Goal: Book appointment/travel/reservation

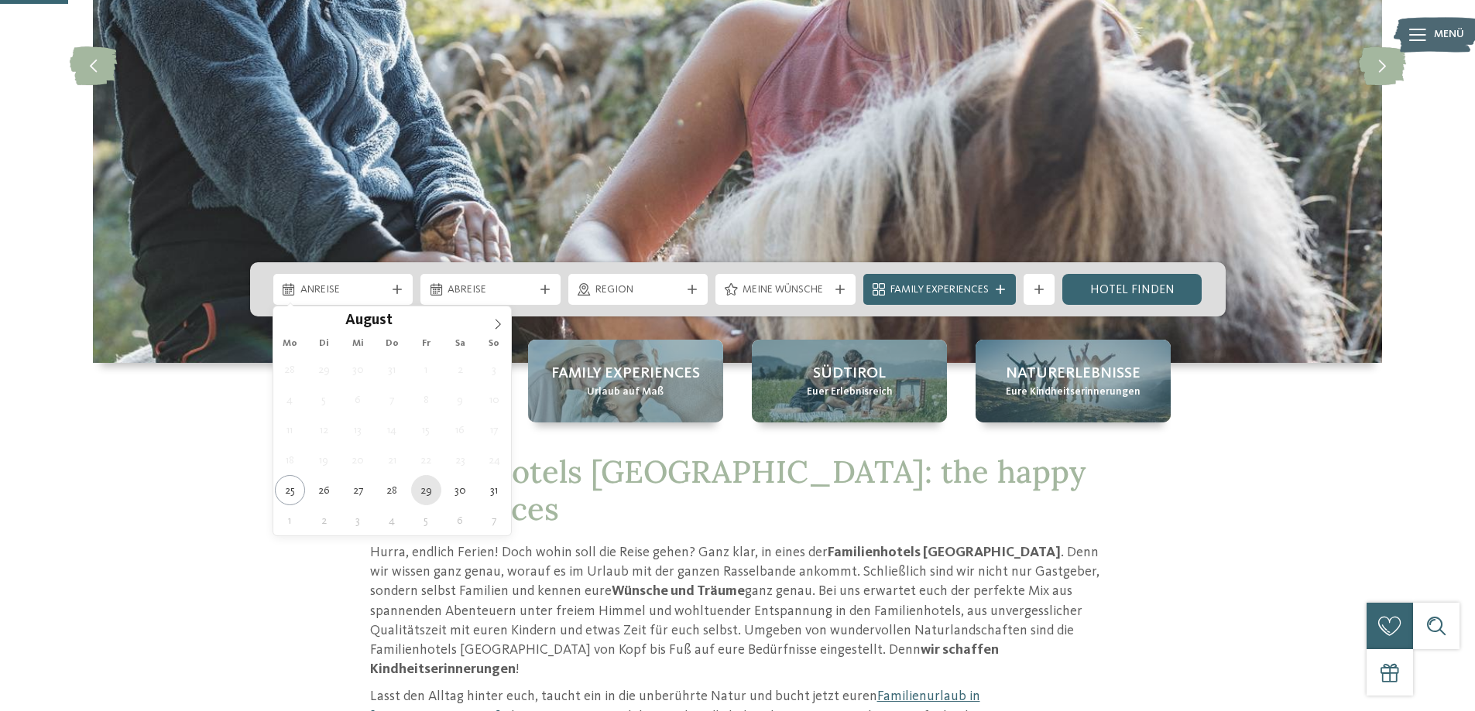
type div "[DATE]"
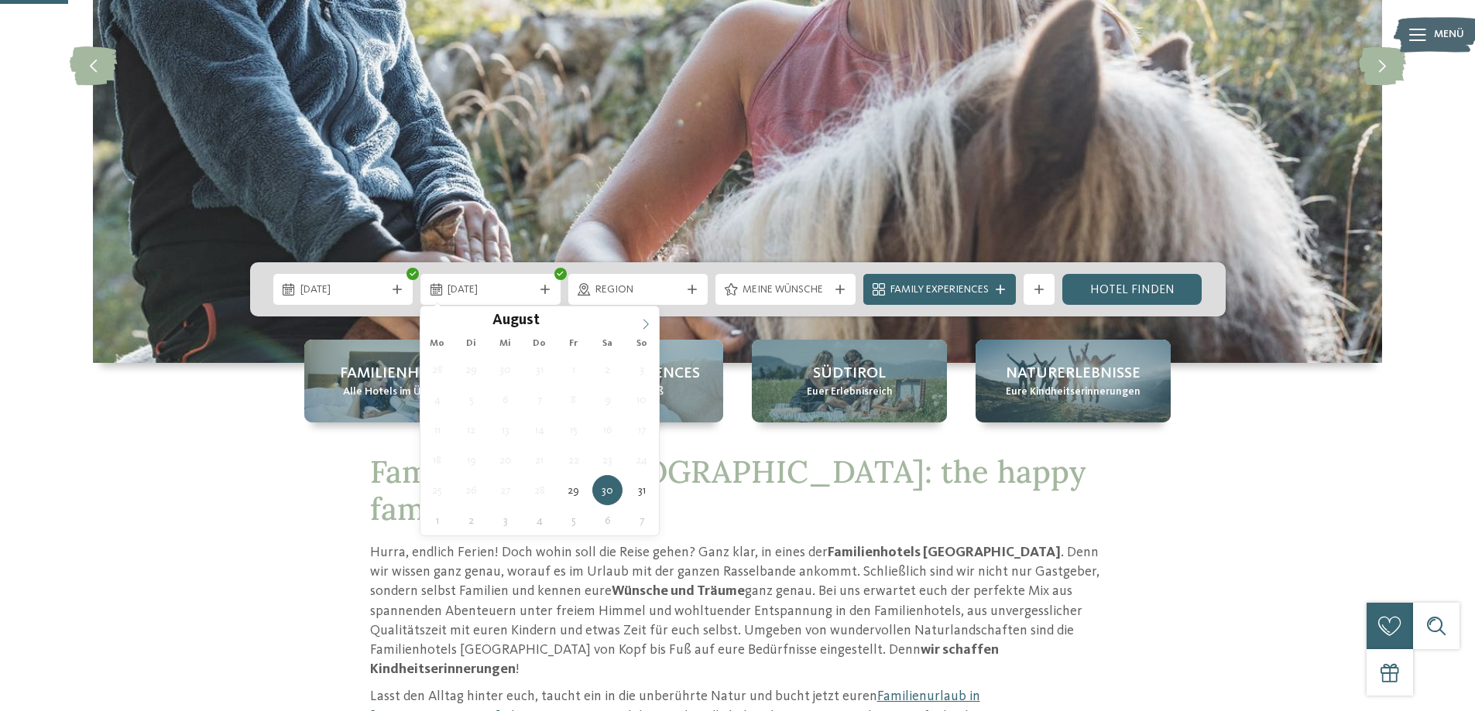
click at [650, 327] on icon at bounding box center [645, 324] width 11 height 11
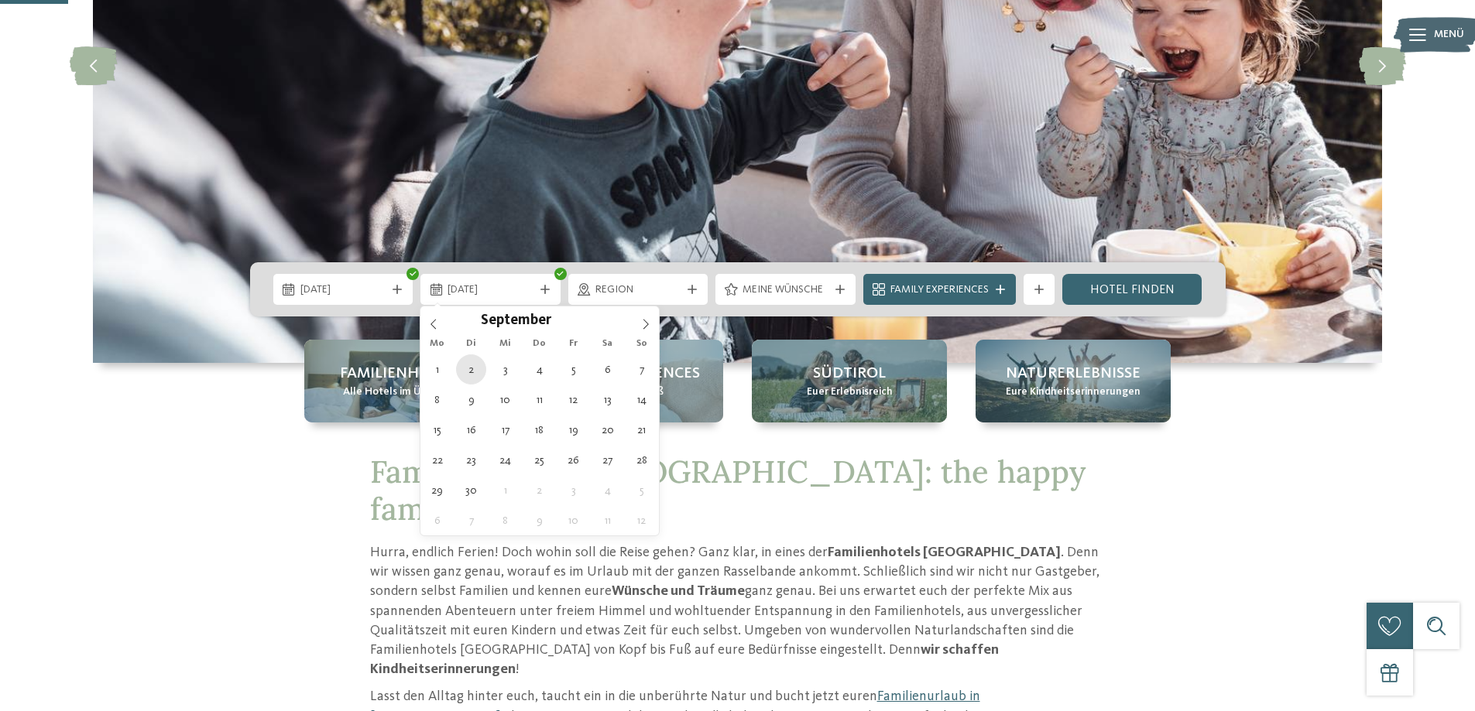
type div "02.09.2025"
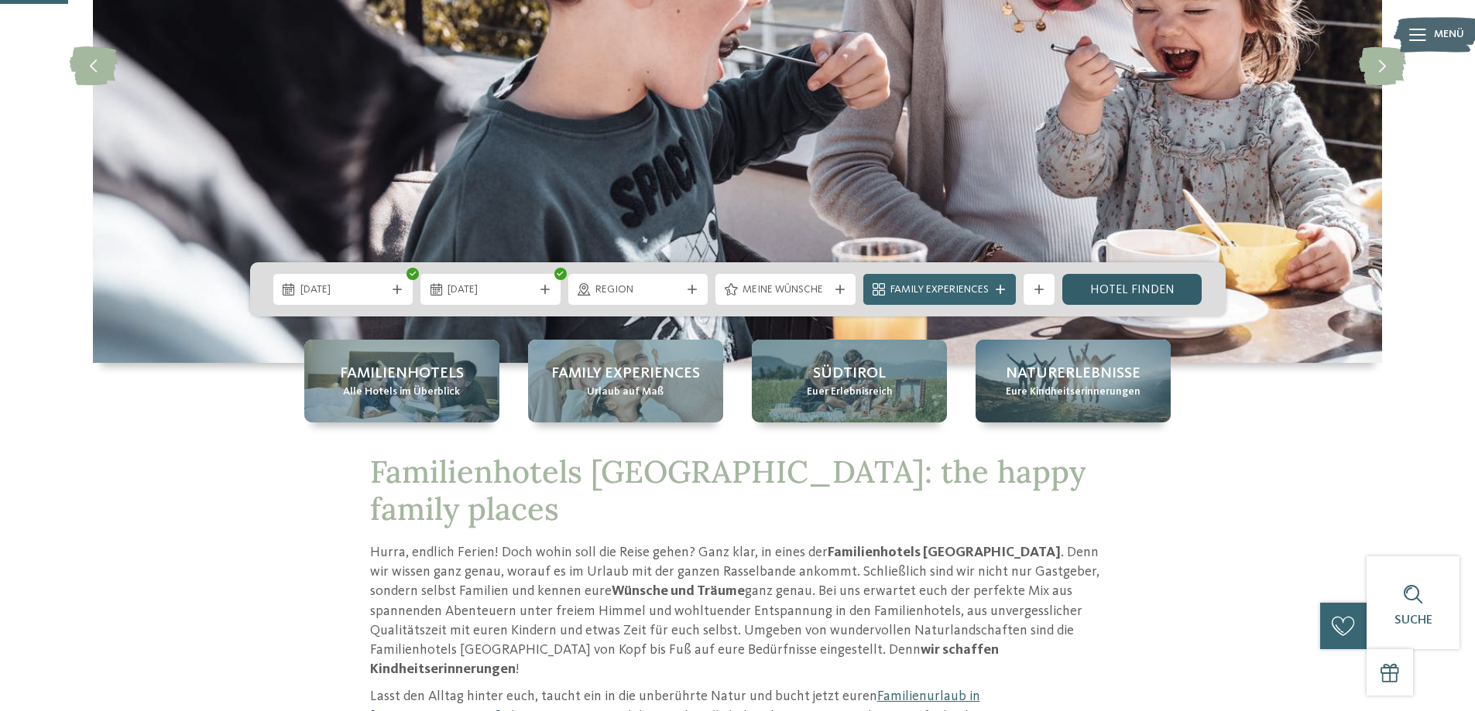
click at [1114, 287] on link "Hotel finden" at bounding box center [1132, 289] width 140 height 31
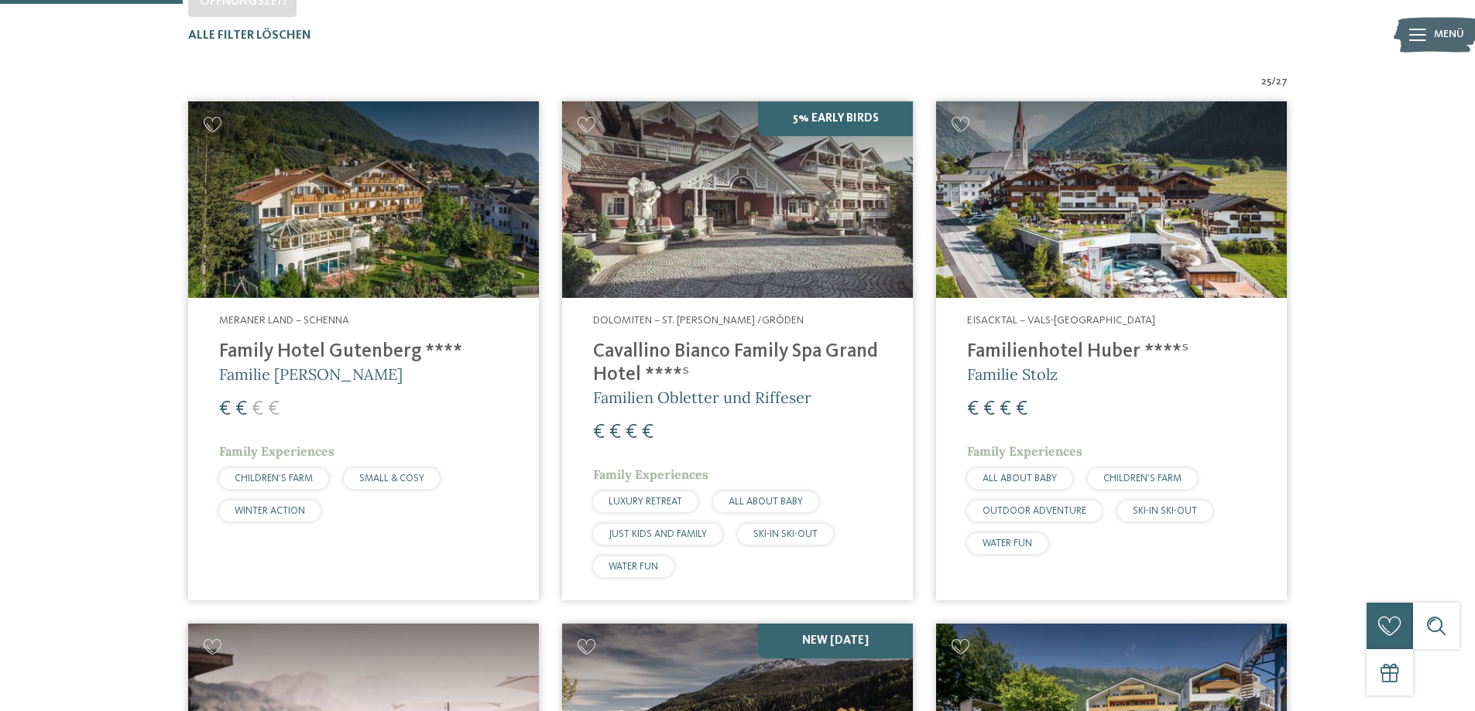
scroll to position [458, 0]
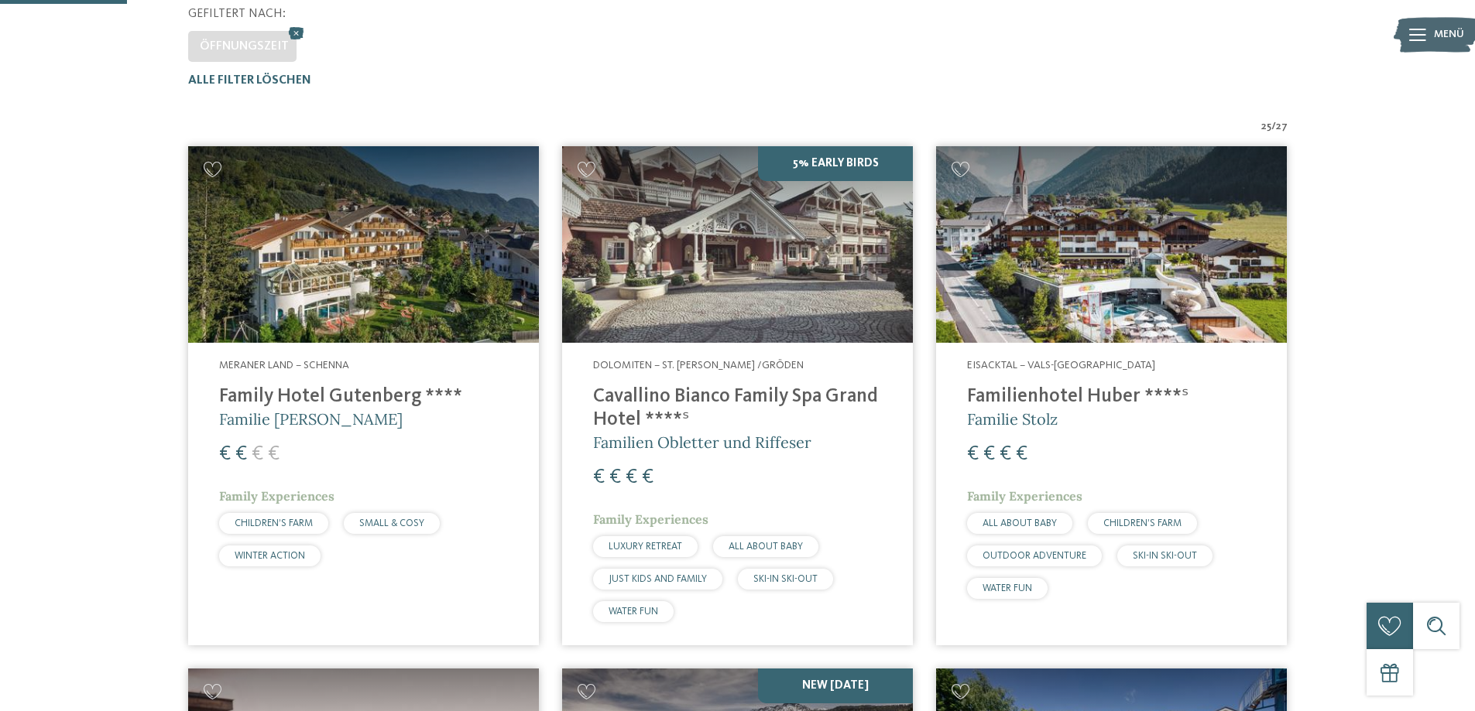
click at [1194, 277] on img at bounding box center [1111, 244] width 351 height 197
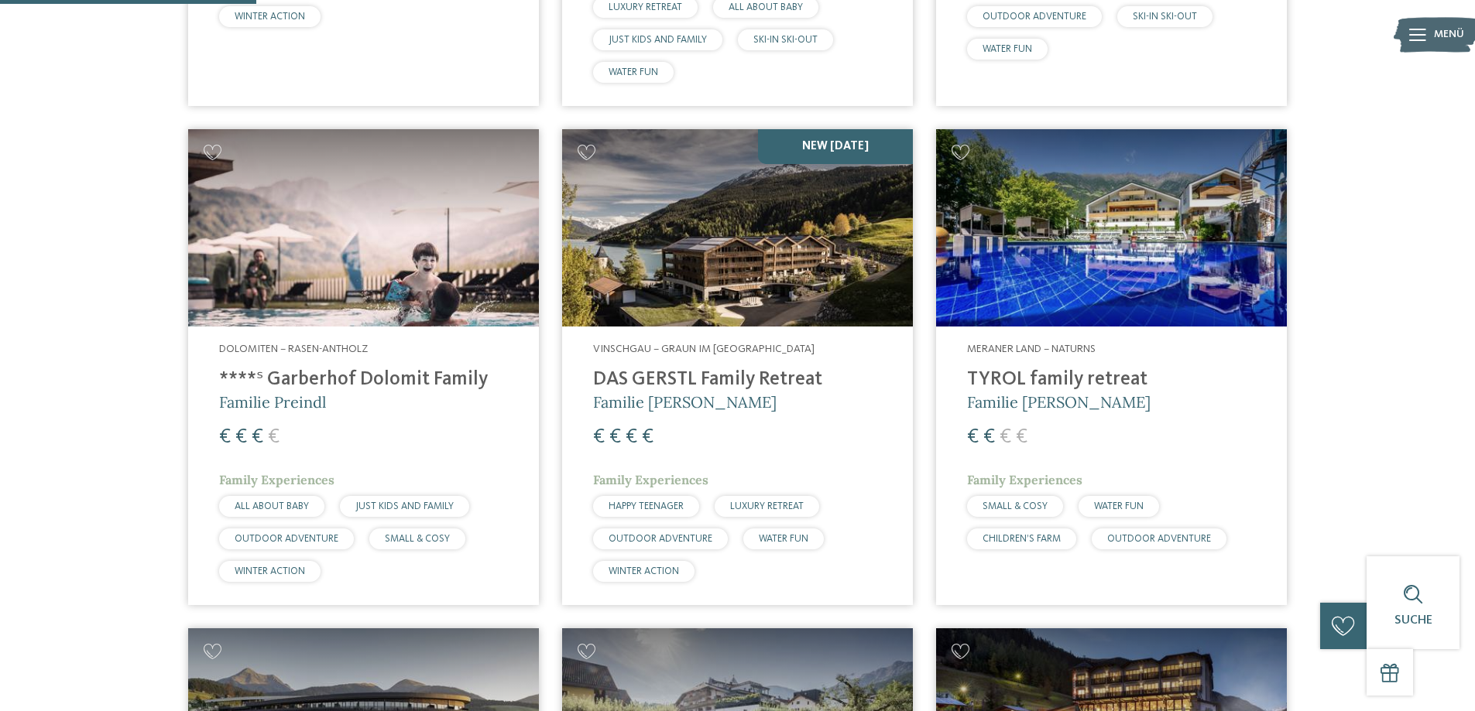
scroll to position [1000, 0]
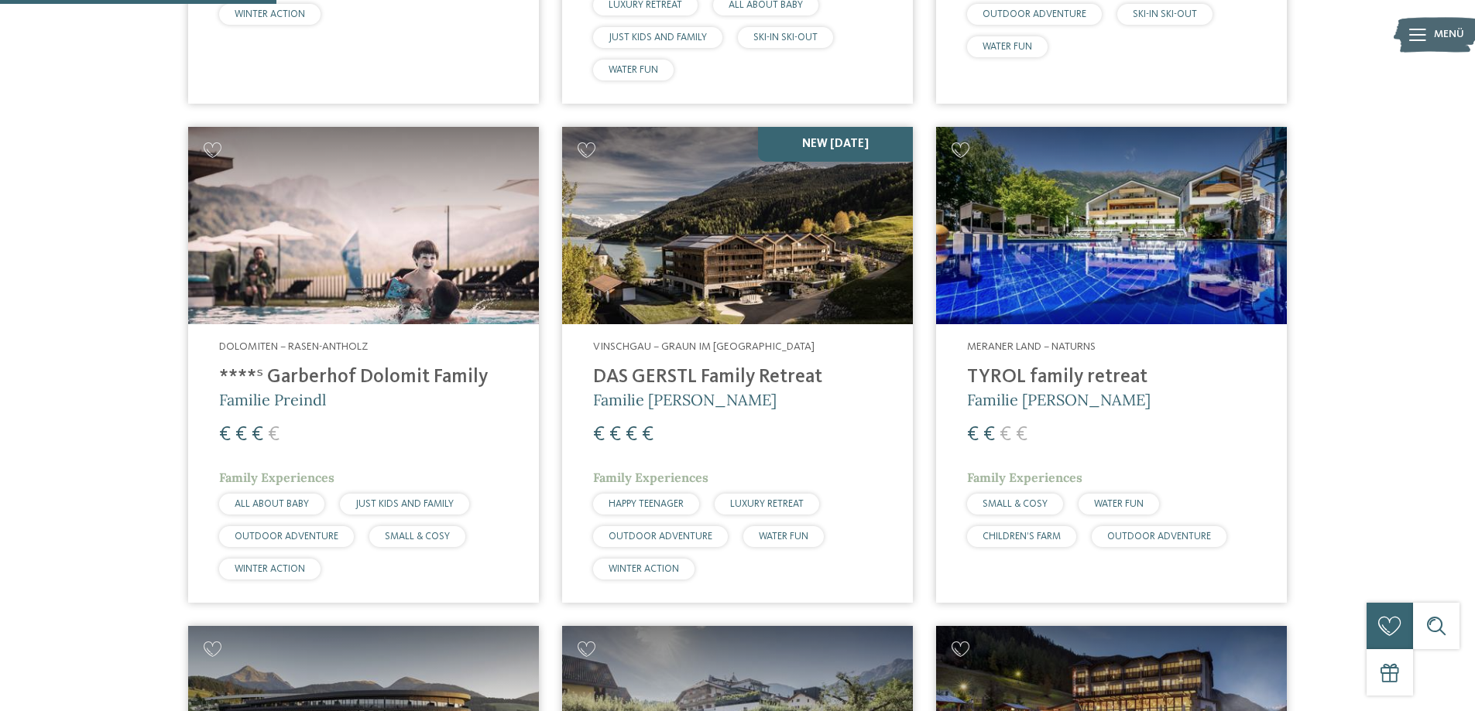
click at [275, 246] on img at bounding box center [363, 225] width 351 height 197
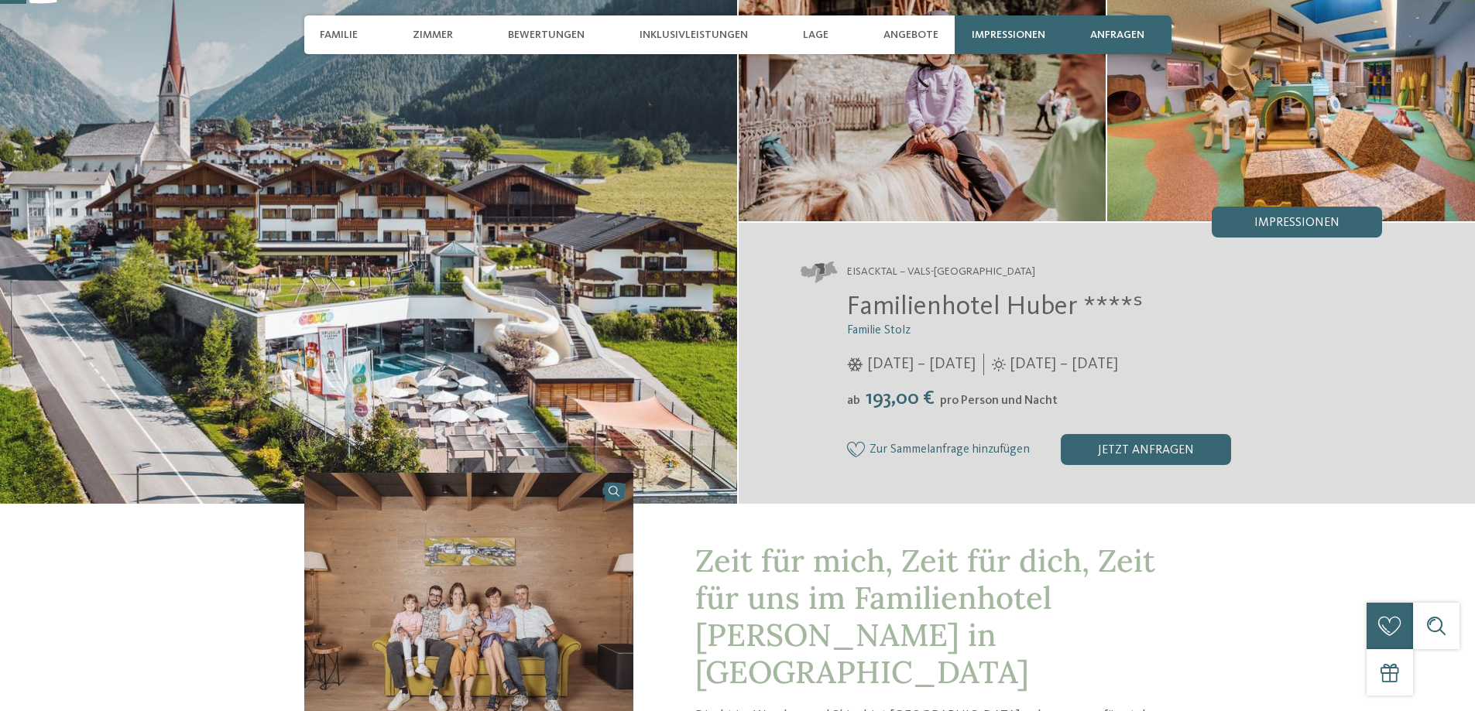
scroll to position [155, 0]
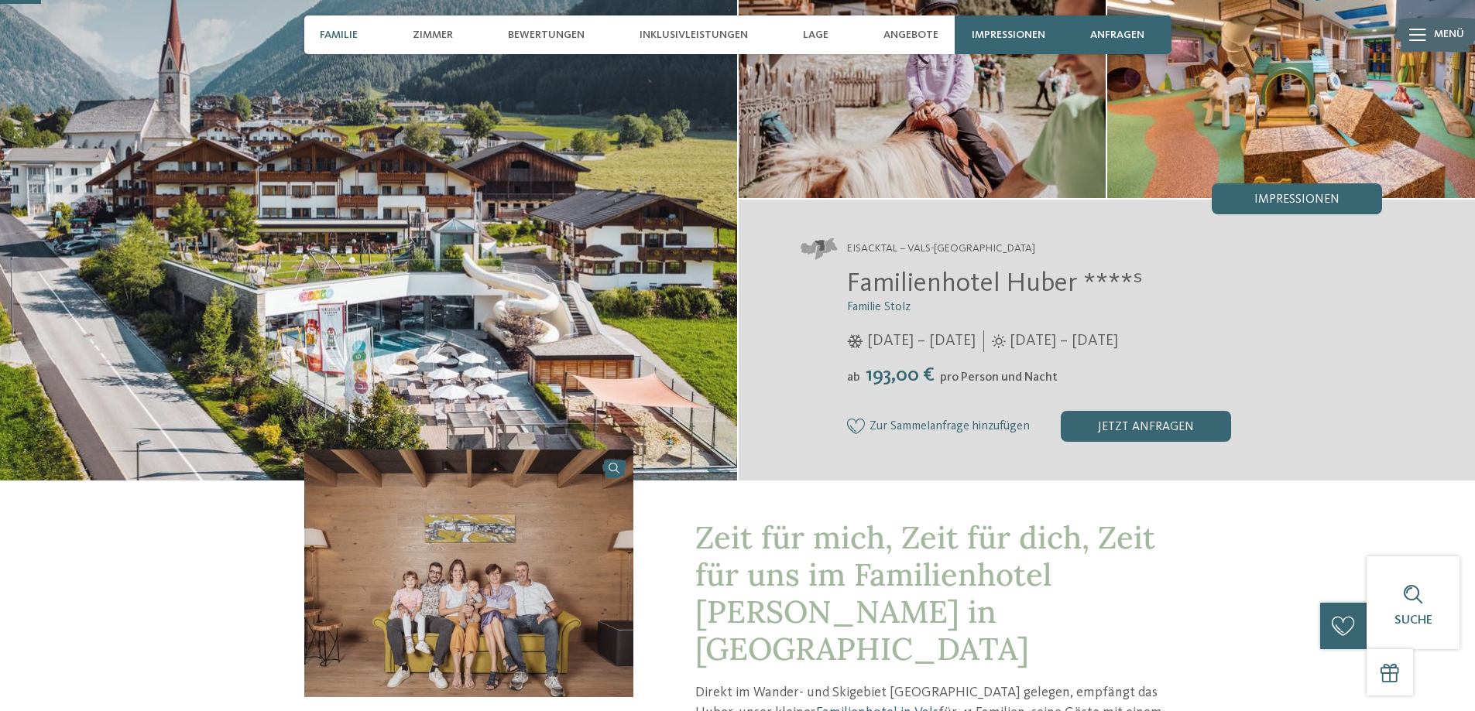
click at [334, 40] on span "Familie" at bounding box center [339, 35] width 38 height 13
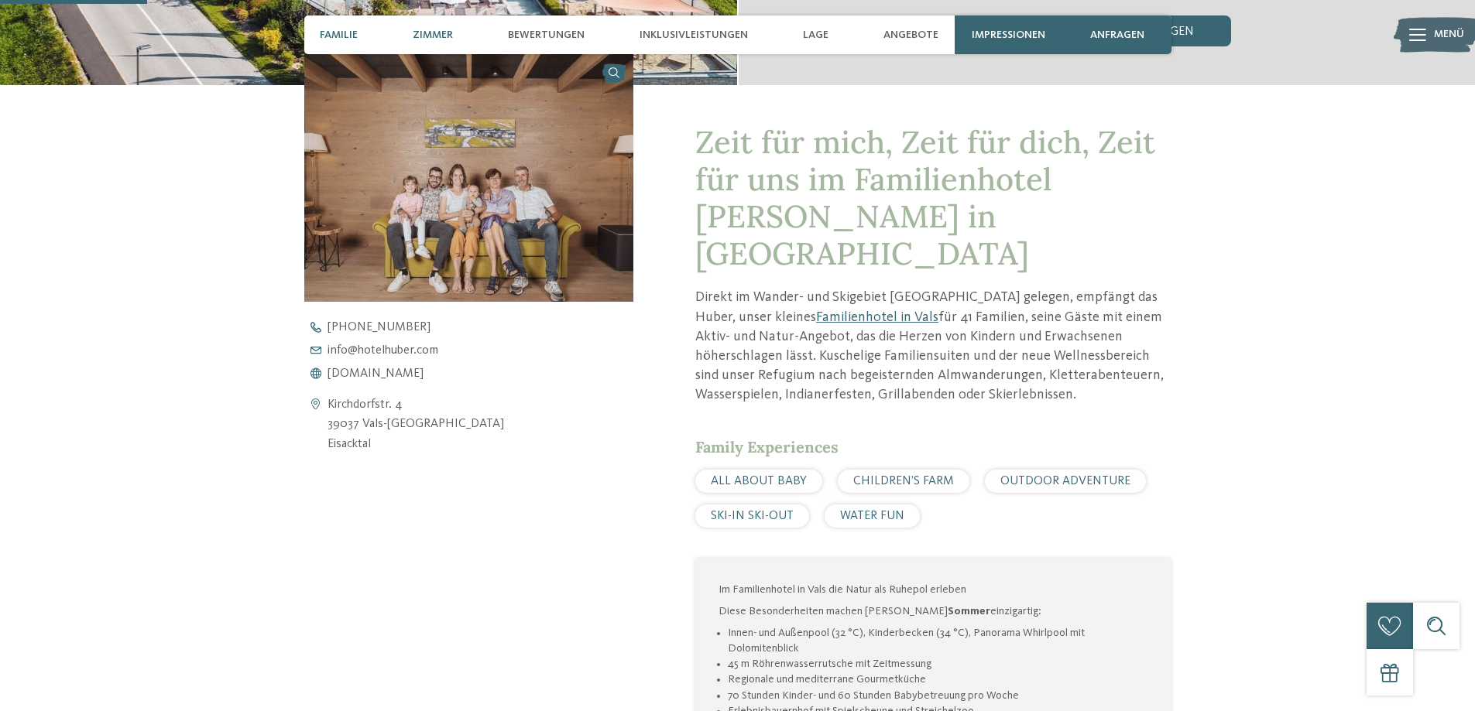
click at [451, 36] on span "Zimmer" at bounding box center [433, 35] width 40 height 13
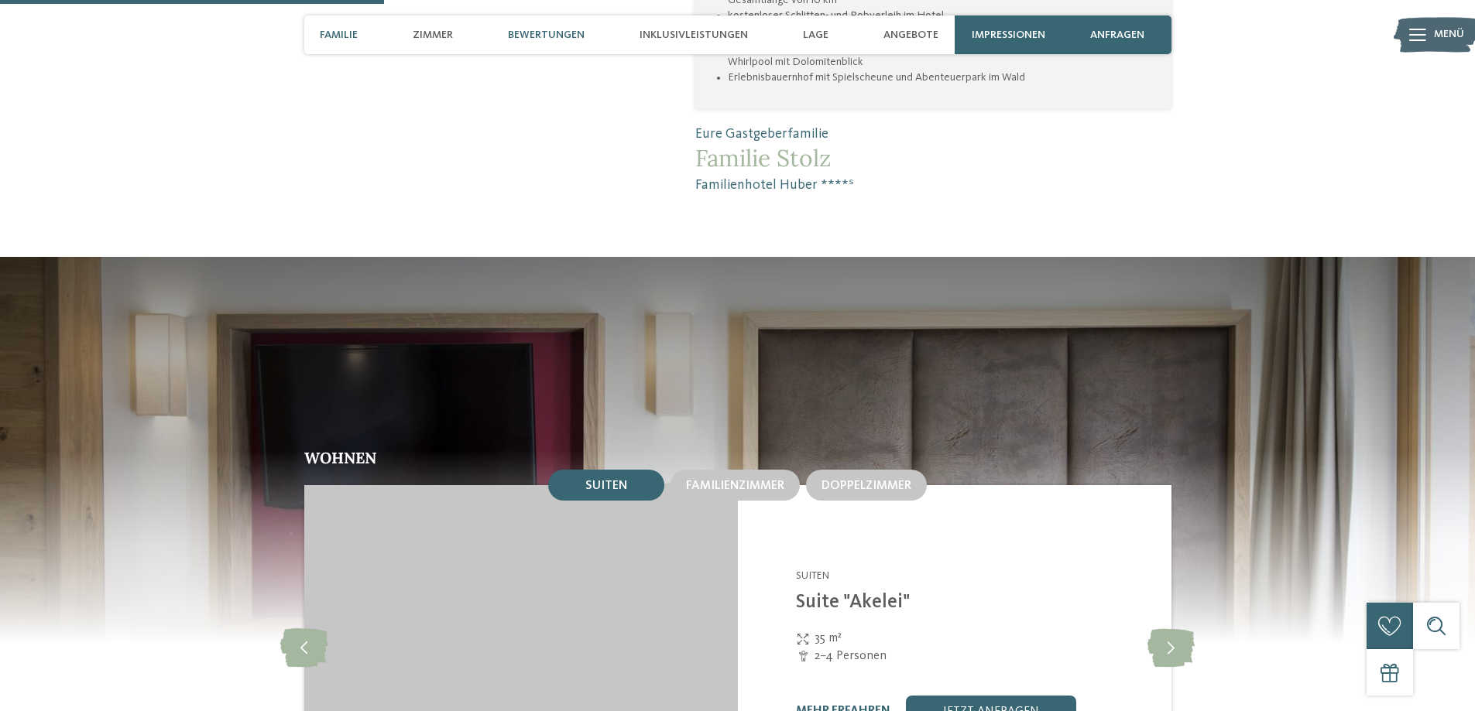
scroll to position [1674, 0]
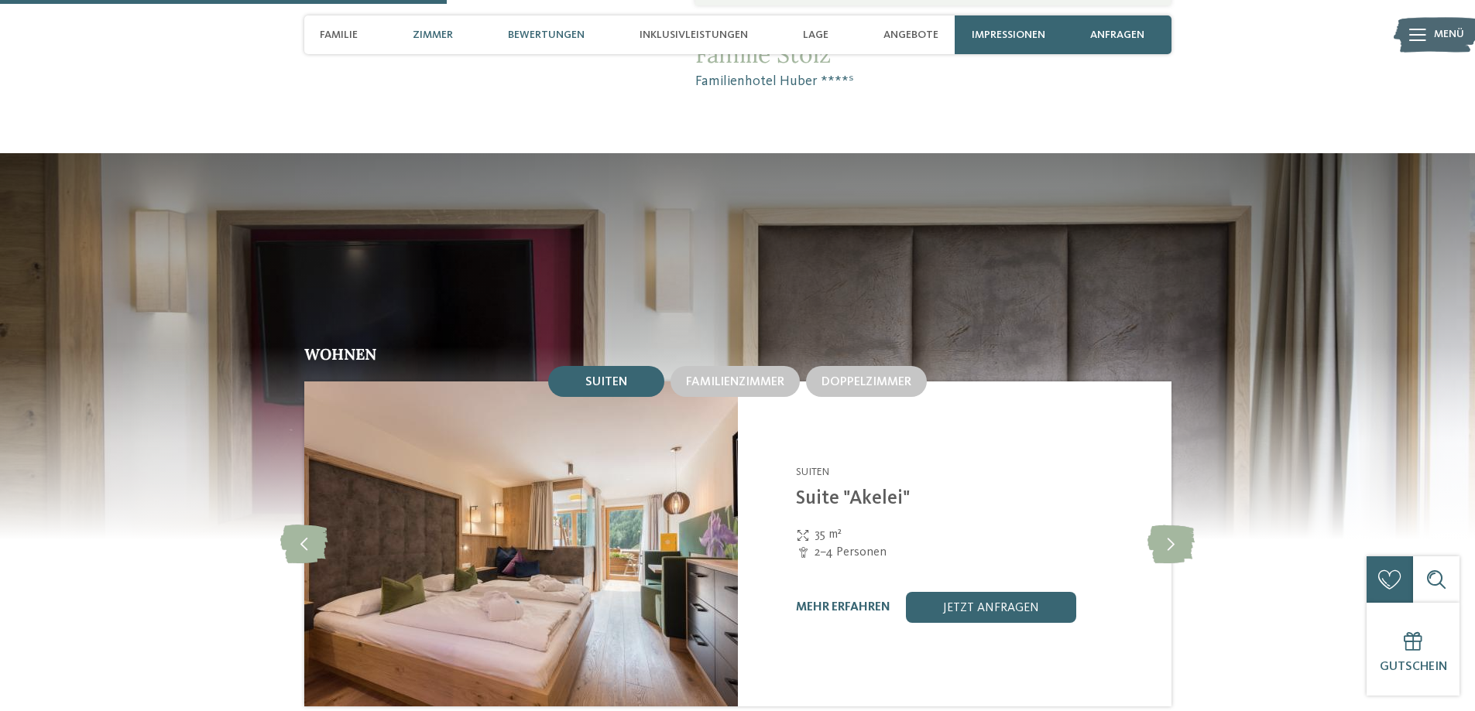
click at [541, 22] on div "Bewertungen" at bounding box center [546, 34] width 92 height 39
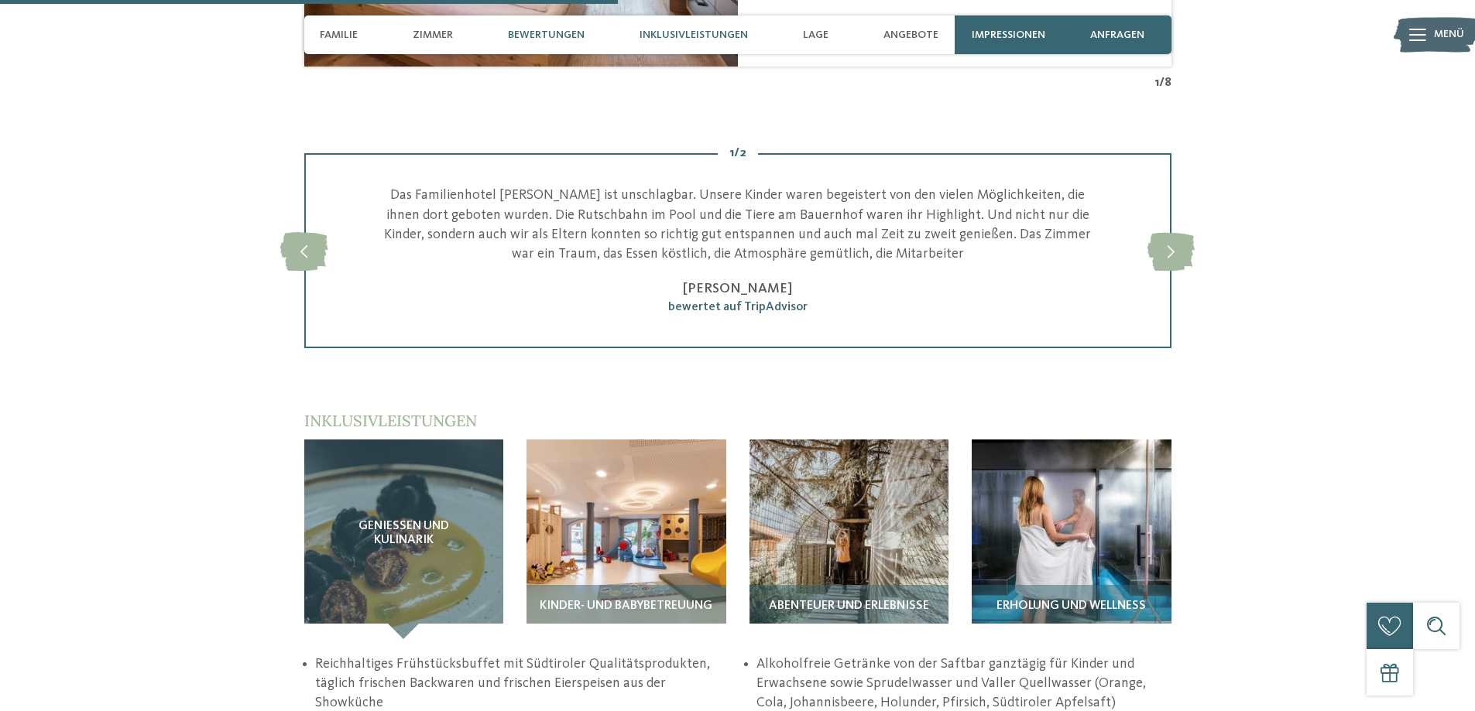
click at [714, 39] on span "Inklusivleistungen" at bounding box center [693, 35] width 108 height 13
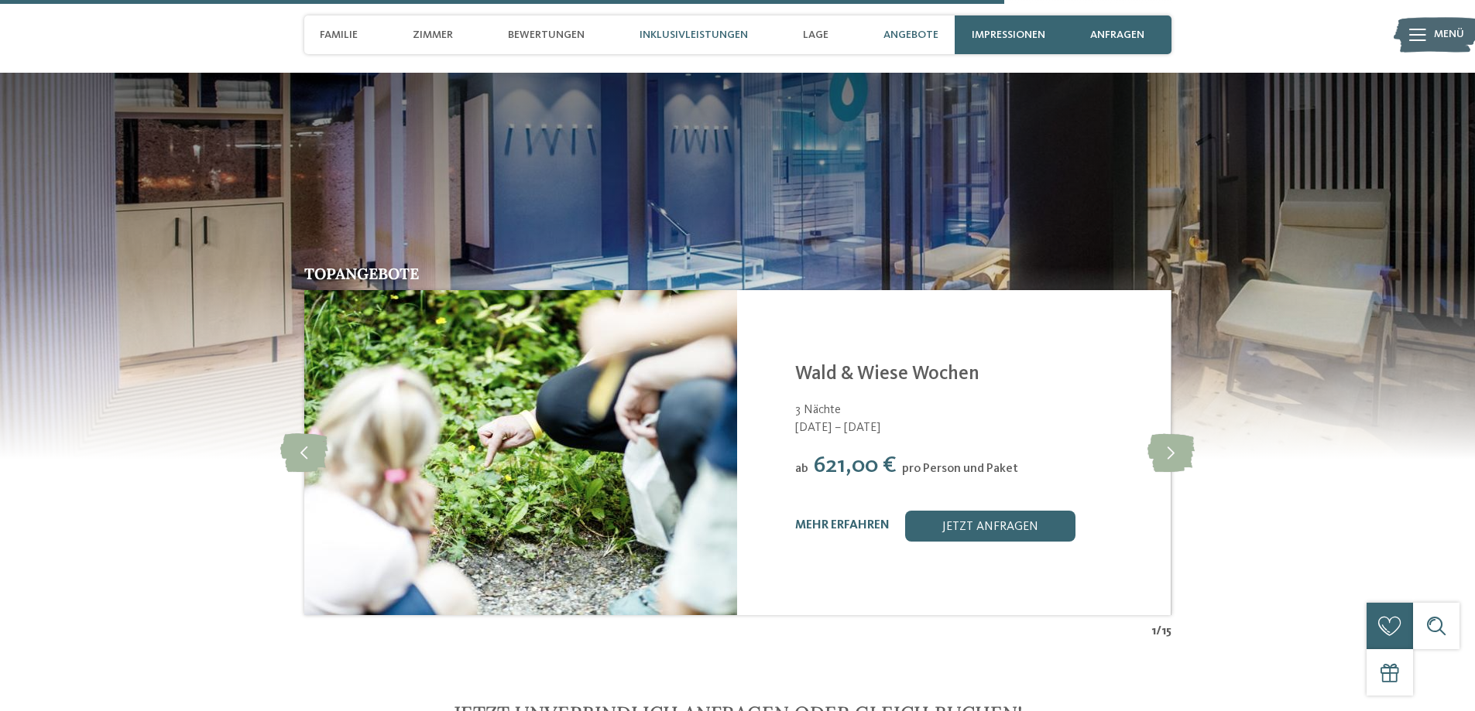
scroll to position [3965, 0]
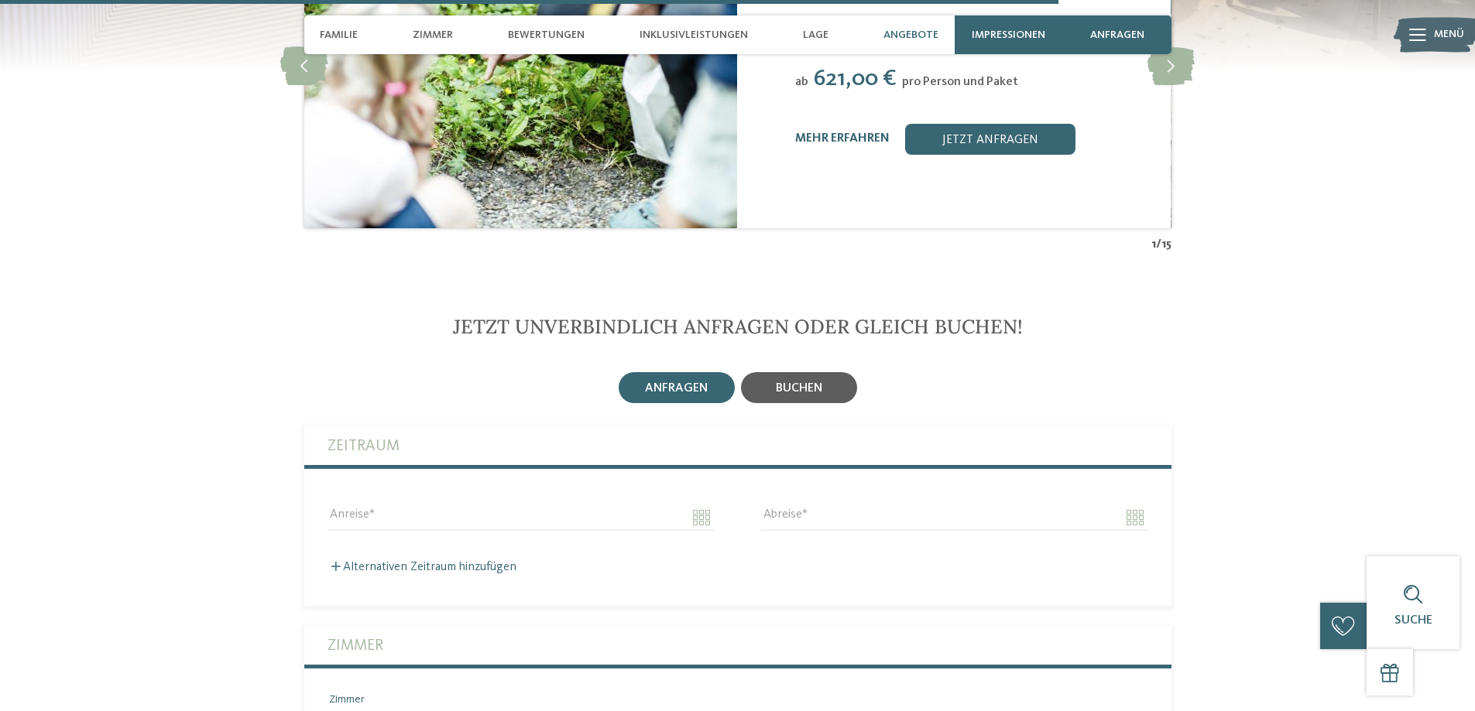
click at [807, 372] on div "buchen" at bounding box center [799, 387] width 116 height 31
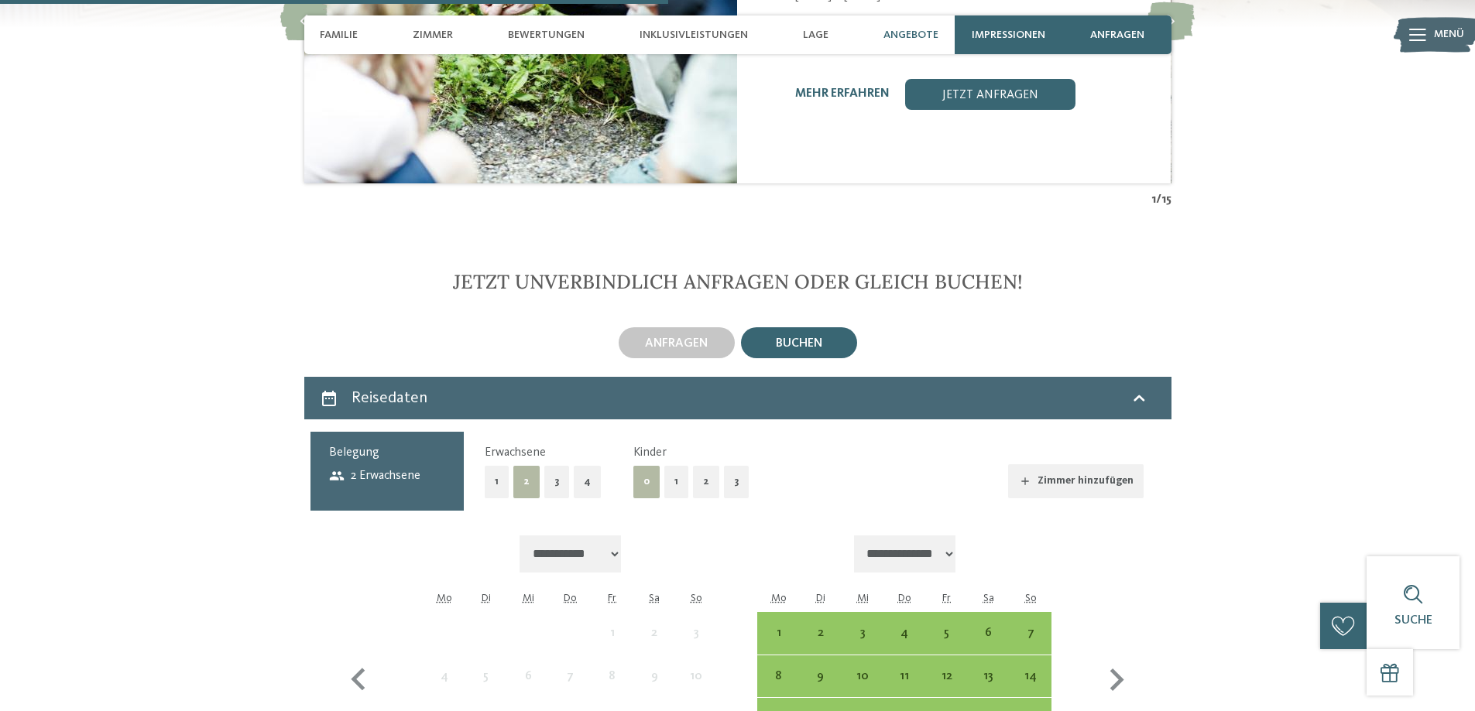
scroll to position [4119, 0]
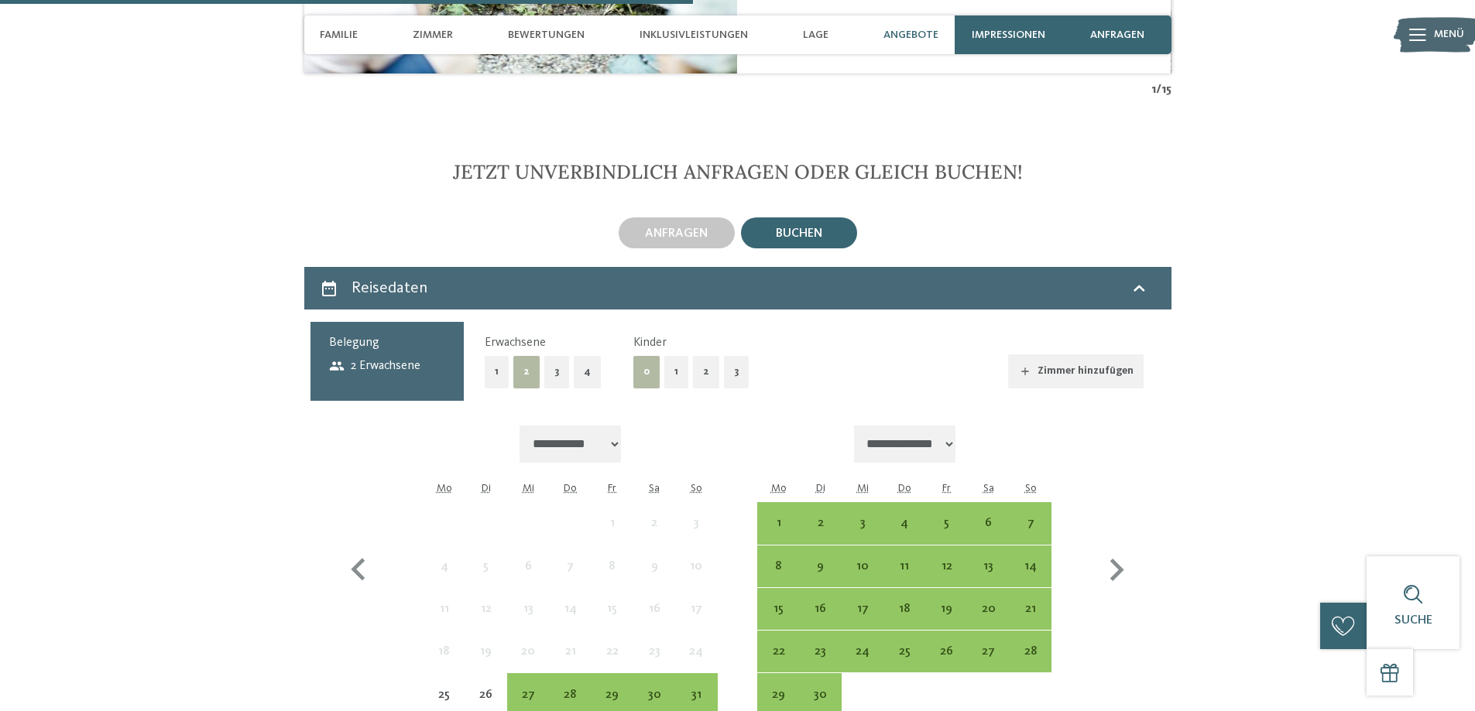
click at [704, 356] on button "2" at bounding box center [706, 372] width 26 height 32
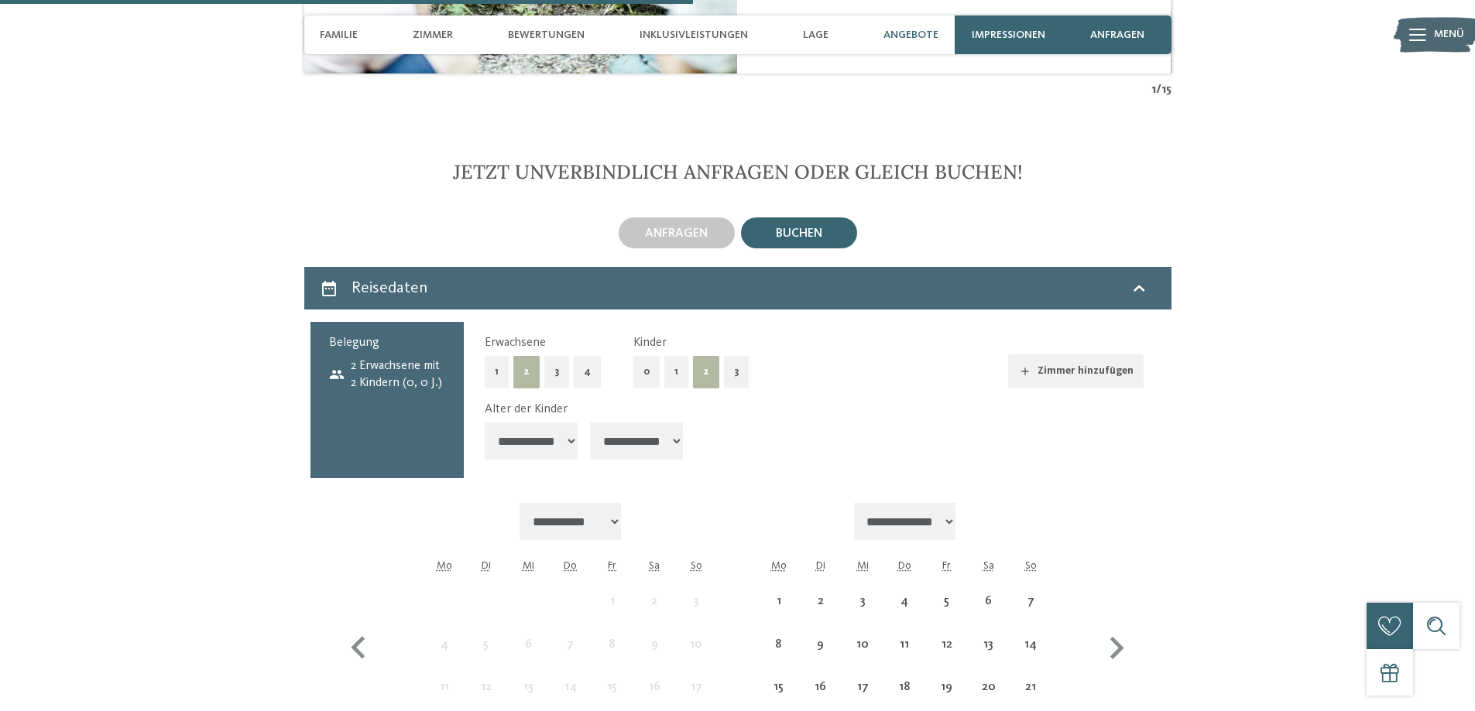
click at [552, 423] on select "**********" at bounding box center [531, 441] width 93 height 37
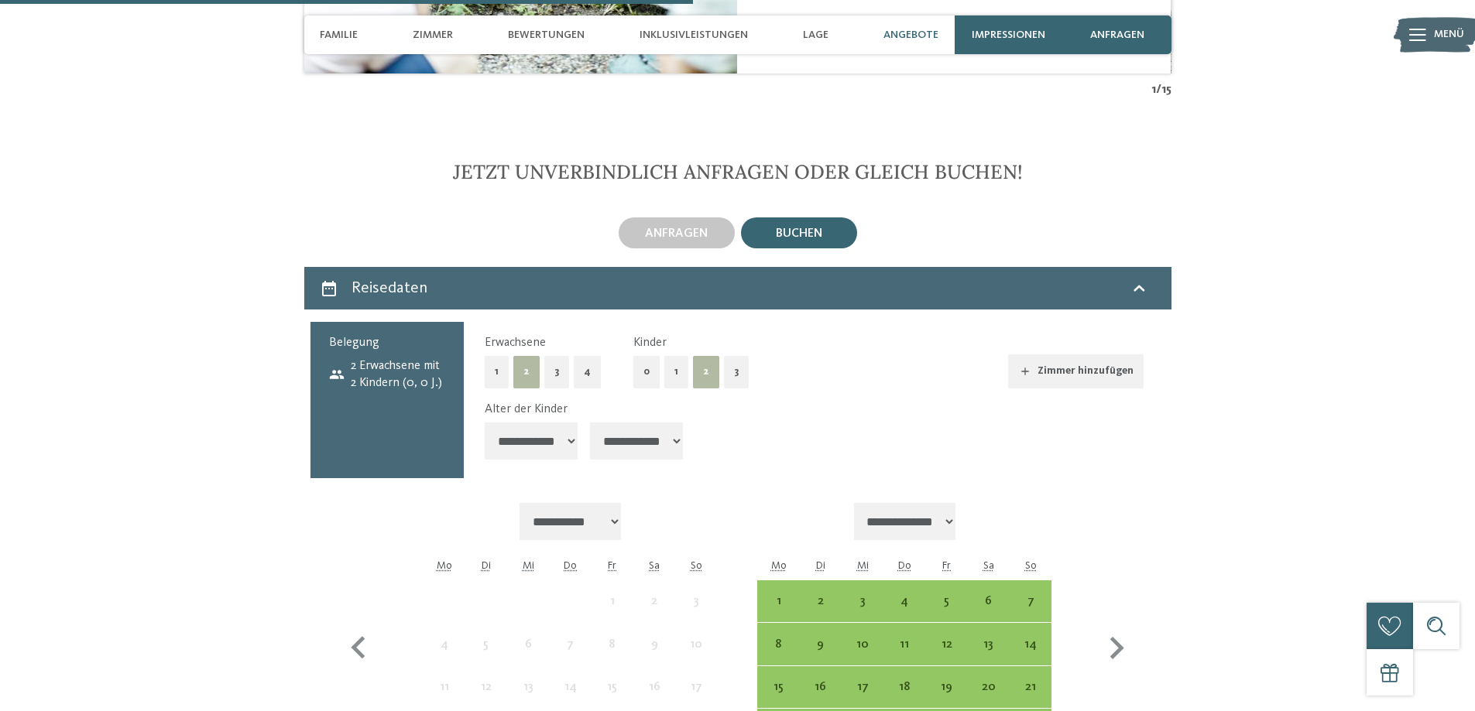
select select "*"
click at [485, 423] on select "**********" at bounding box center [531, 441] width 93 height 37
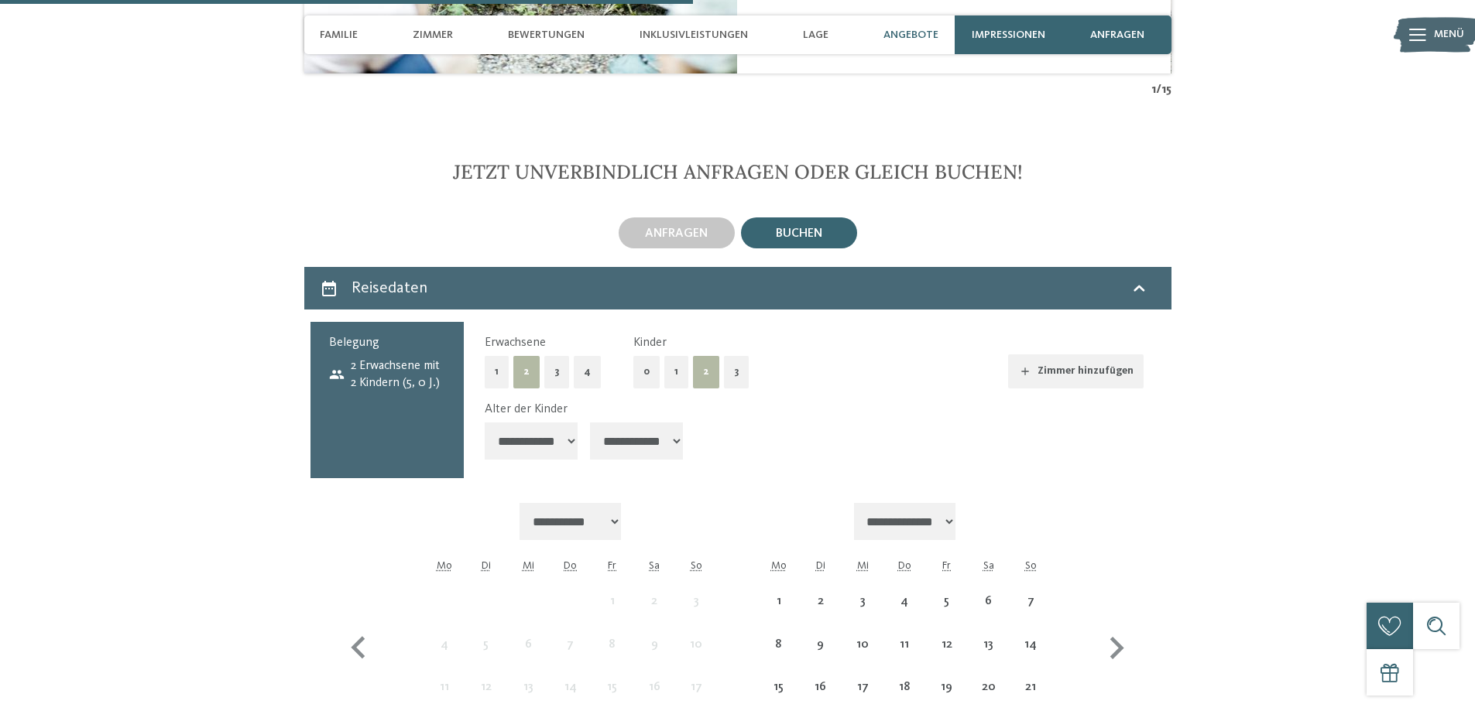
click at [630, 423] on select "**********" at bounding box center [636, 441] width 93 height 37
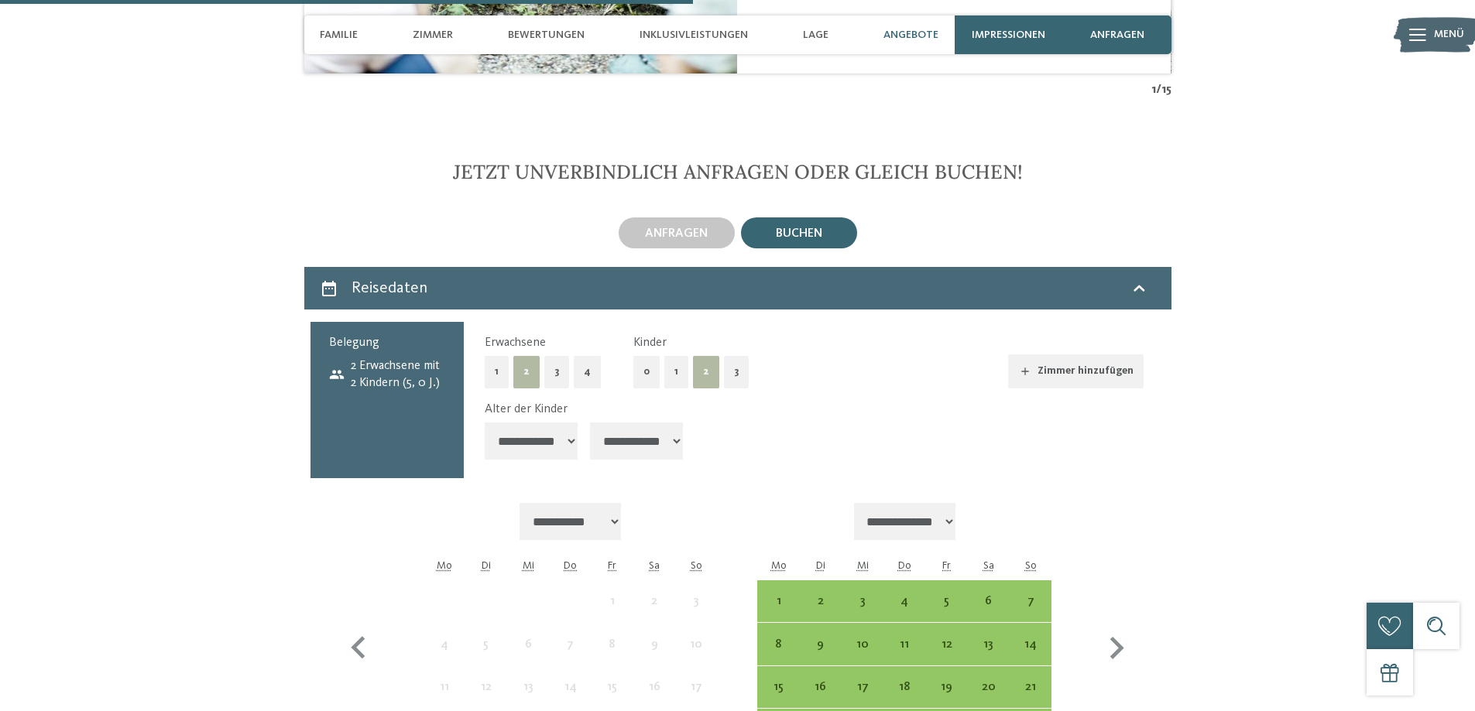
select select "*"
click at [591, 423] on select "**********" at bounding box center [636, 441] width 93 height 37
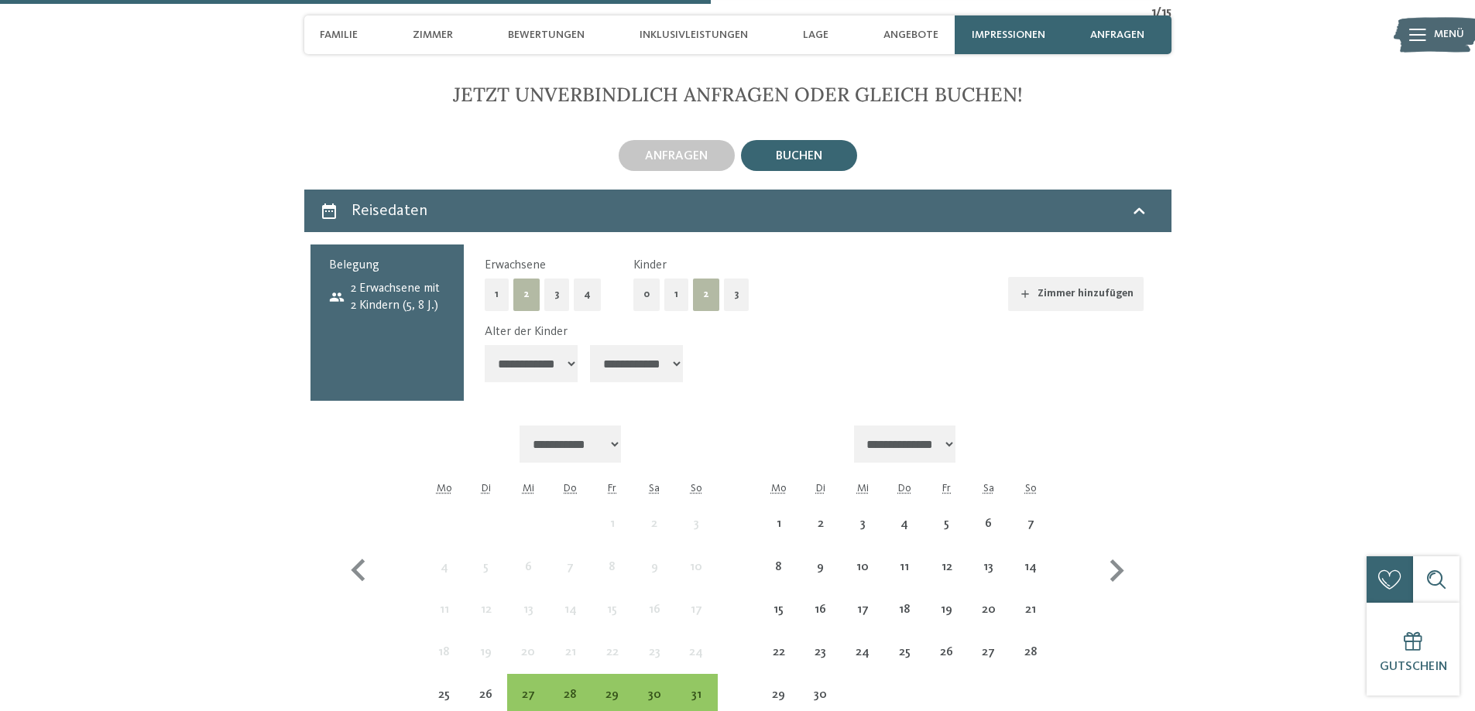
scroll to position [4352, 0]
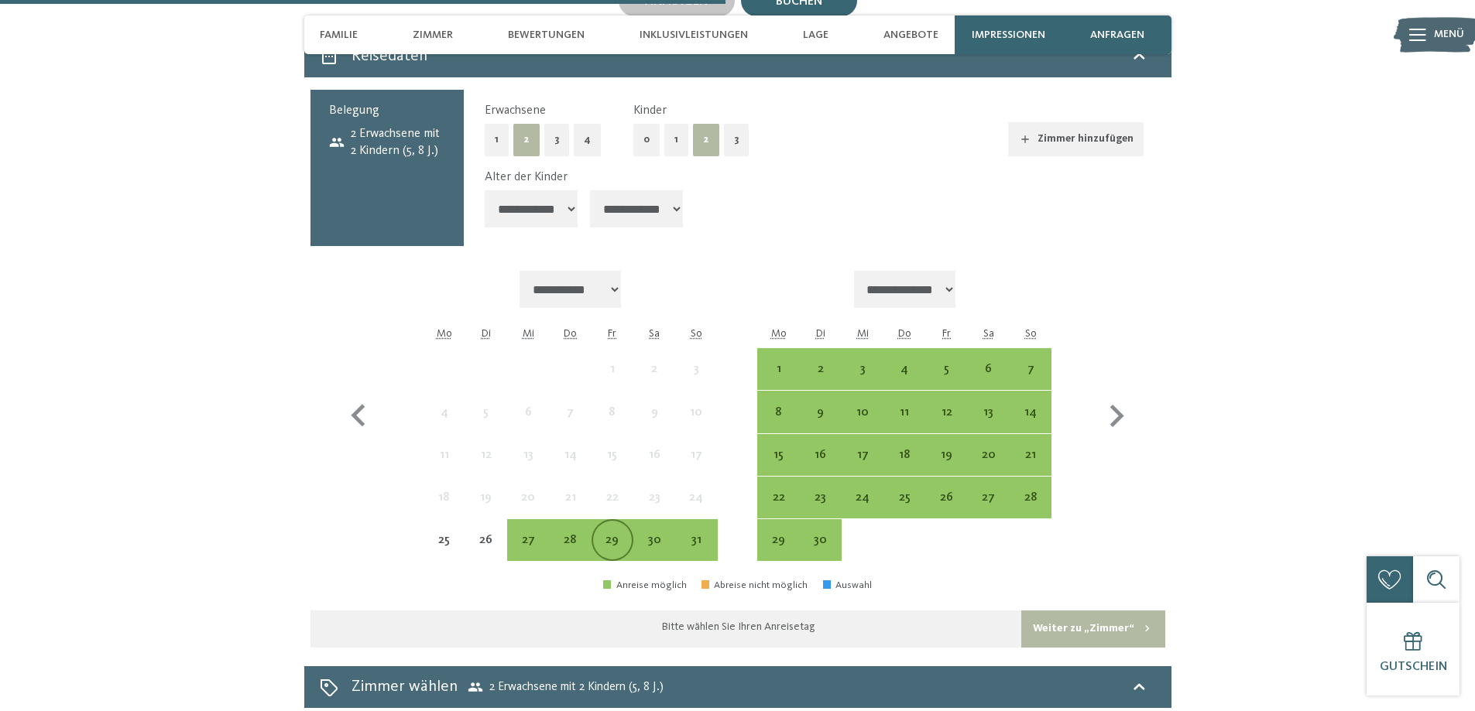
click at [609, 534] on div "29" at bounding box center [612, 553] width 39 height 39
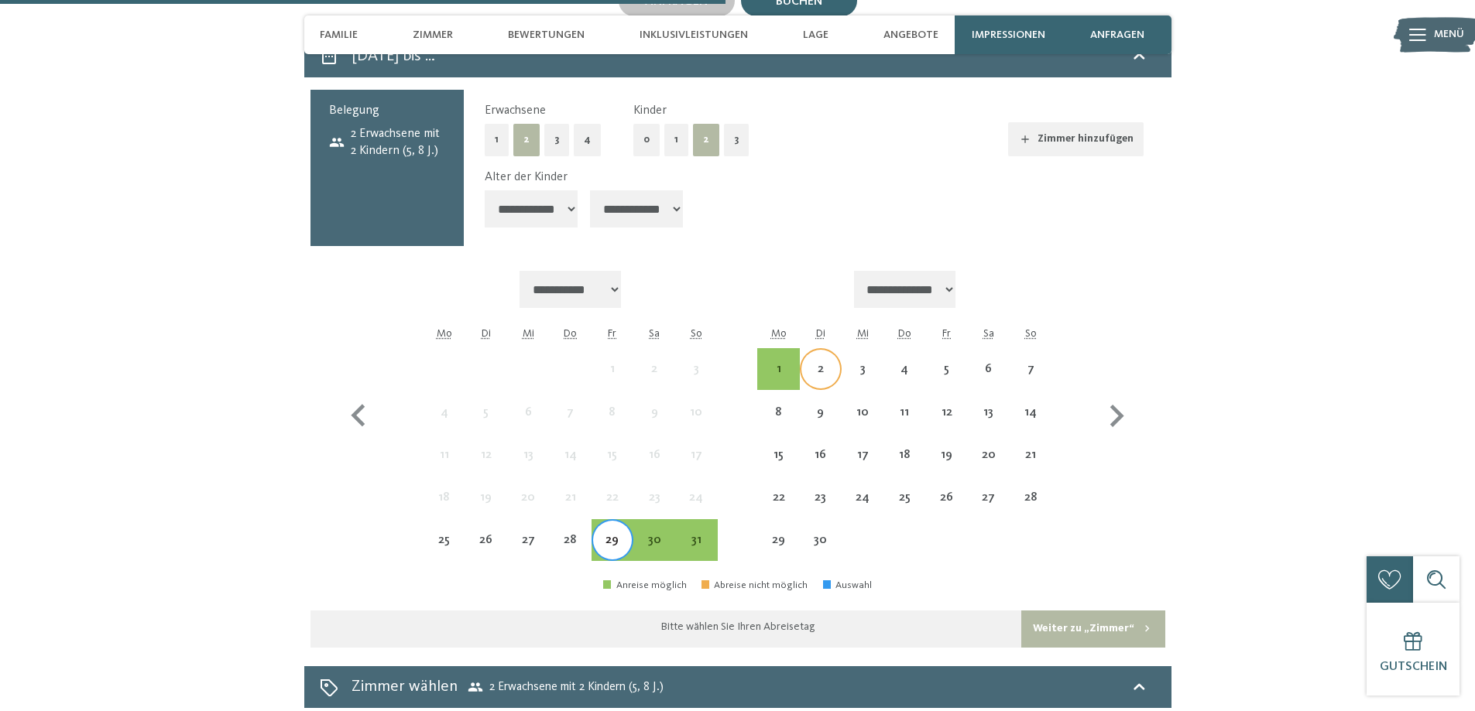
click at [813, 350] on div "2" at bounding box center [820, 369] width 39 height 39
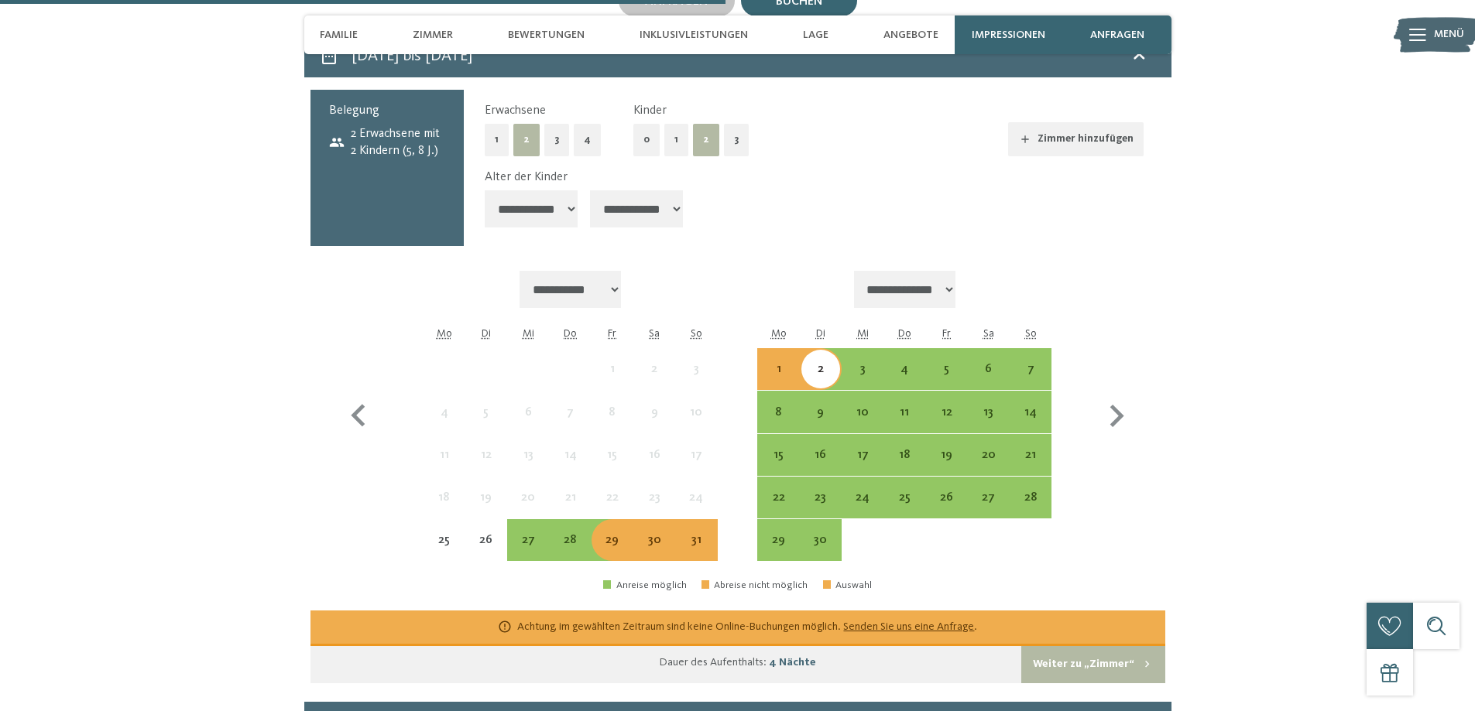
drag, startPoint x: 612, startPoint y: 485, endPoint x: 639, endPoint y: 464, distance: 33.1
click at [612, 534] on div "29" at bounding box center [612, 553] width 39 height 39
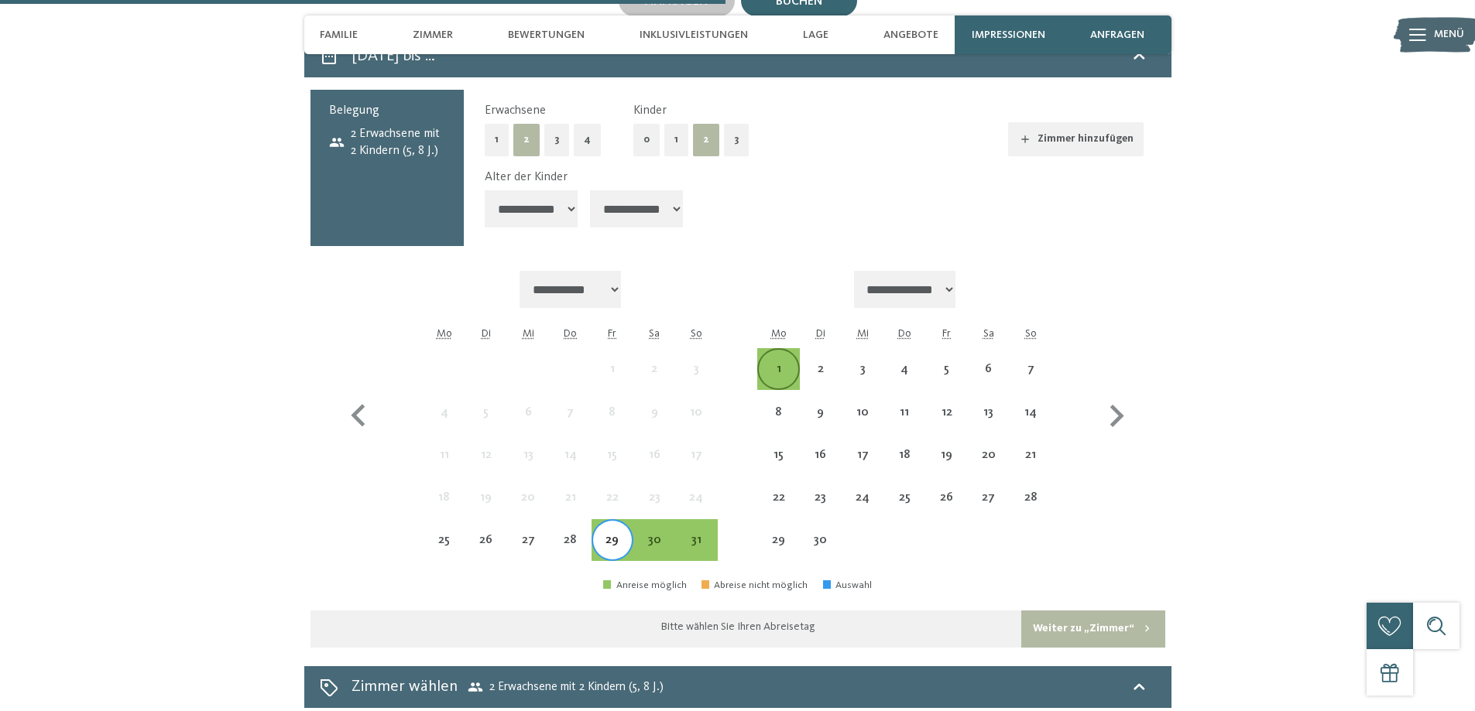
click at [772, 363] on div "1" at bounding box center [778, 382] width 39 height 39
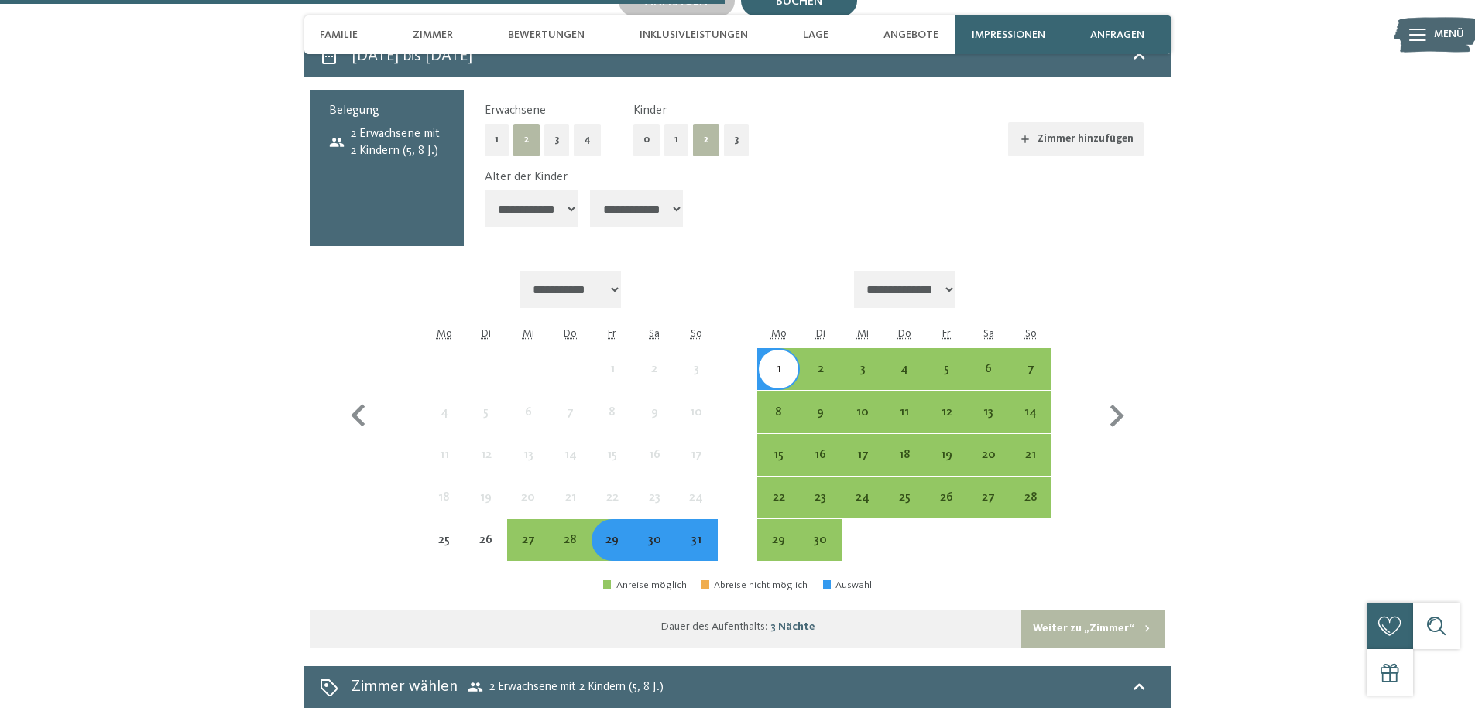
click at [1030, 611] on button "Weiter zu „Zimmer“" at bounding box center [1092, 629] width 143 height 37
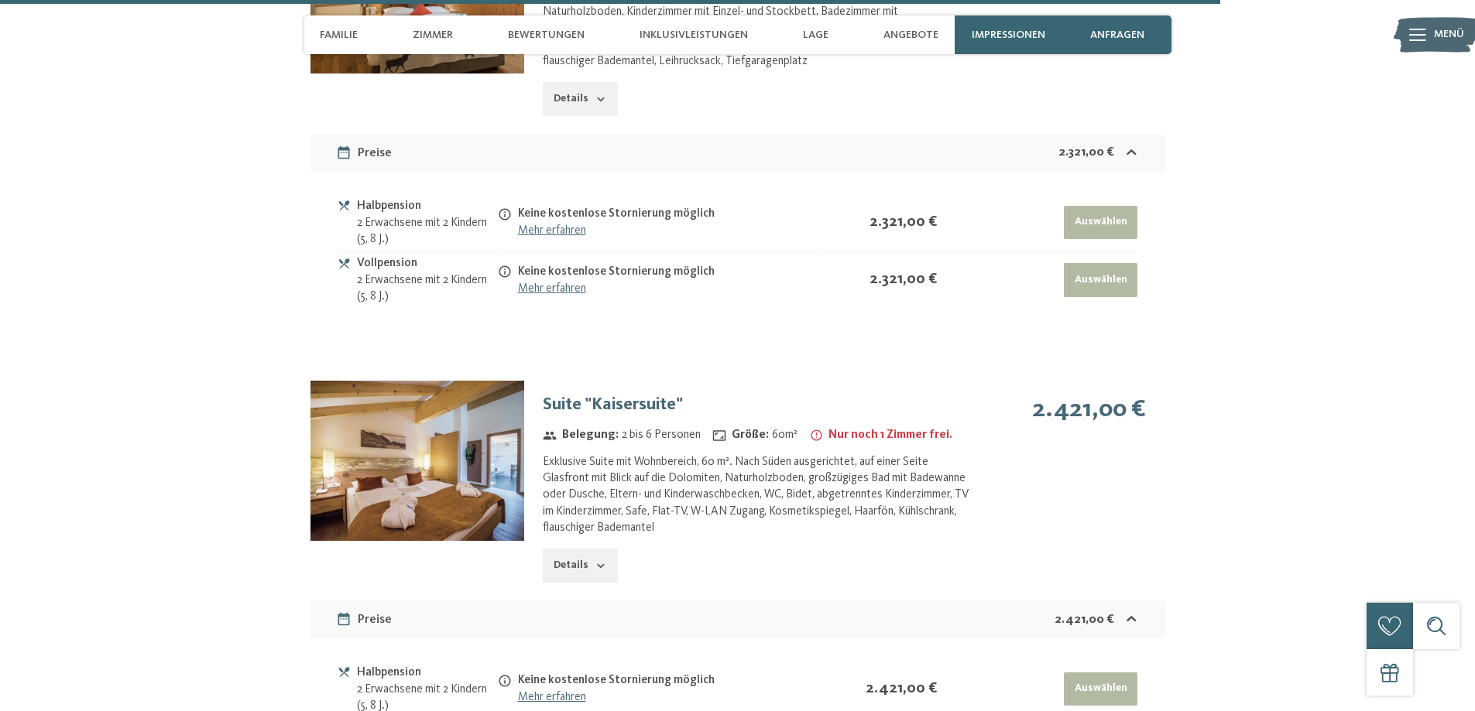
scroll to position [4396, 0]
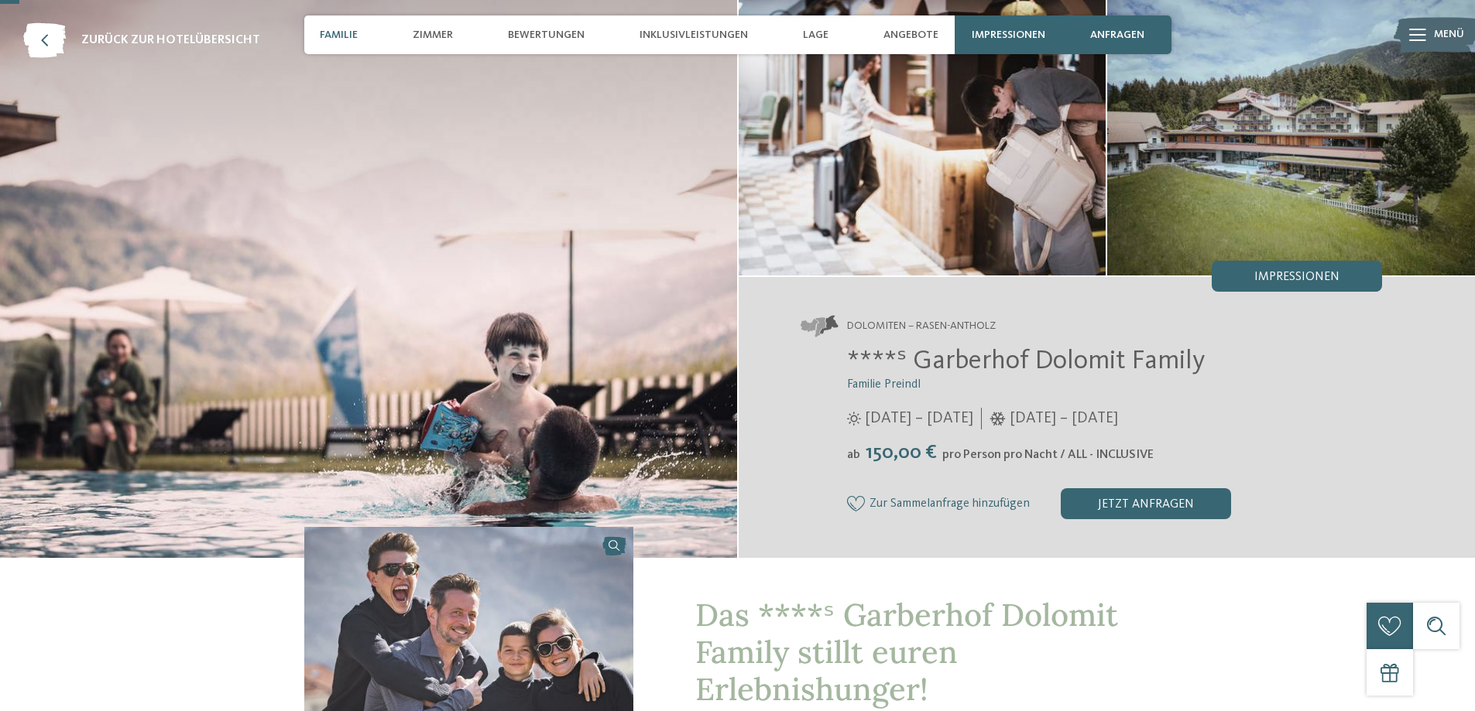
click at [331, 37] on span "Familie" at bounding box center [339, 35] width 38 height 13
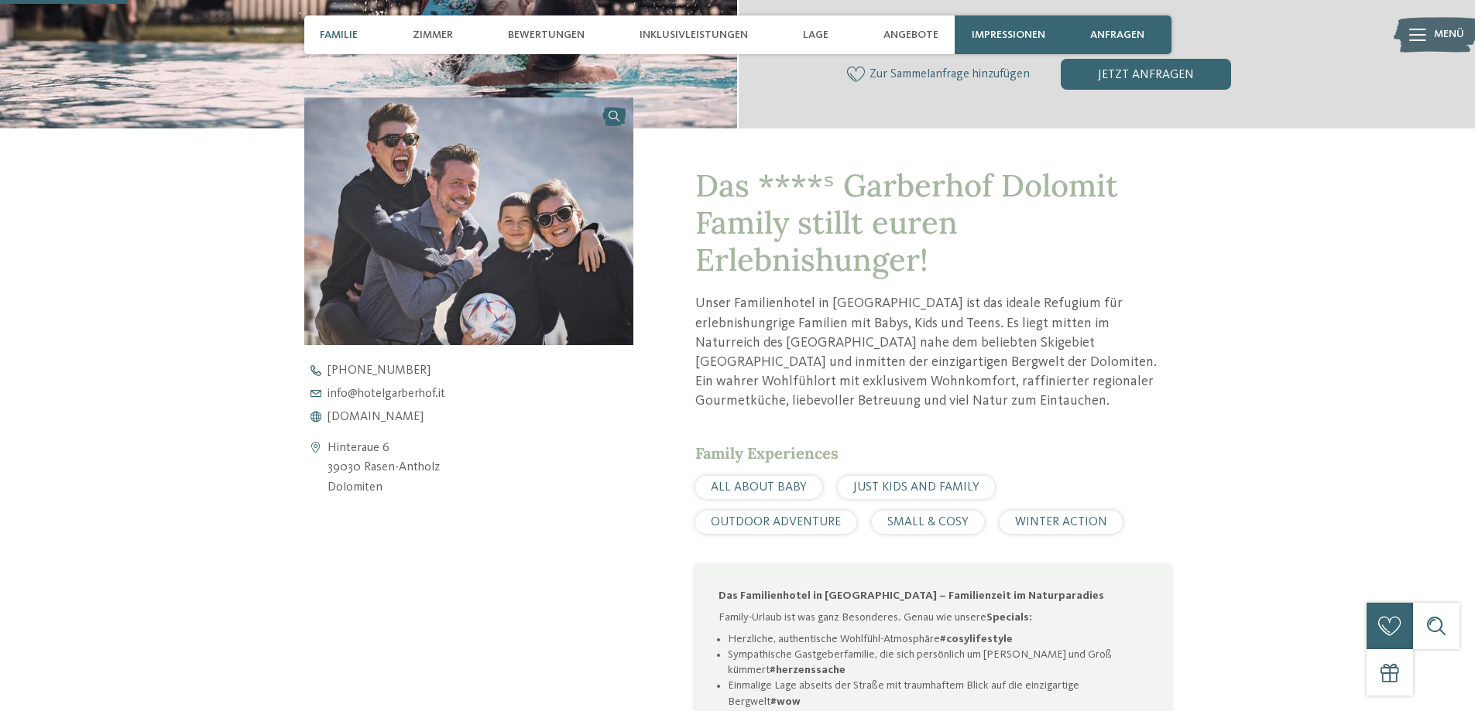
scroll to position [550, 0]
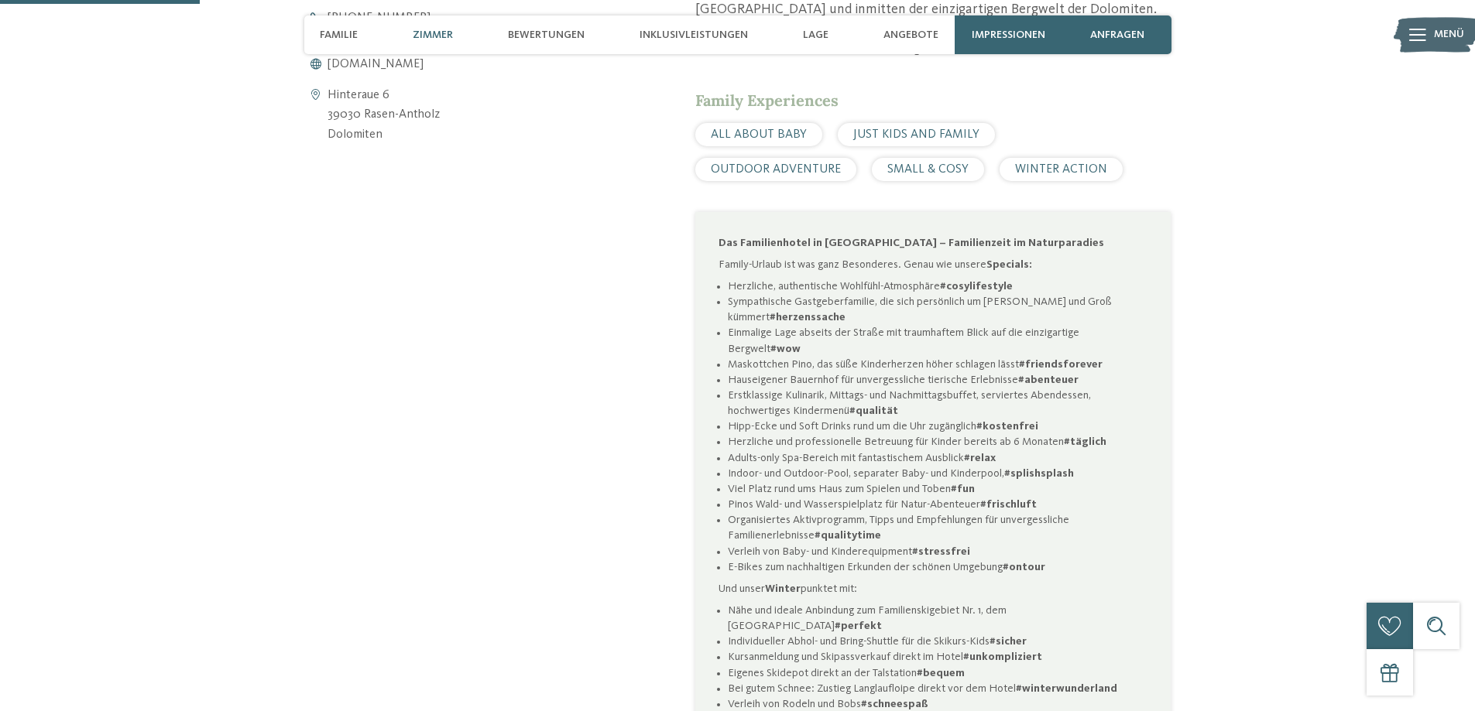
click at [416, 32] on span "Zimmer" at bounding box center [433, 35] width 40 height 13
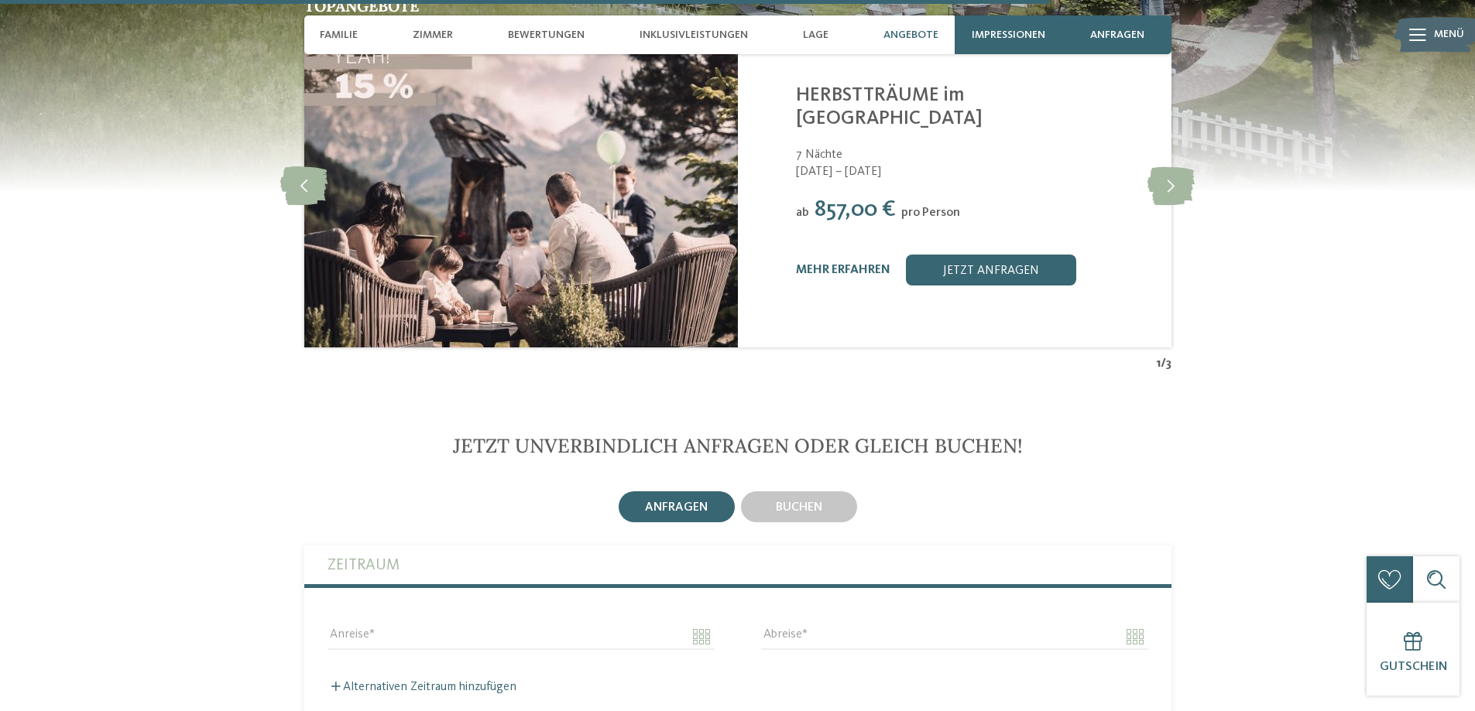
scroll to position [4746, 0]
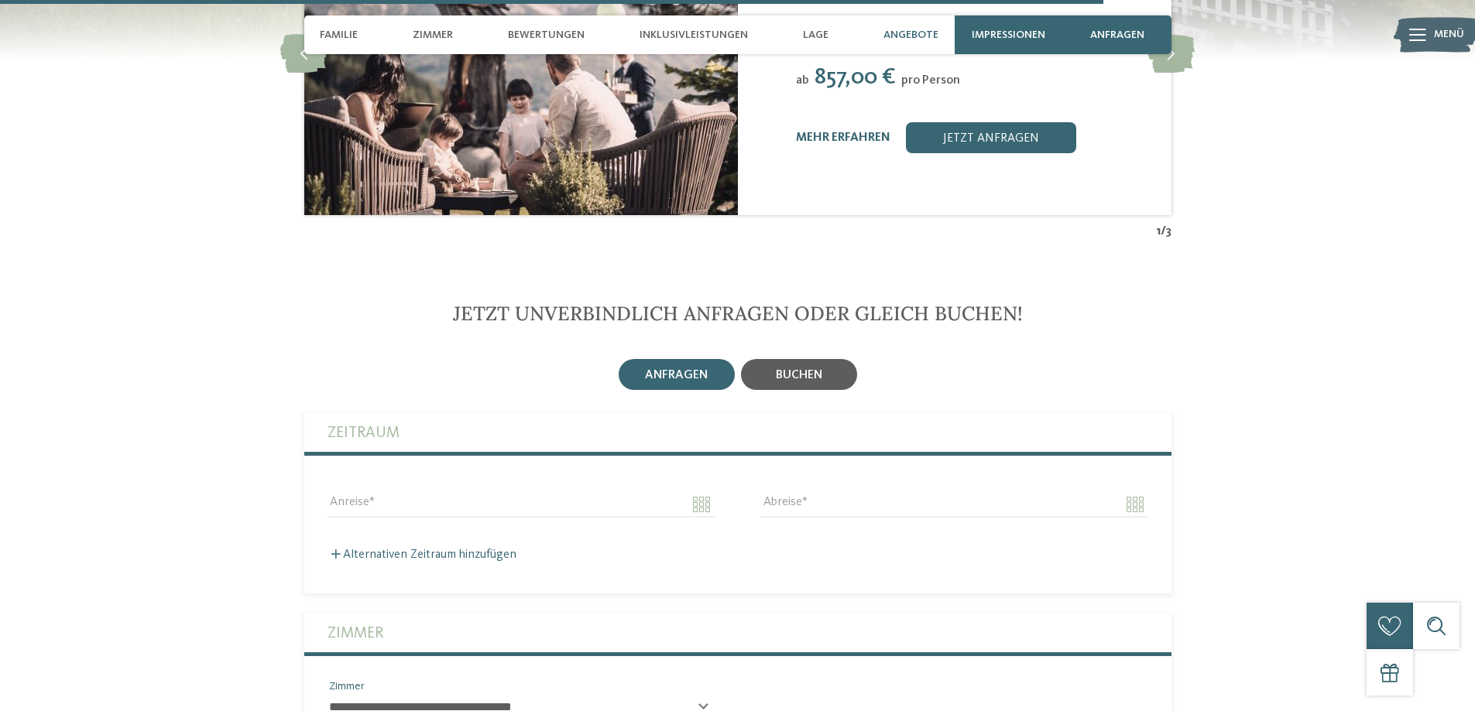
click at [781, 369] on span "buchen" at bounding box center [799, 375] width 46 height 12
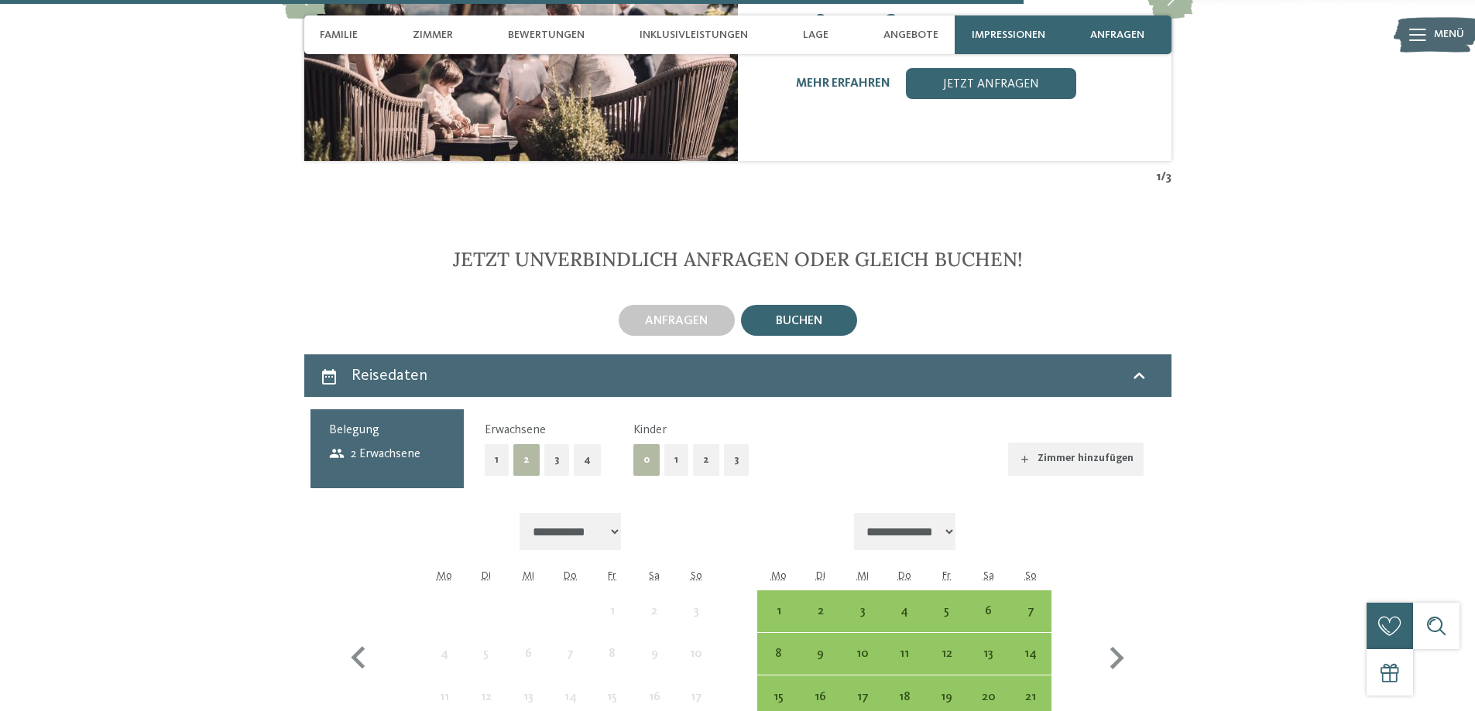
scroll to position [4901, 0]
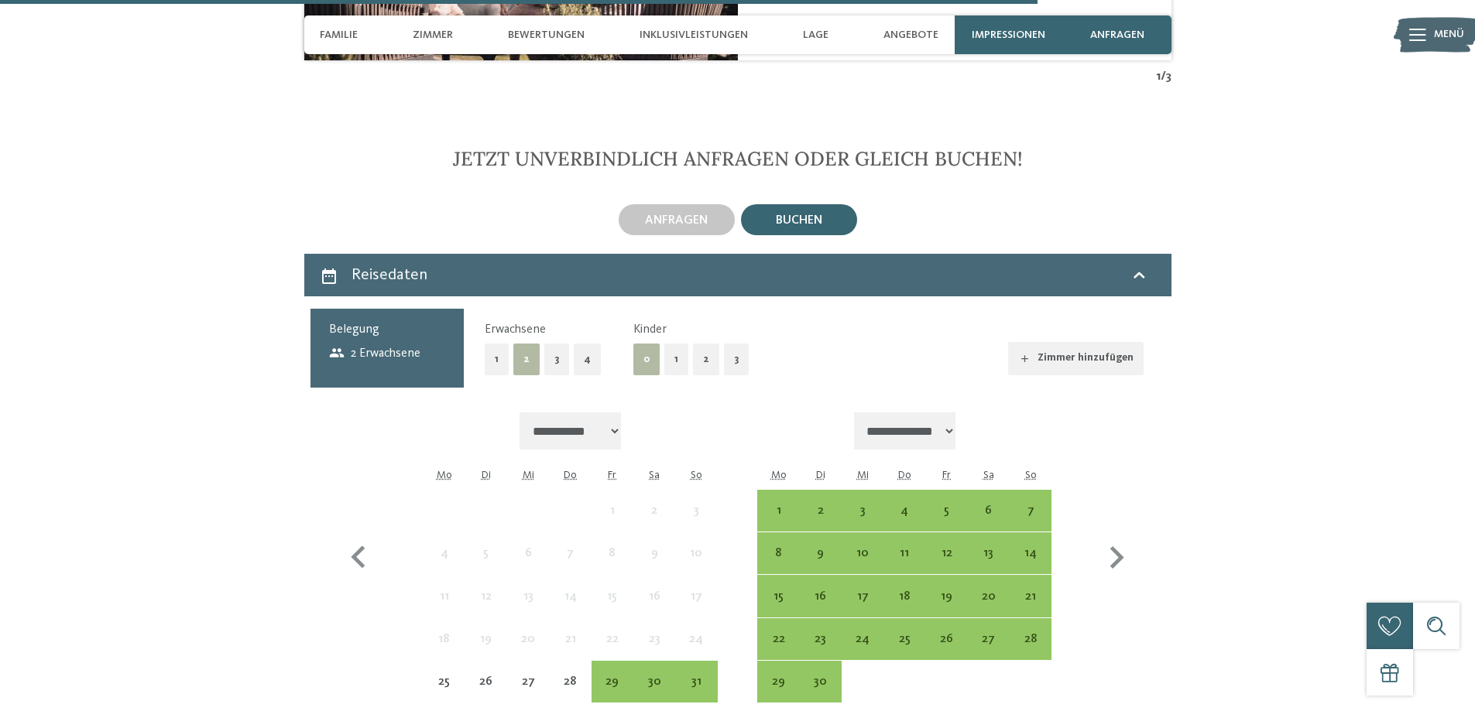
click at [701, 344] on button "2" at bounding box center [706, 360] width 26 height 32
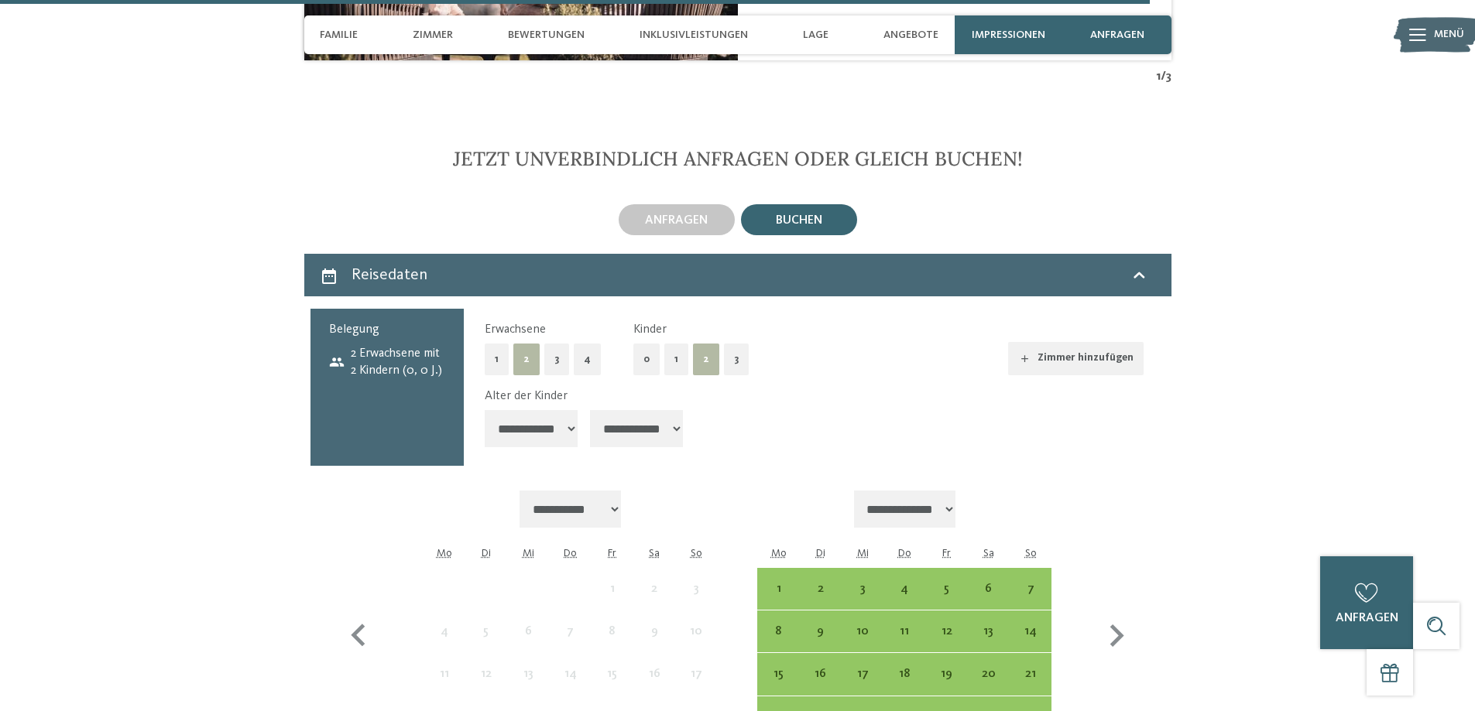
scroll to position [5056, 0]
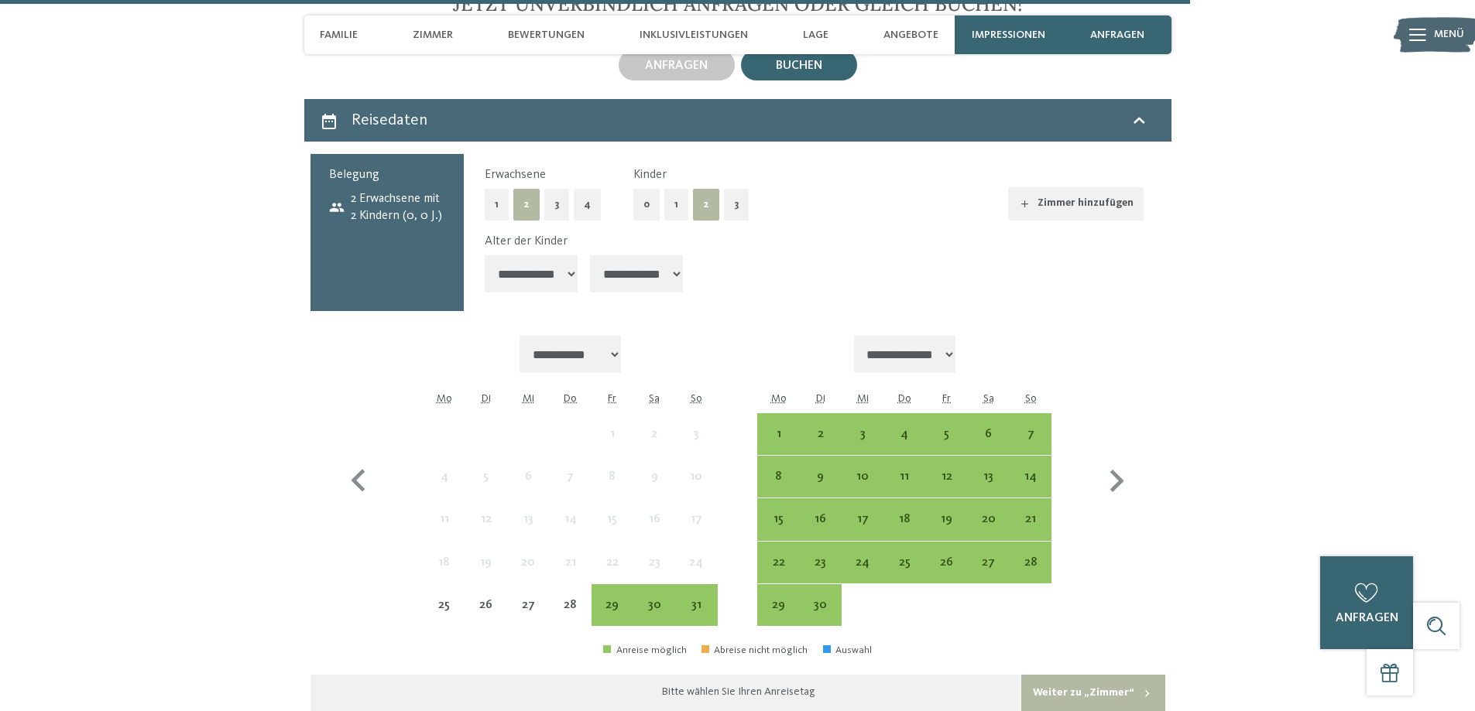
drag, startPoint x: 563, startPoint y: 249, endPoint x: 563, endPoint y: 258, distance: 8.5
click at [563, 255] on select "**********" at bounding box center [531, 273] width 93 height 37
select select "*"
click at [485, 255] on select "**********" at bounding box center [531, 273] width 93 height 37
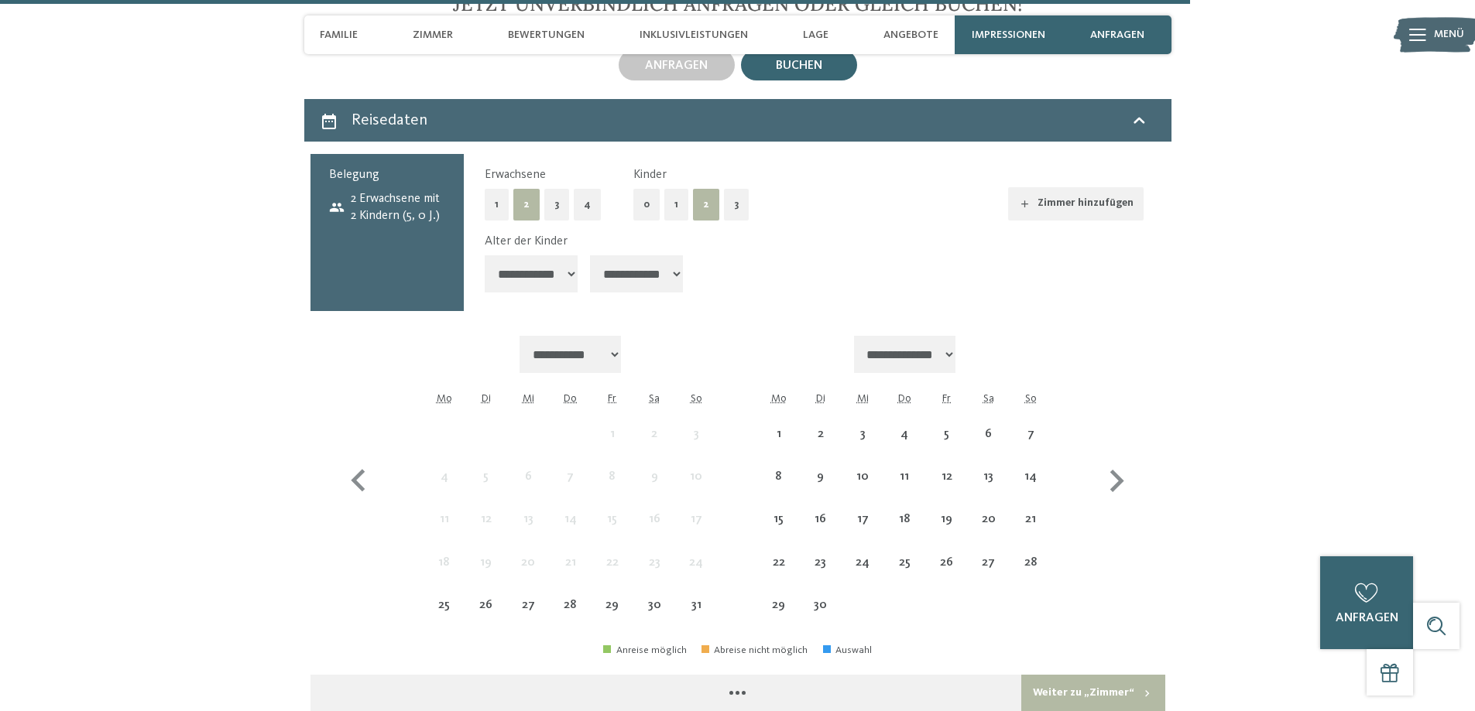
drag, startPoint x: 630, startPoint y: 264, endPoint x: 632, endPoint y: 274, distance: 10.3
click at [630, 265] on select "**********" at bounding box center [636, 273] width 93 height 37
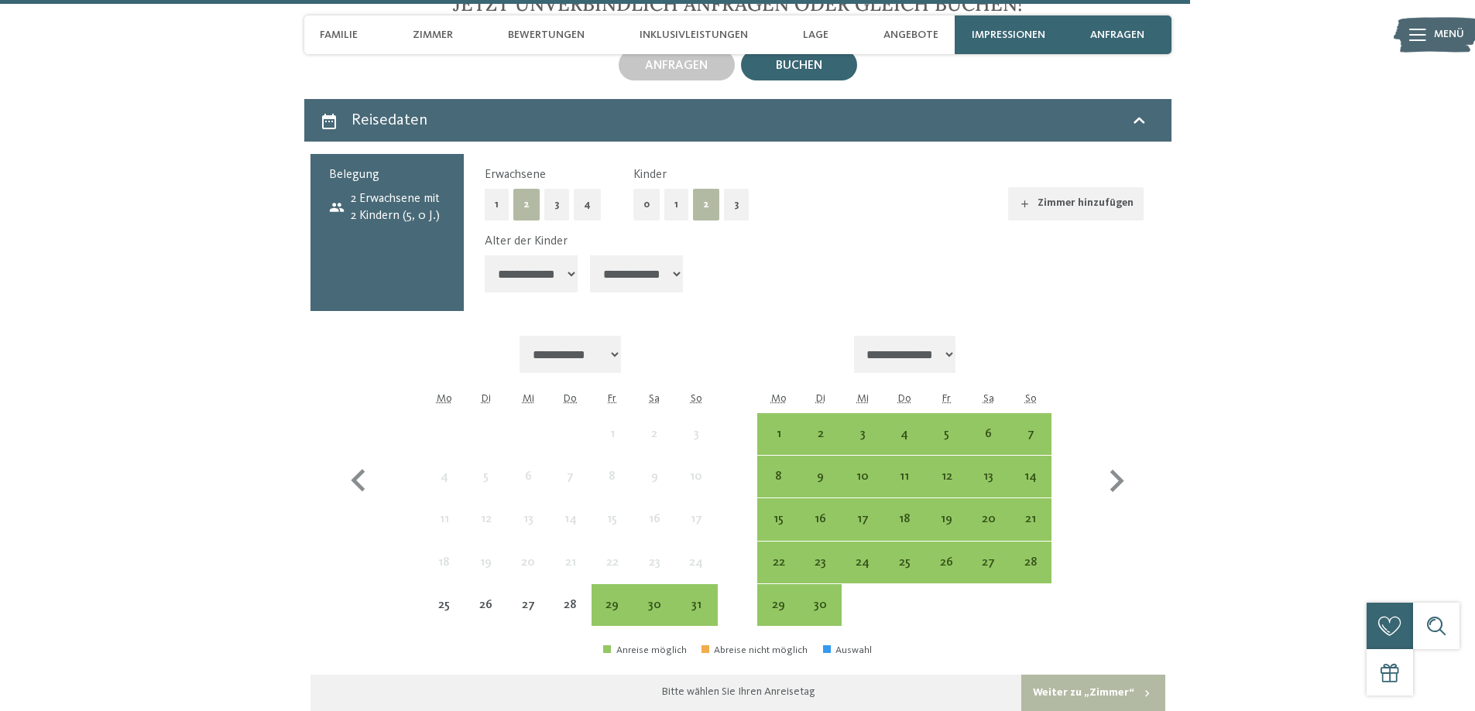
select select "*"
click at [591, 255] on select "**********" at bounding box center [636, 273] width 93 height 37
click at [619, 603] on div "29" at bounding box center [612, 618] width 39 height 39
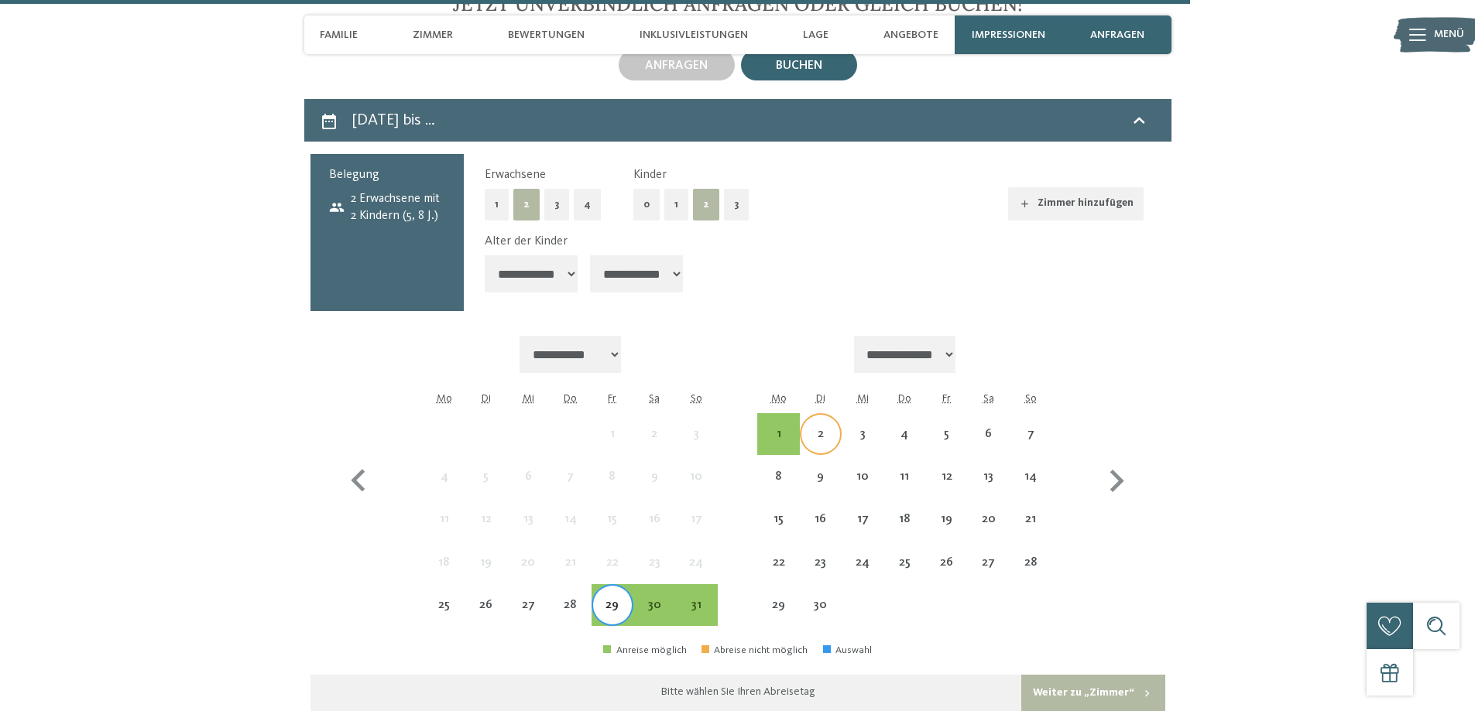
click at [810, 428] on div "2" at bounding box center [820, 447] width 39 height 39
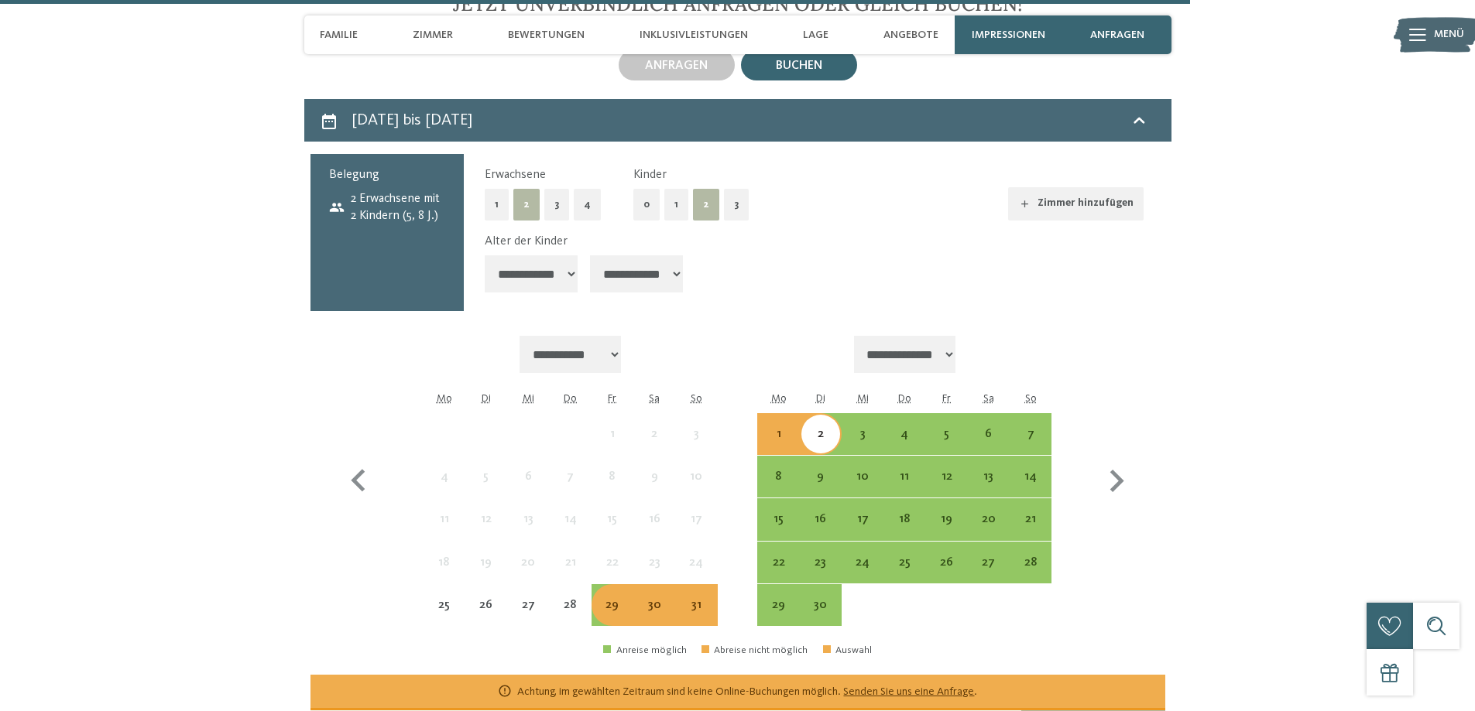
click at [604, 608] on div "29" at bounding box center [612, 618] width 39 height 39
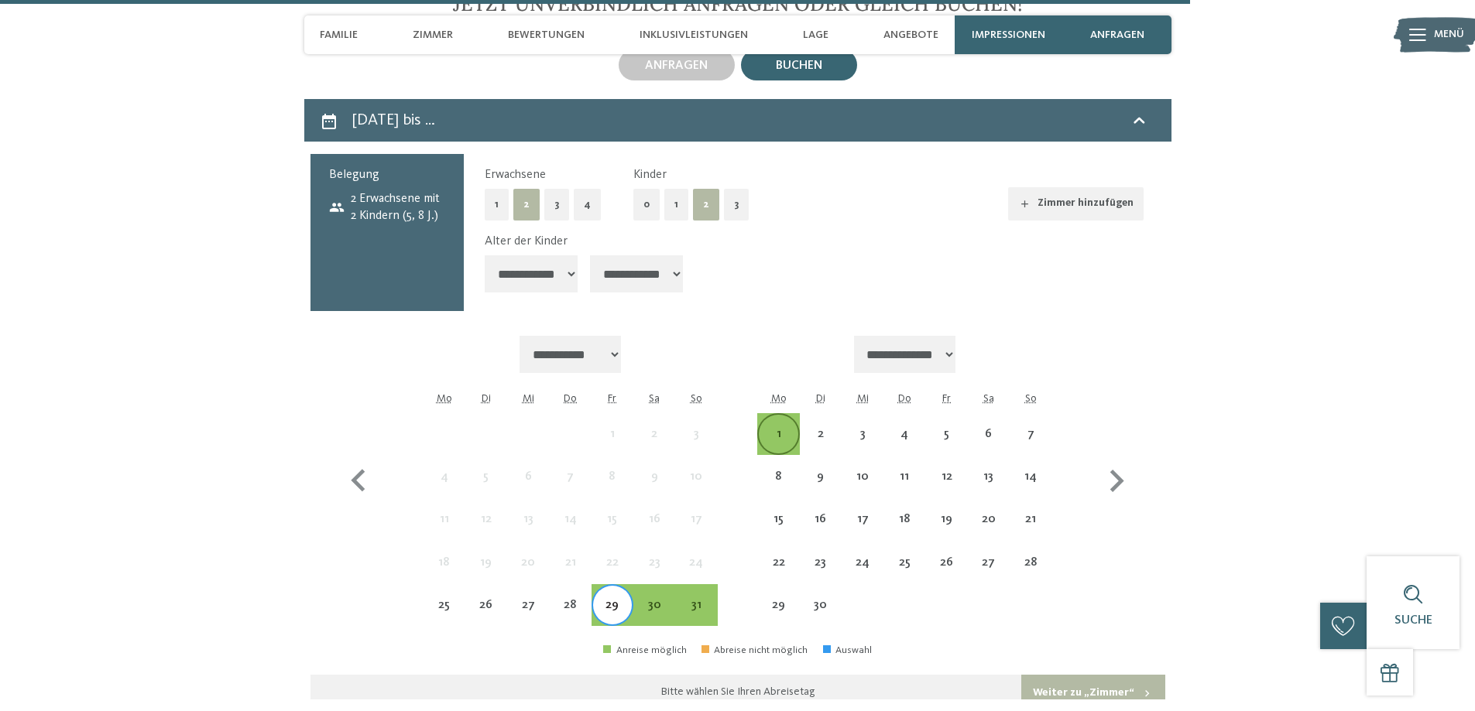
click at [776, 428] on div "1" at bounding box center [778, 447] width 39 height 39
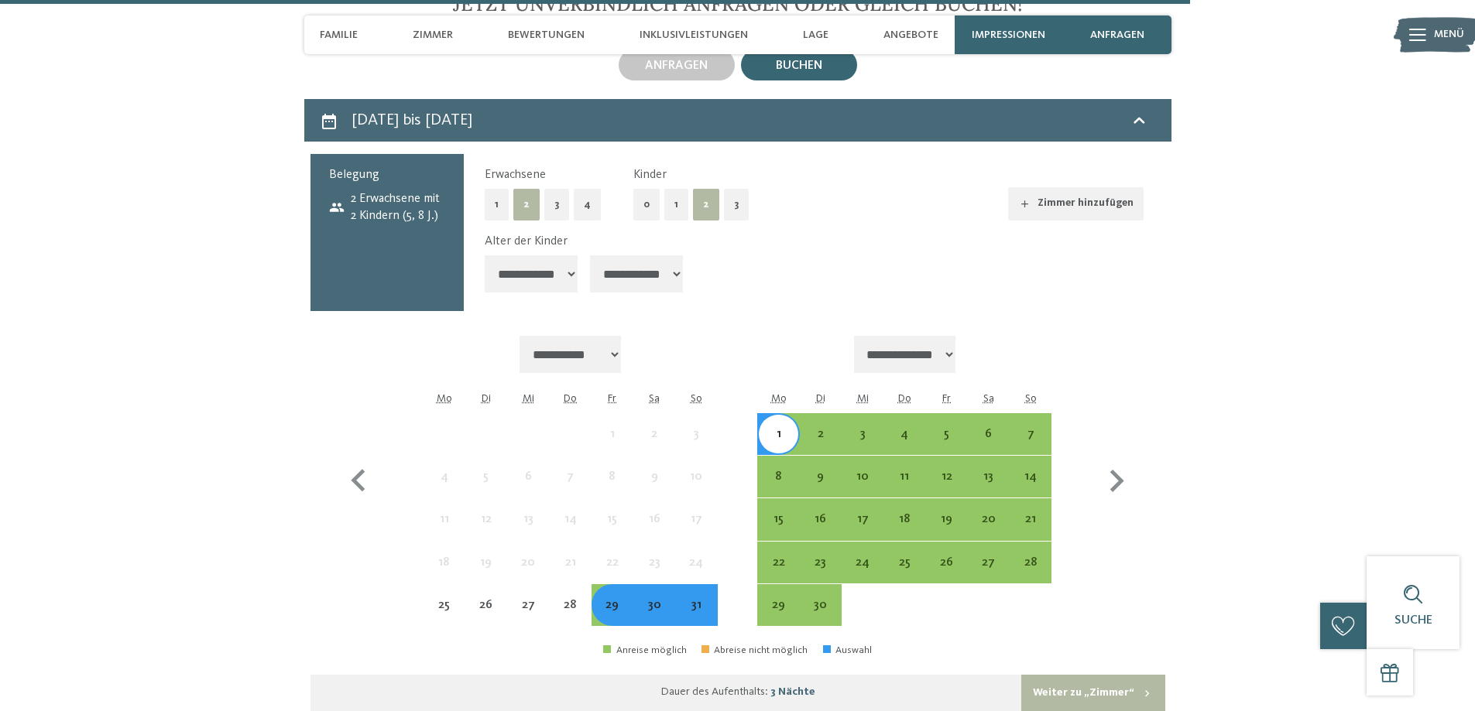
click at [1077, 675] on button "Weiter zu „Zimmer“" at bounding box center [1092, 693] width 143 height 37
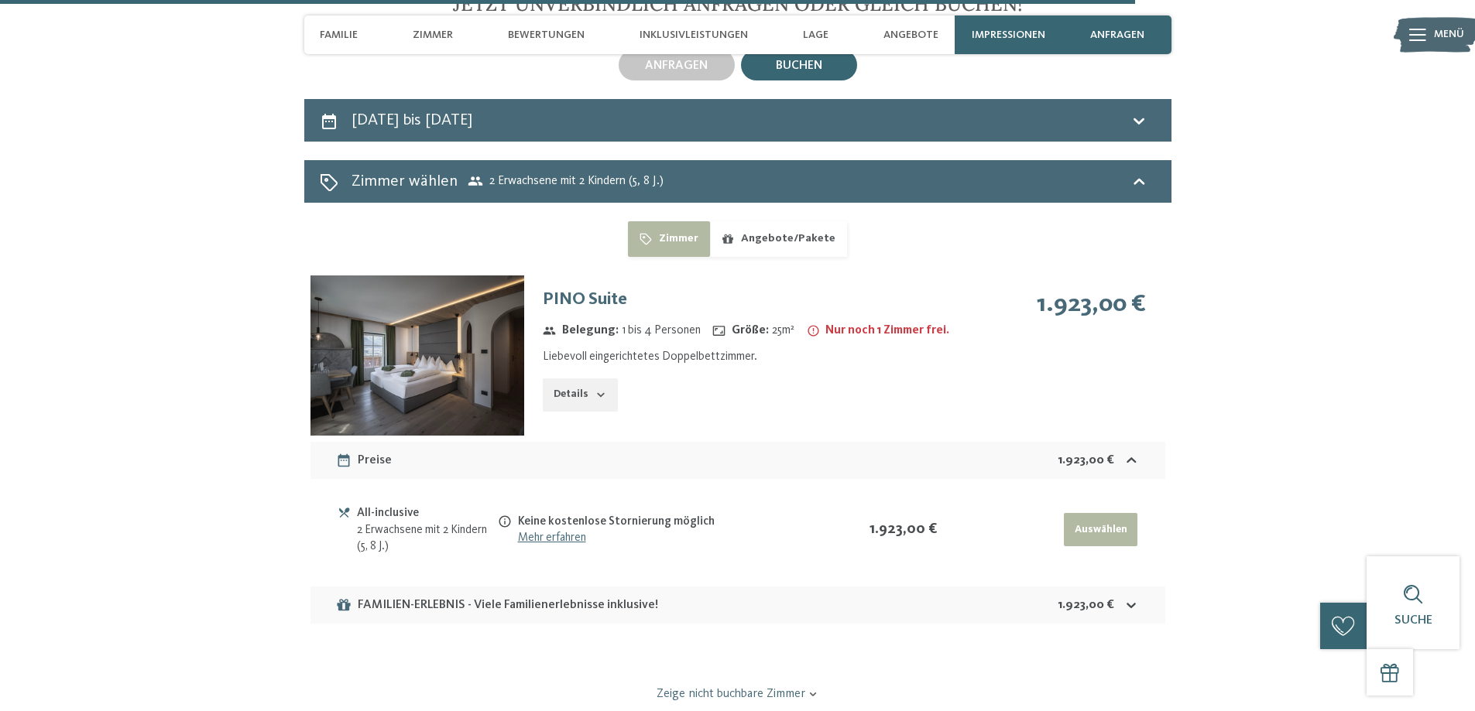
scroll to position [5140, 0]
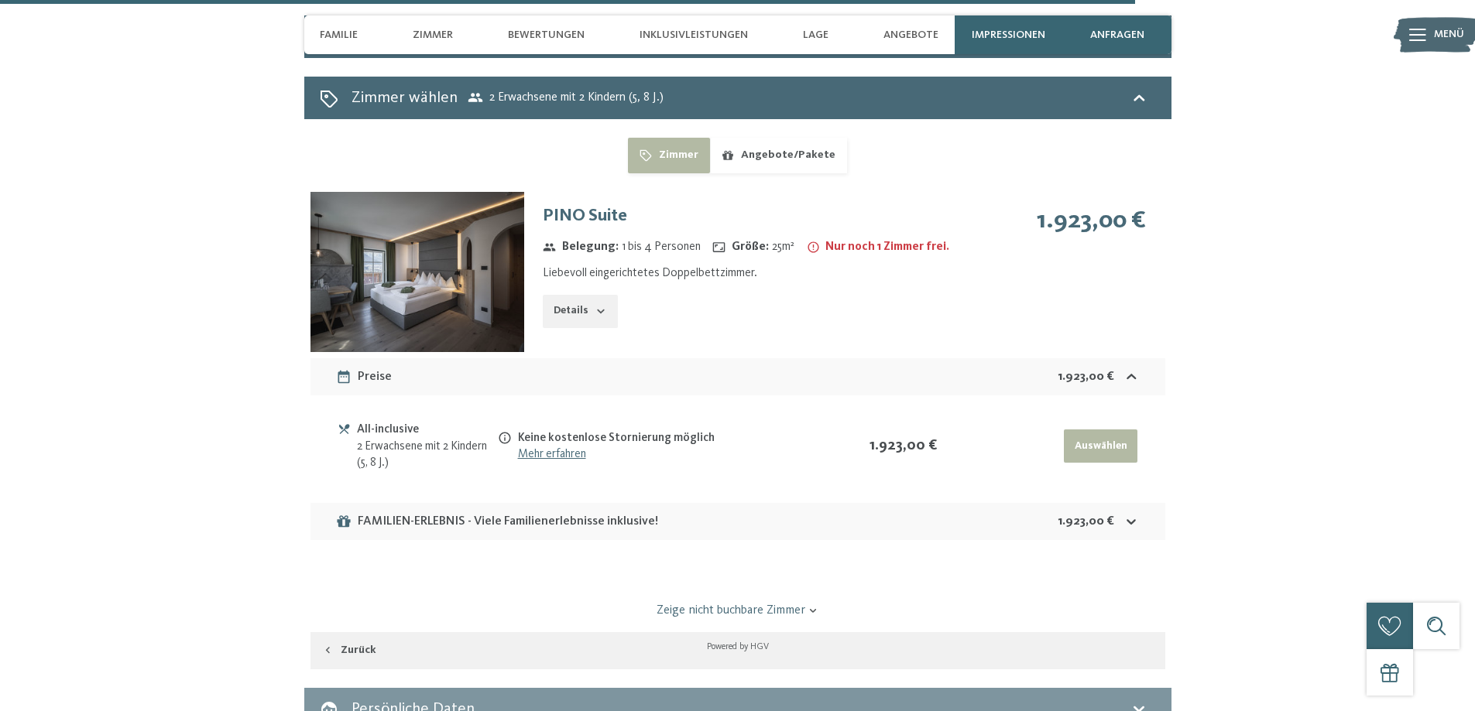
click at [400, 449] on div "2 Erwachsene mit 2 Kindern (5, 8 J.)" at bounding box center [426, 455] width 139 height 33
click at [923, 438] on strong "1.923,00 €" at bounding box center [902, 445] width 67 height 15
click at [644, 515] on div "FAMILIEN-ERLEBNIS - Viele Familienerlebnisse inklusive!" at bounding box center [497, 521] width 323 height 19
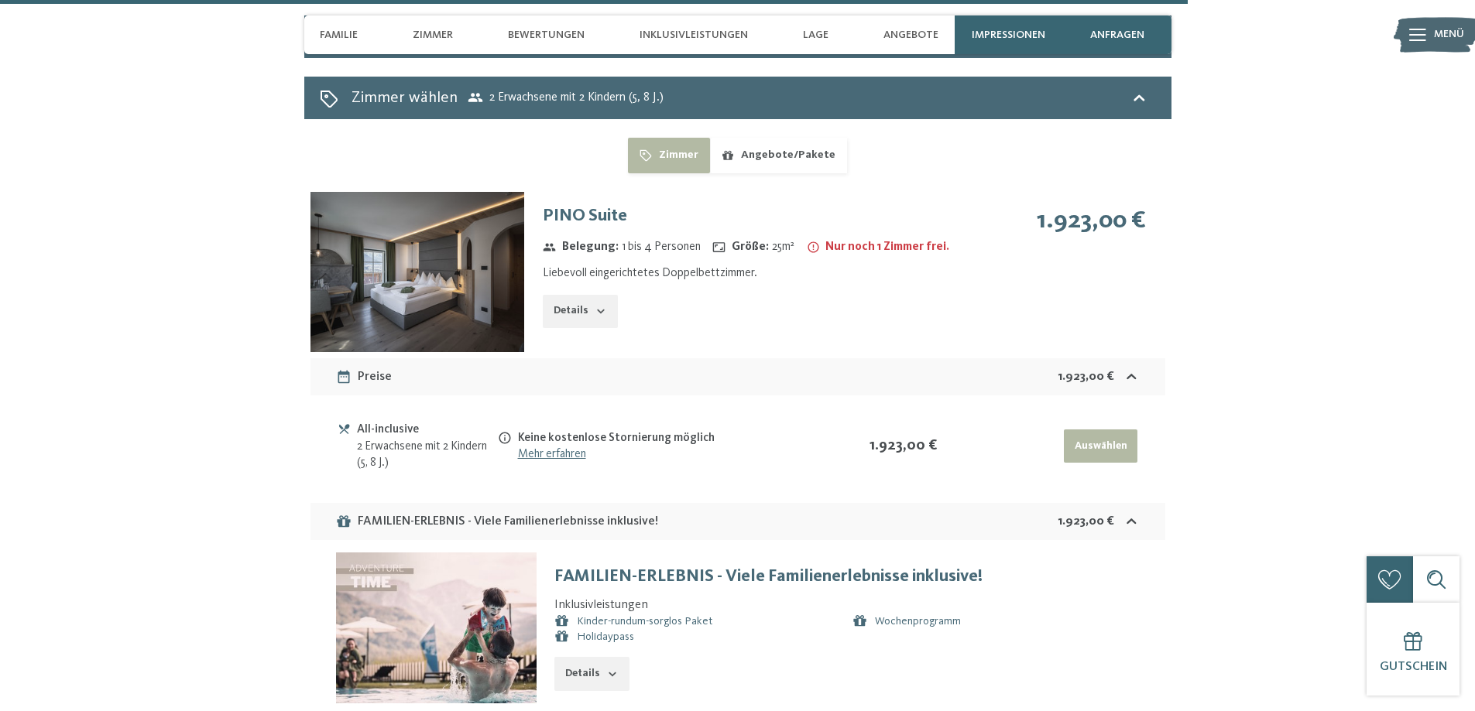
scroll to position [5217, 0]
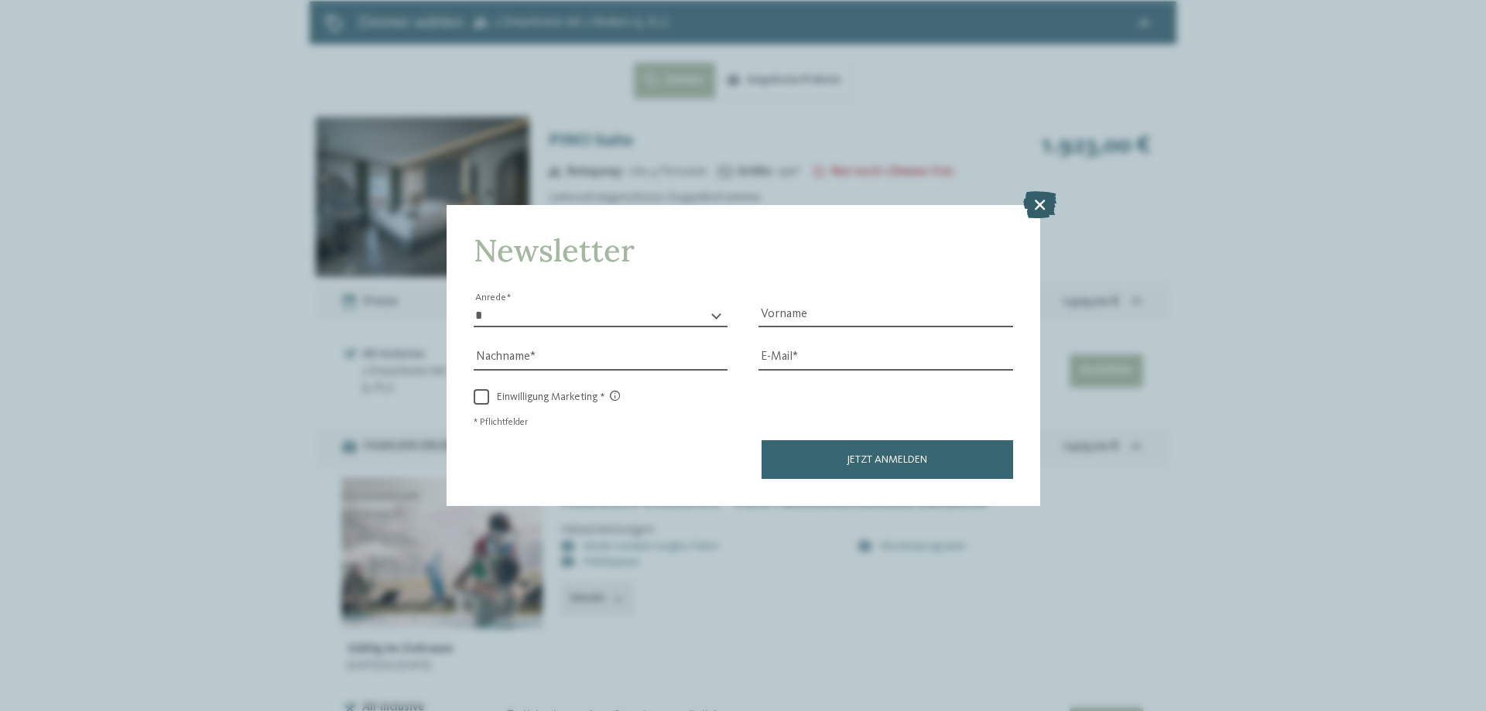
click at [1045, 191] on icon at bounding box center [1039, 204] width 33 height 27
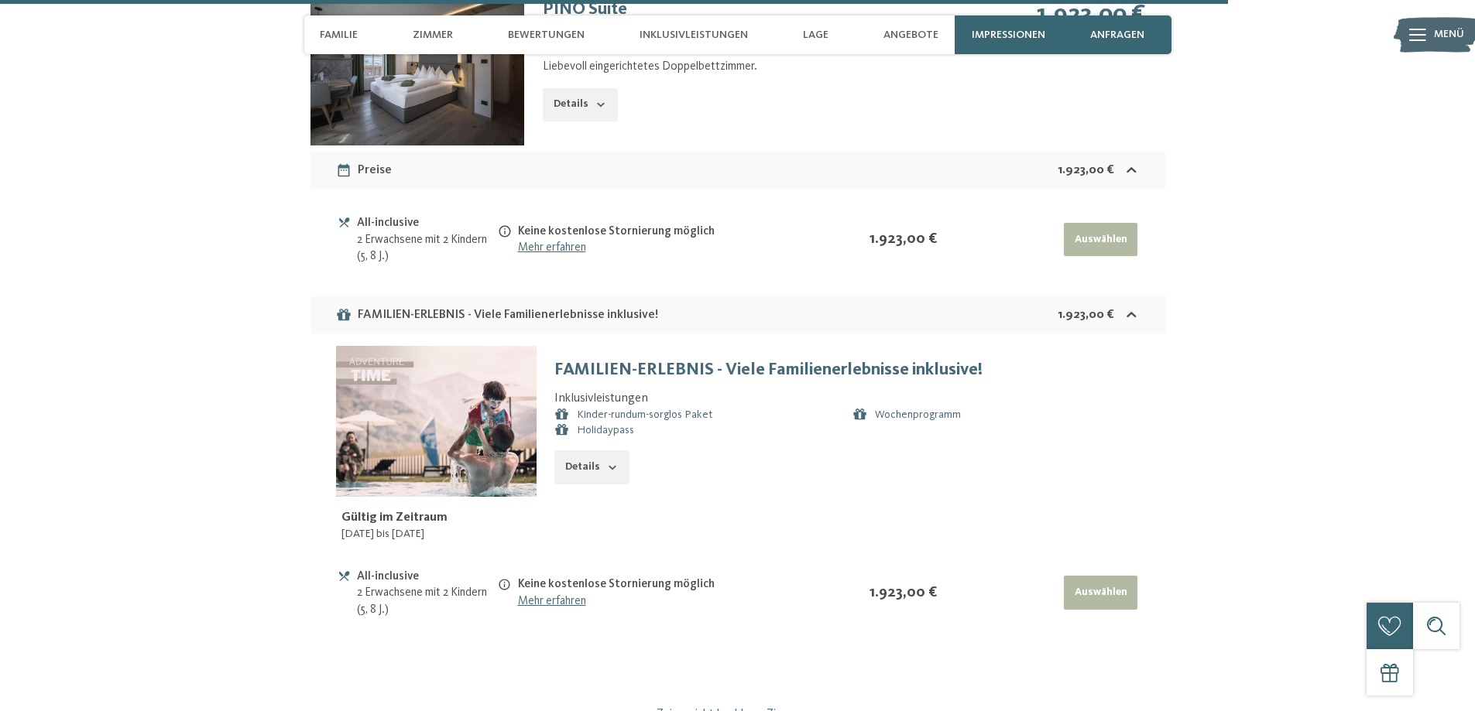
scroll to position [5372, 0]
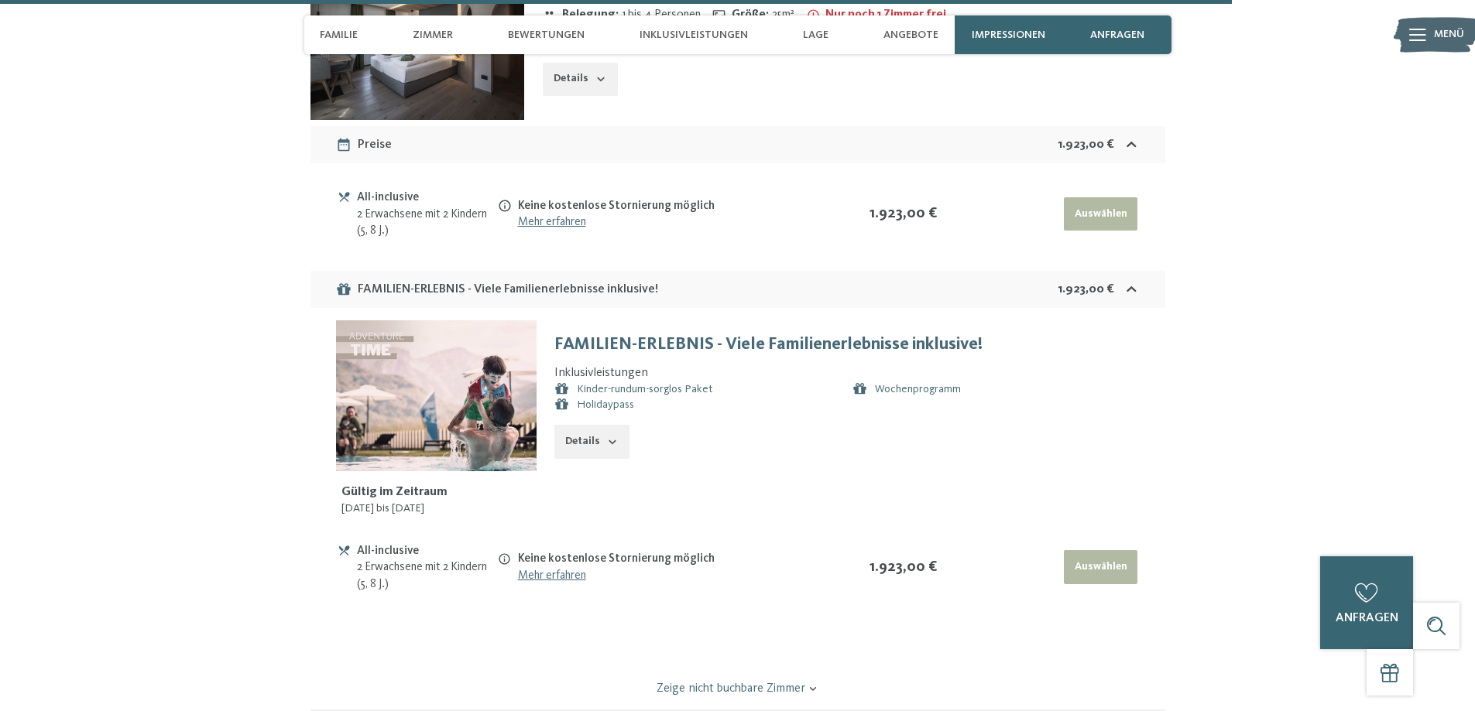
click at [448, 418] on img at bounding box center [436, 395] width 200 height 151
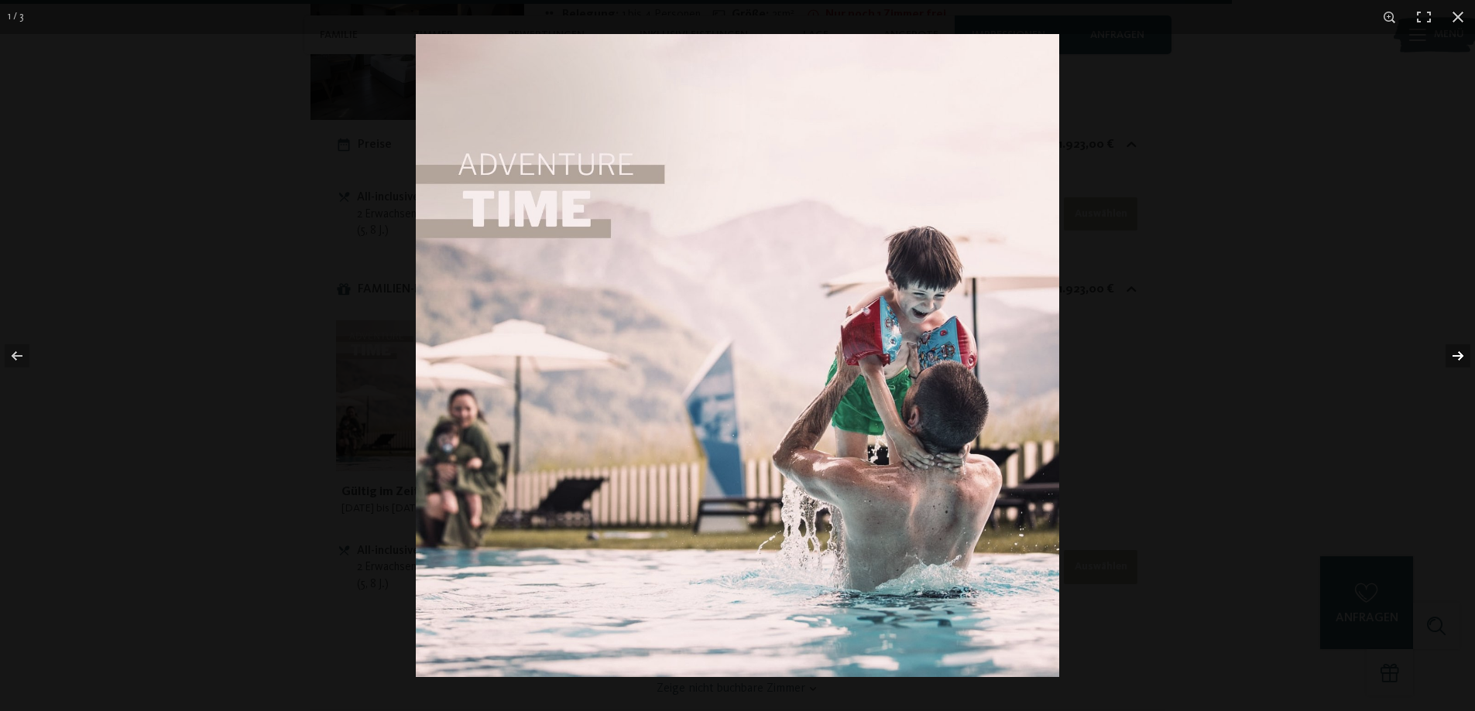
click at [1447, 347] on button "button" at bounding box center [1447, 355] width 54 height 77
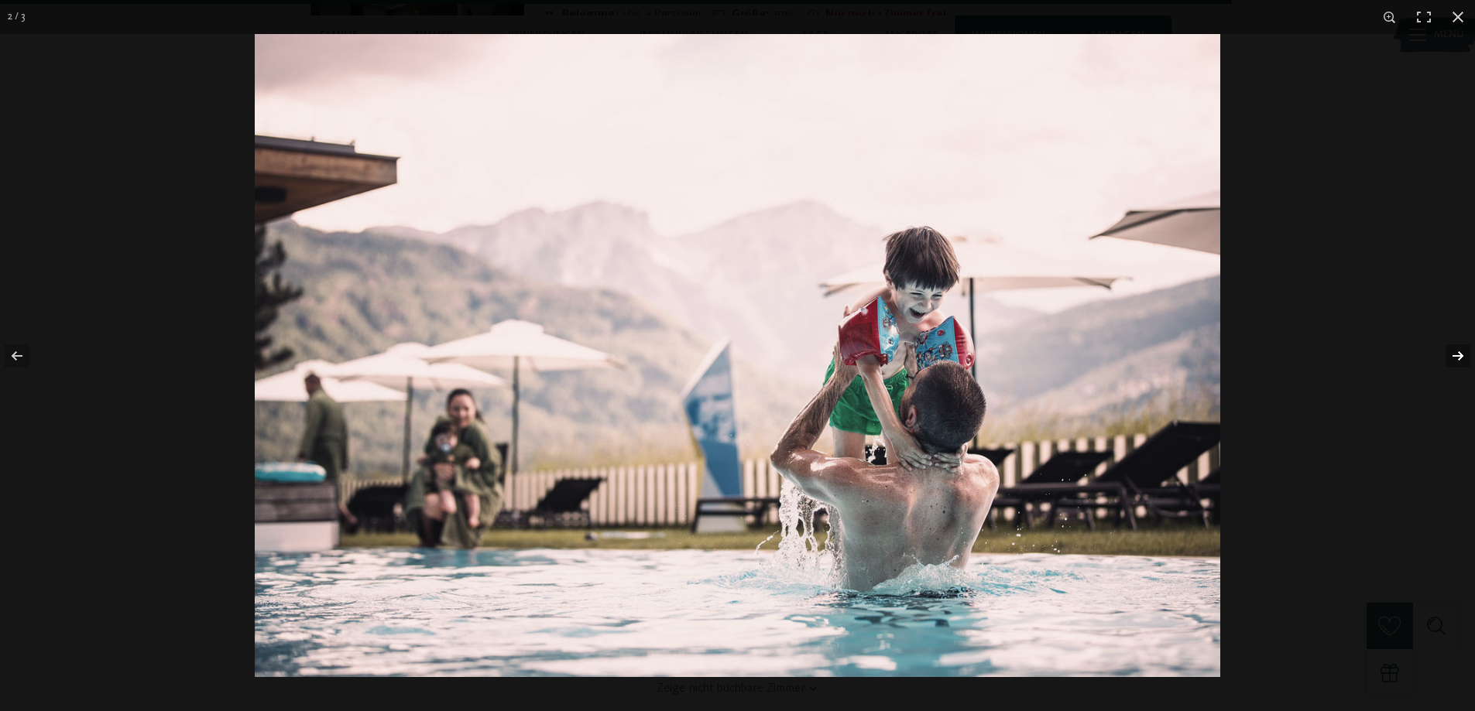
click at [1447, 347] on button "button" at bounding box center [1447, 355] width 54 height 77
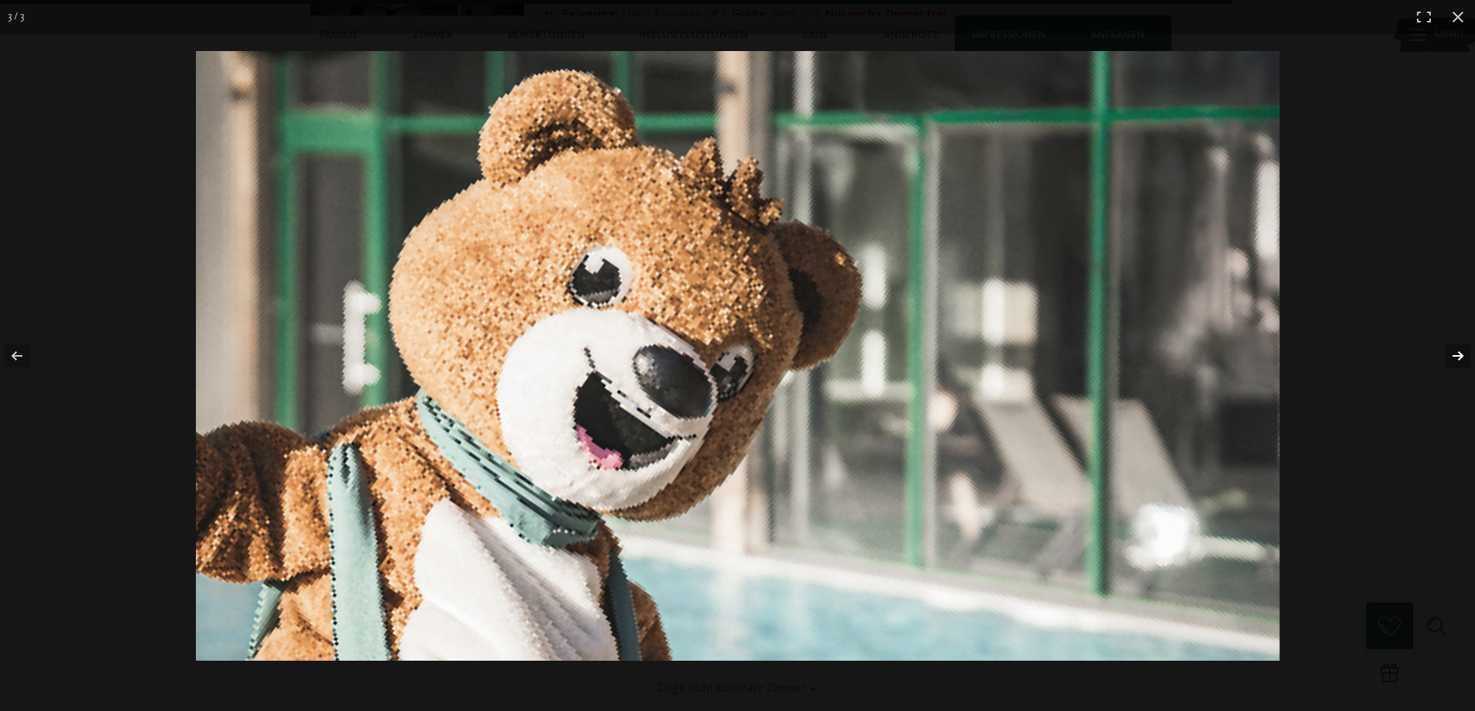
click at [1447, 347] on button "button" at bounding box center [1447, 355] width 54 height 77
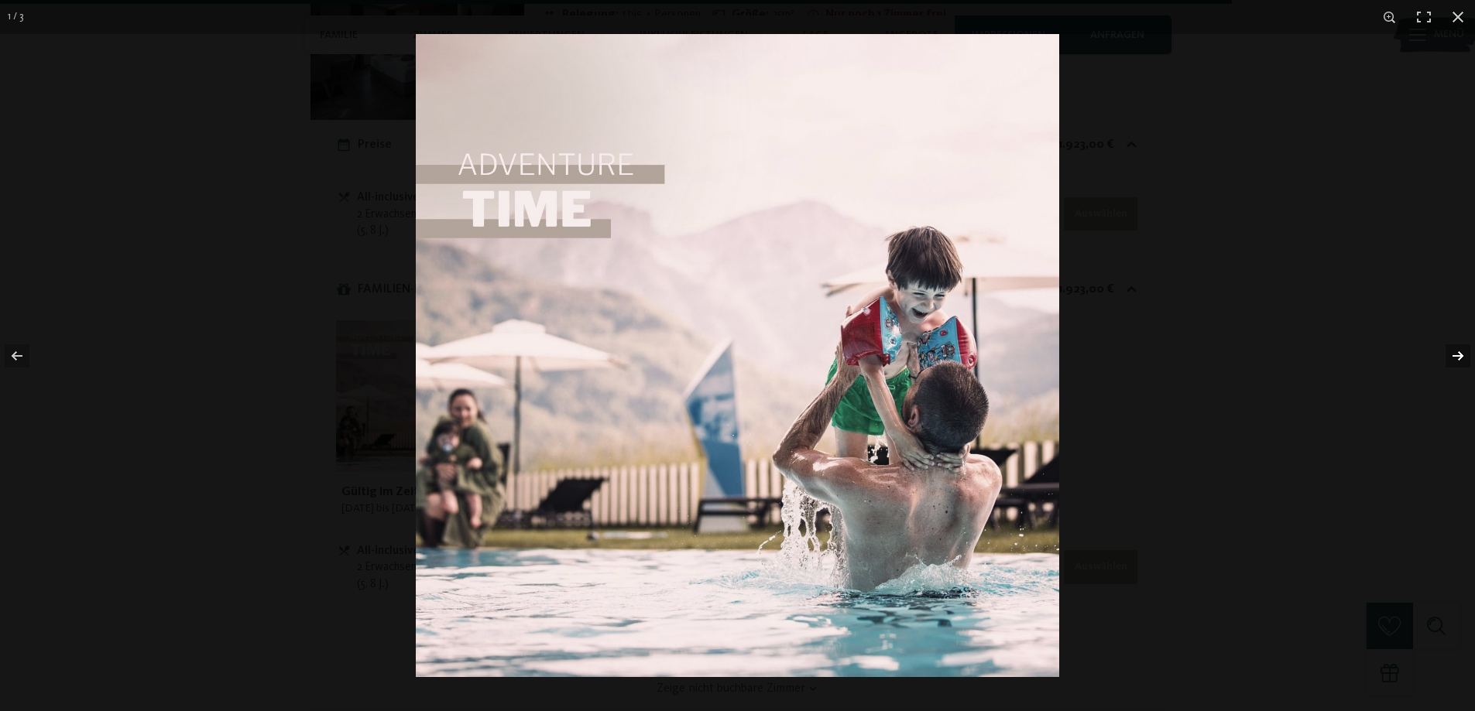
click at [1447, 347] on button "button" at bounding box center [1447, 355] width 54 height 77
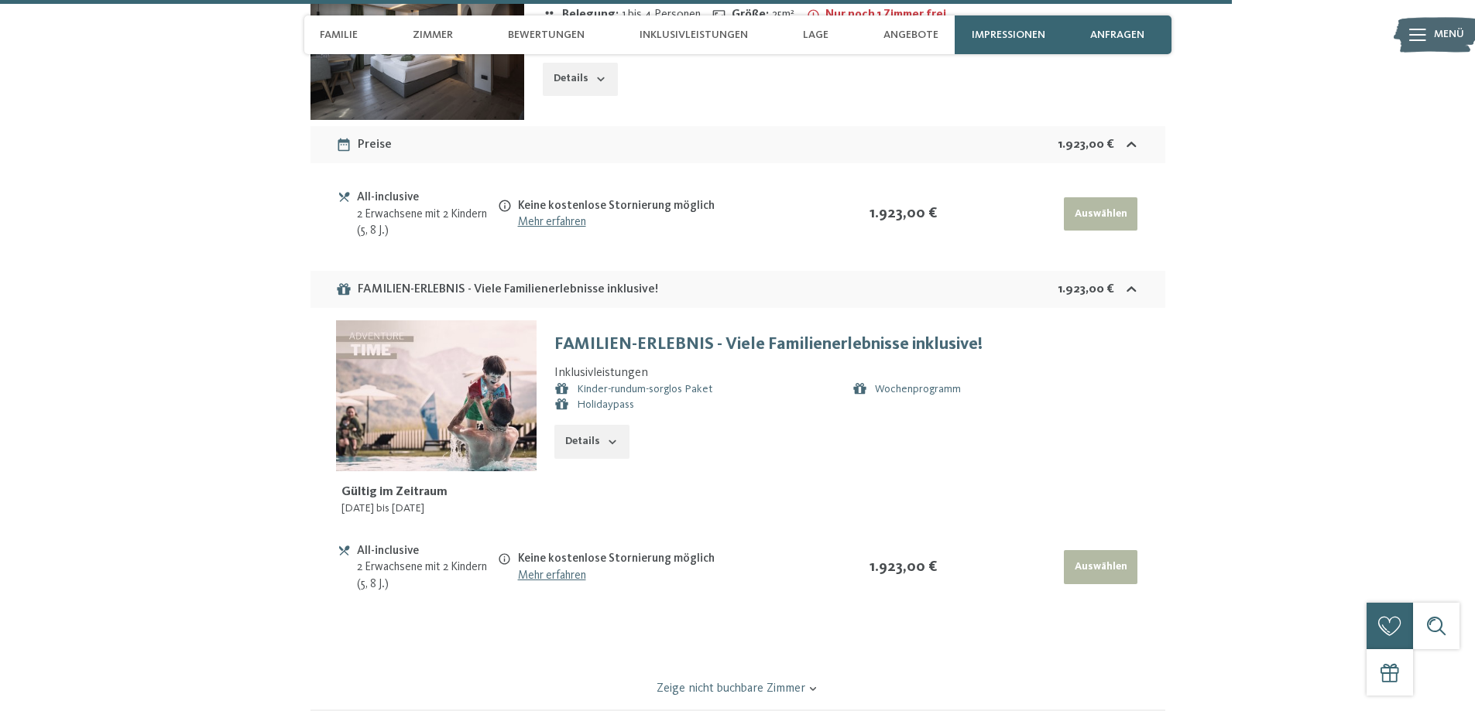
click at [0, 0] on button "button" at bounding box center [0, 0] width 0 height 0
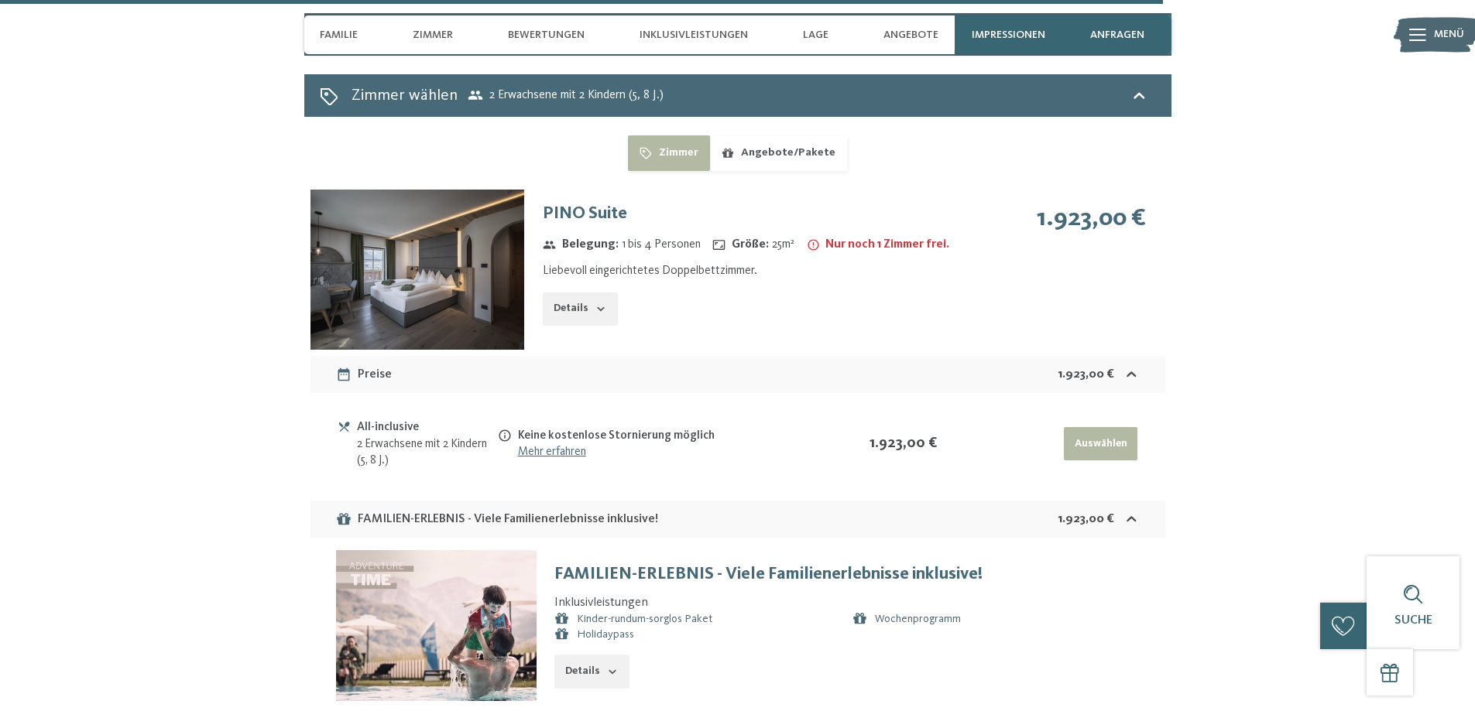
scroll to position [5062, 0]
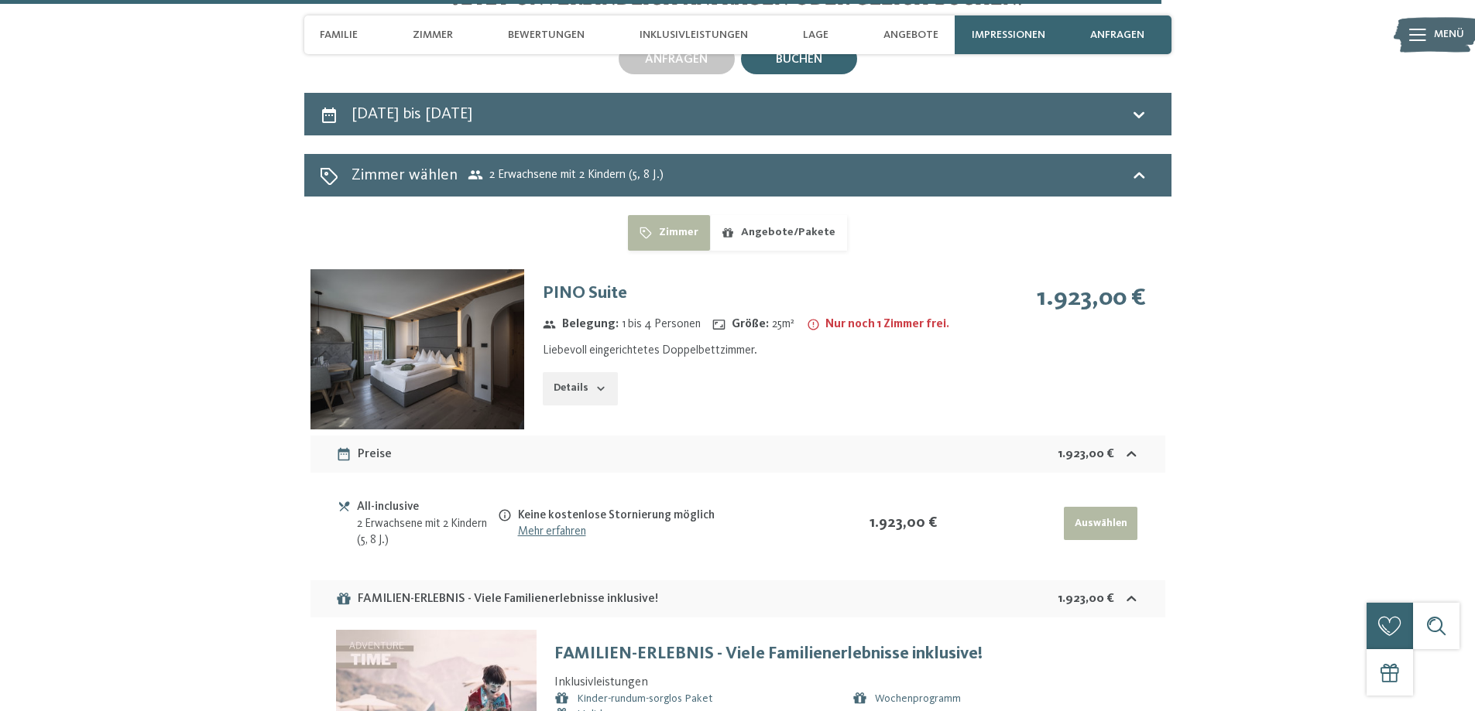
click at [508, 330] on img at bounding box center [417, 349] width 214 height 160
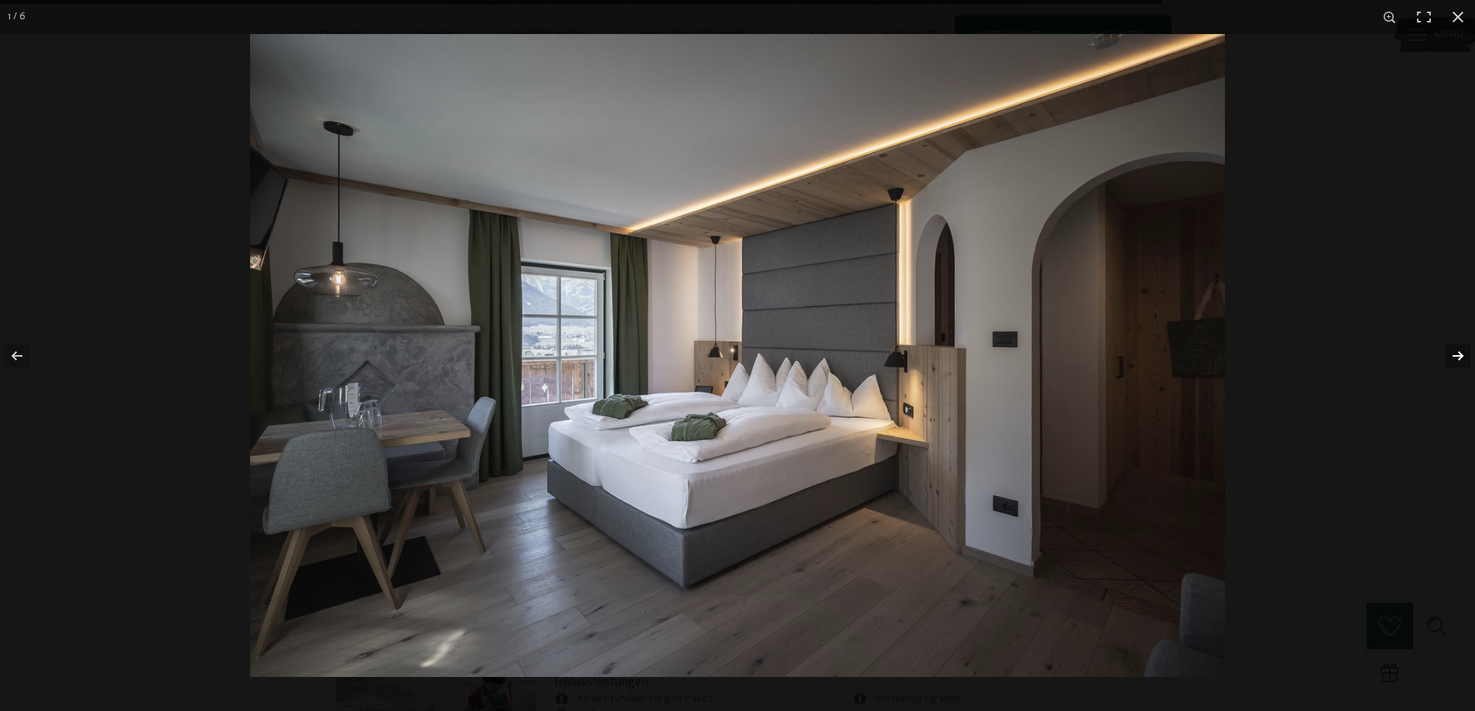
click at [1455, 356] on button "button" at bounding box center [1447, 355] width 54 height 77
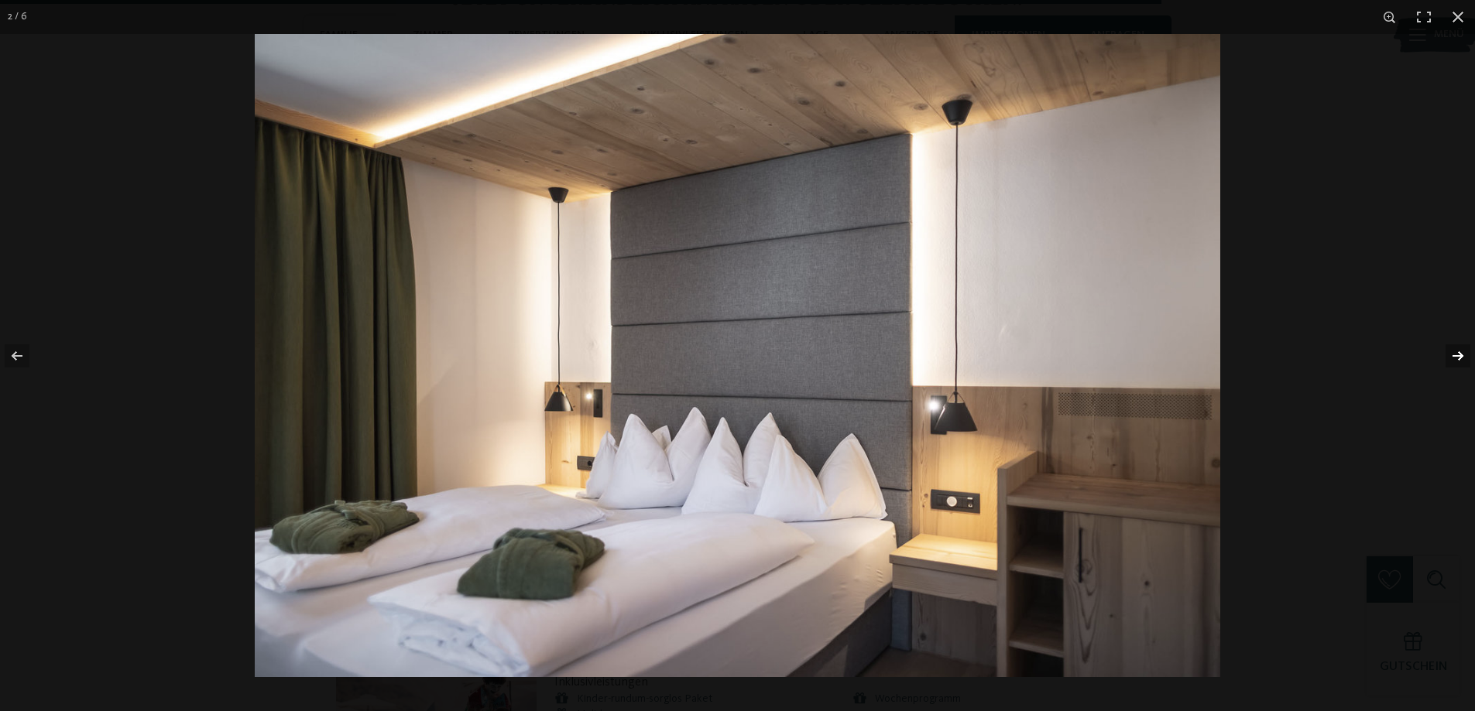
click at [1455, 356] on button "button" at bounding box center [1447, 355] width 54 height 77
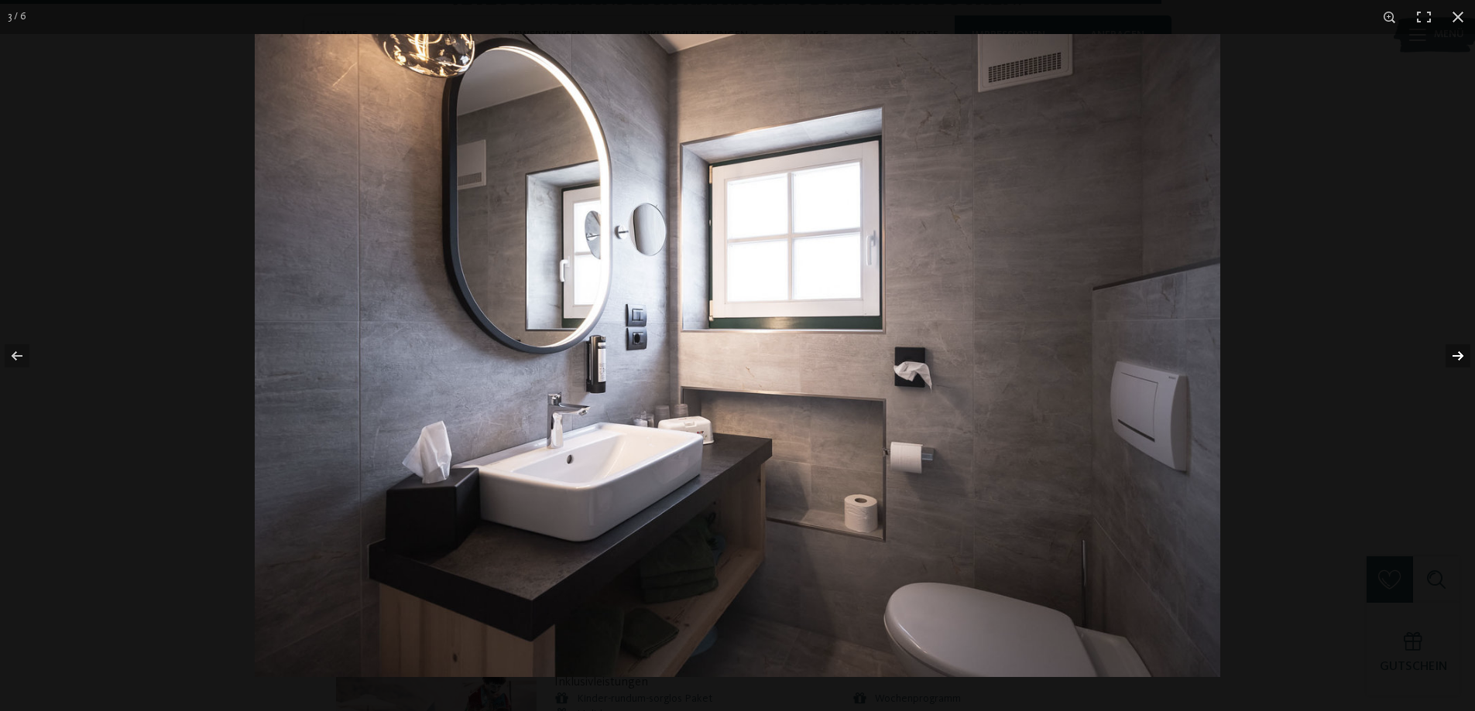
click at [1455, 356] on button "button" at bounding box center [1447, 355] width 54 height 77
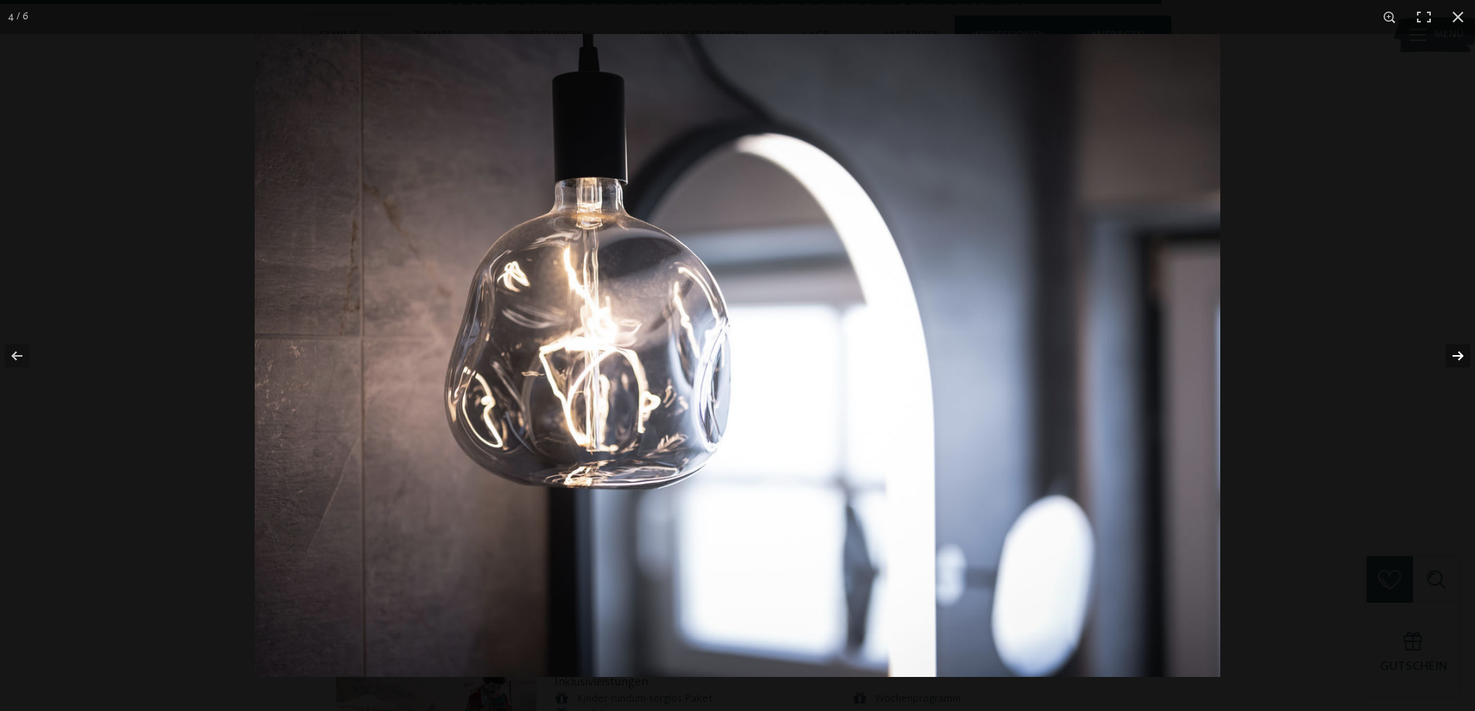
click at [1455, 356] on button "button" at bounding box center [1447, 355] width 54 height 77
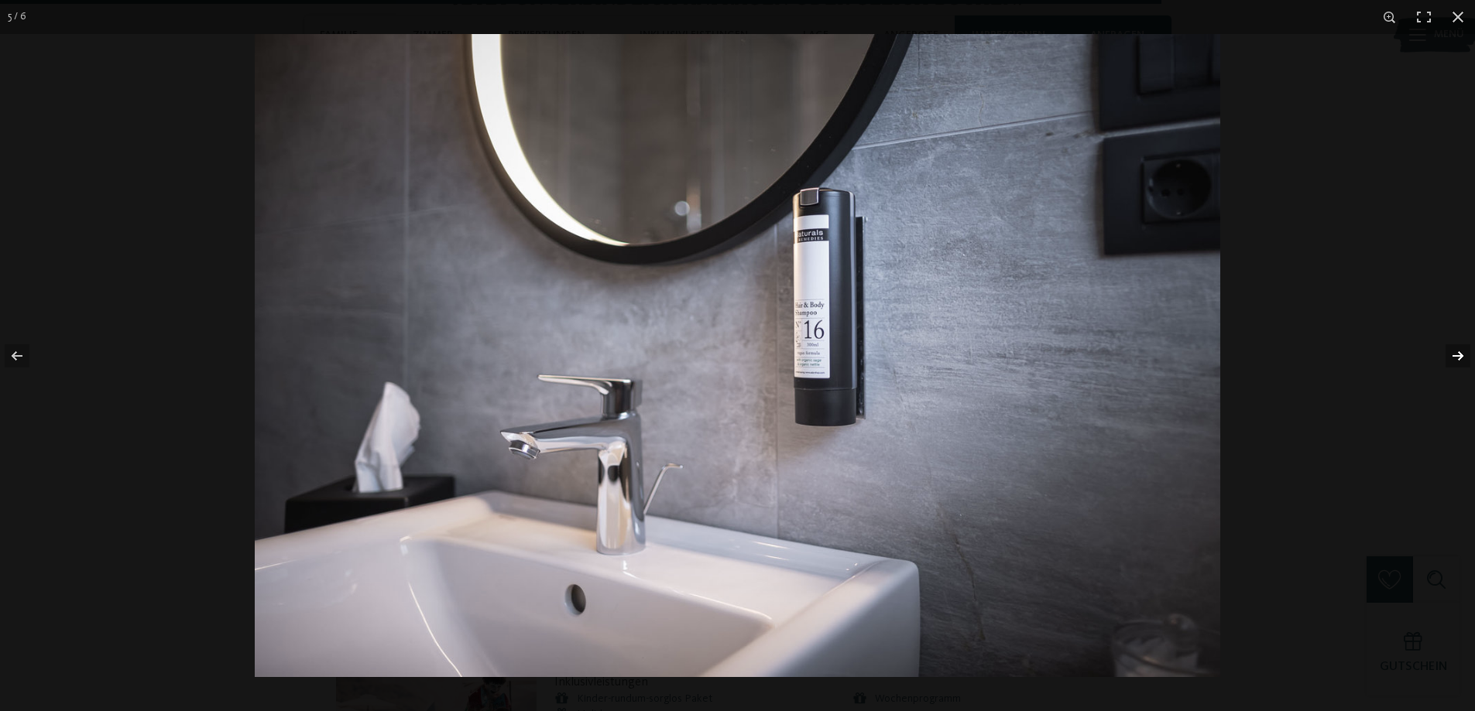
click at [1455, 356] on button "button" at bounding box center [1447, 355] width 54 height 77
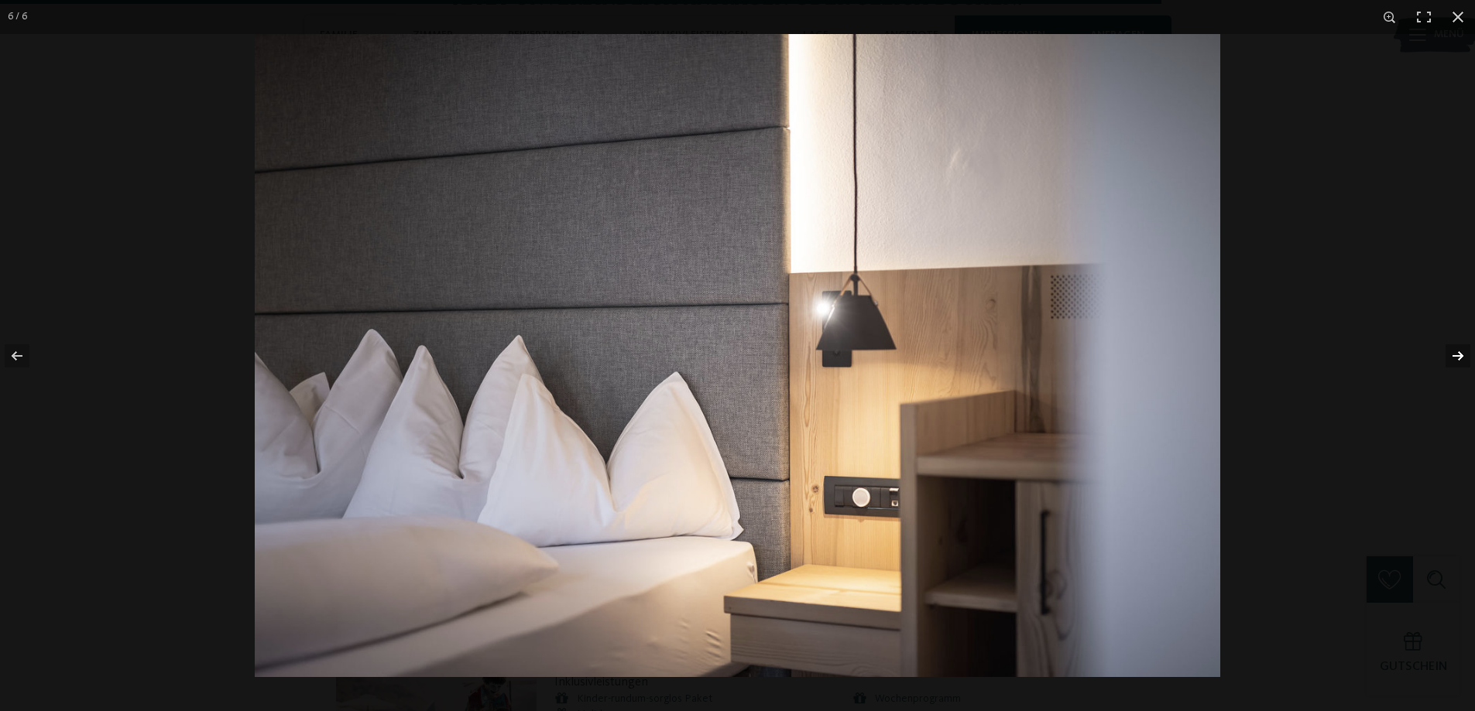
click at [1455, 356] on button "button" at bounding box center [1447, 355] width 54 height 77
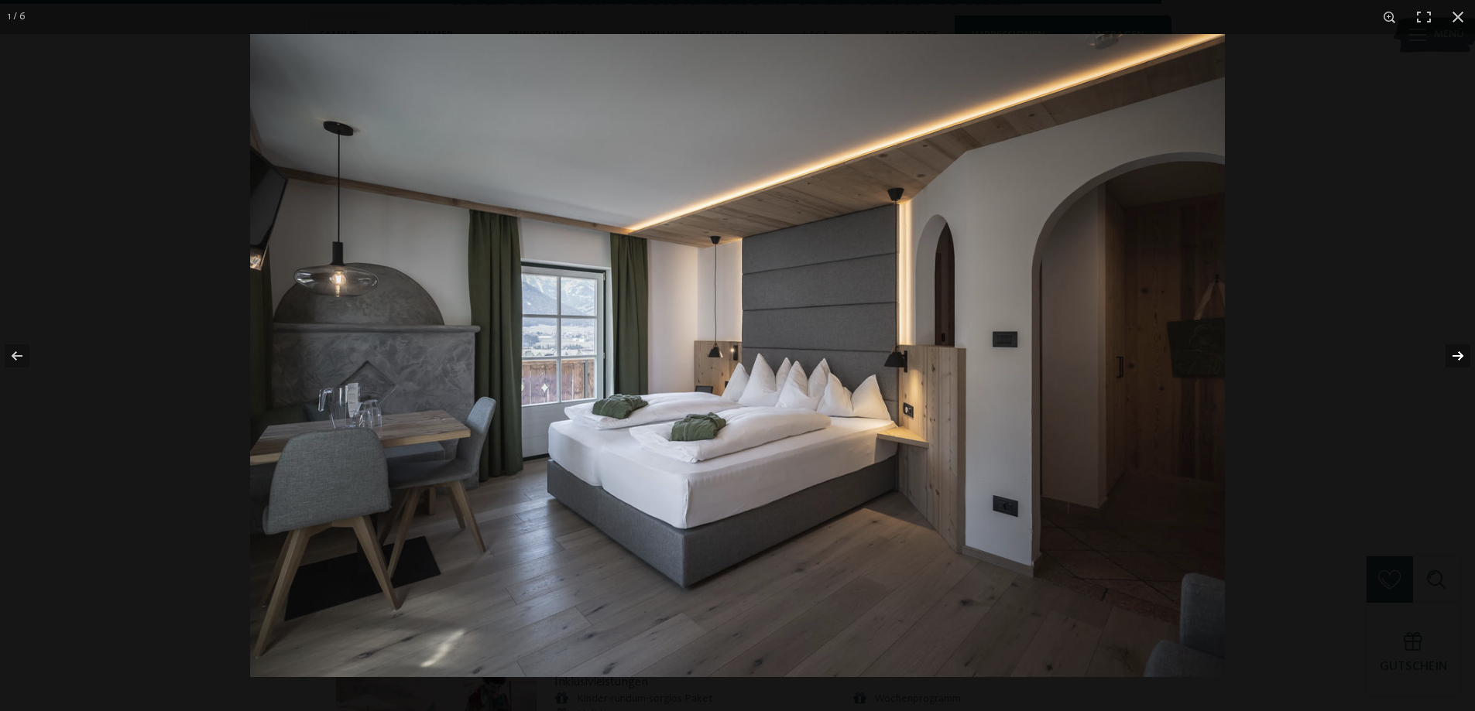
click at [1455, 356] on button "button" at bounding box center [1447, 355] width 54 height 77
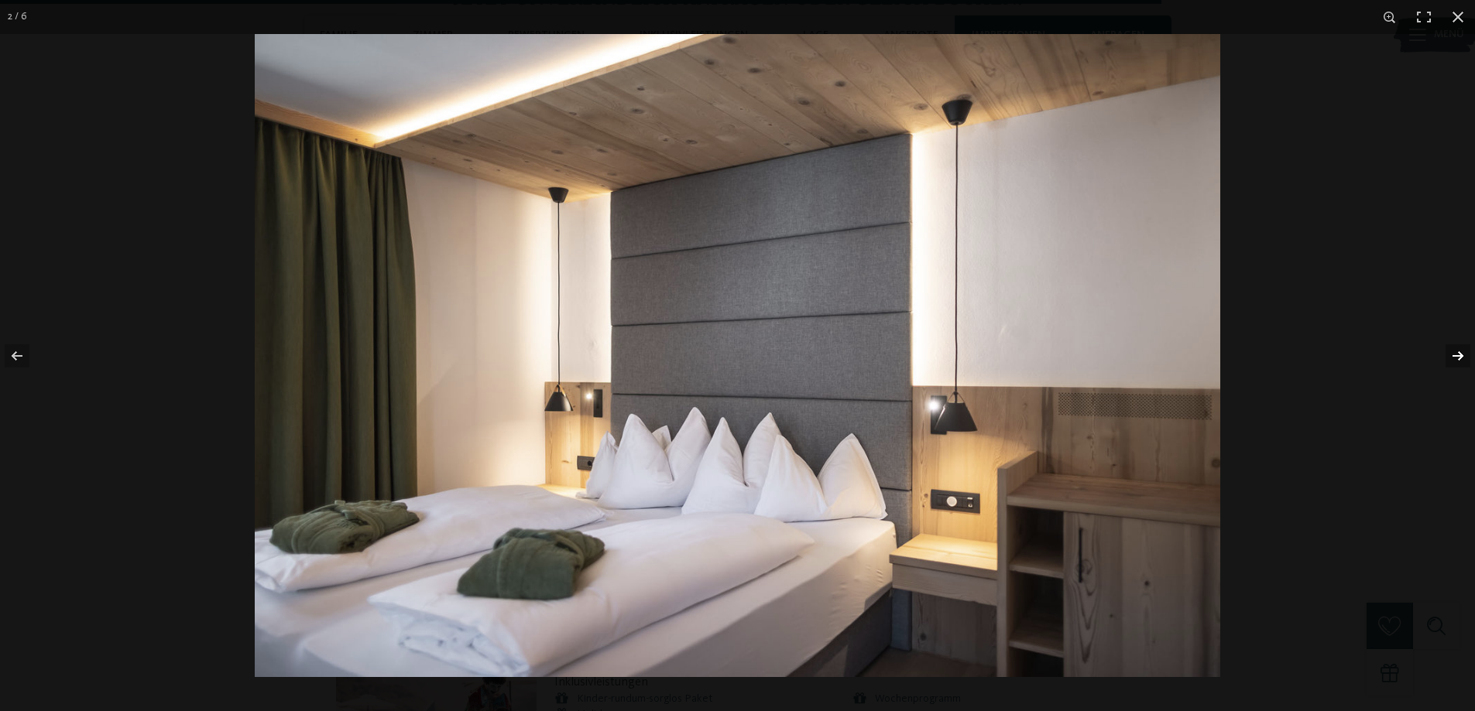
click at [1455, 356] on button "button" at bounding box center [1447, 355] width 54 height 77
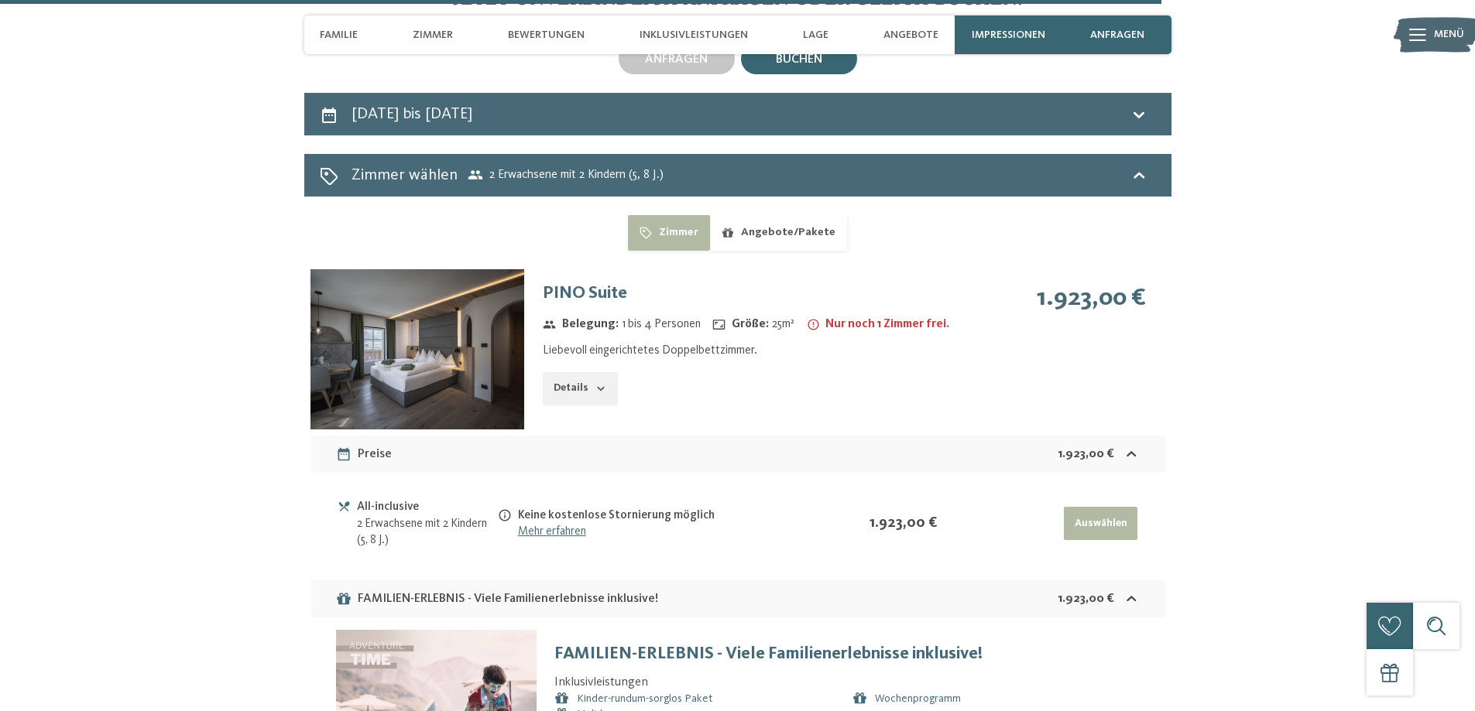
click at [0, 0] on button "button" at bounding box center [0, 0] width 0 height 0
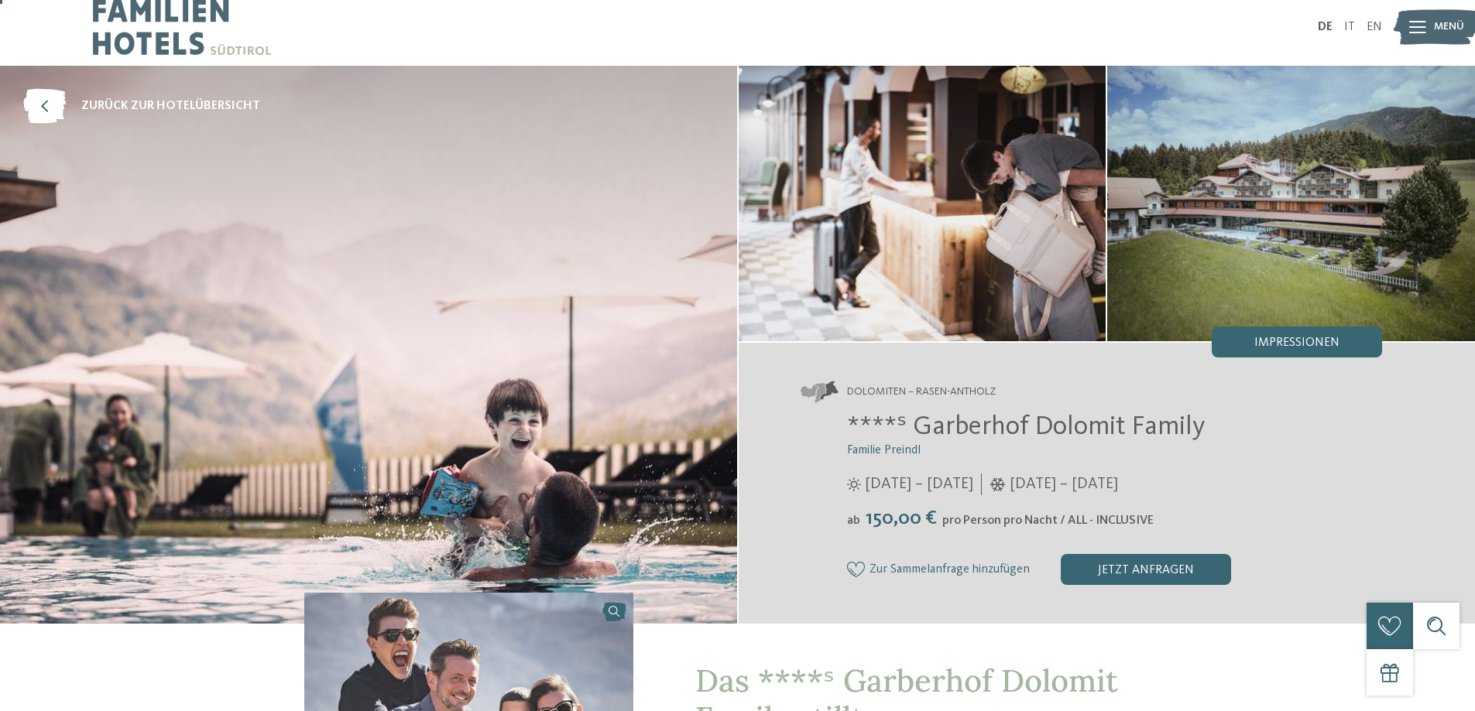
scroll to position [0, 0]
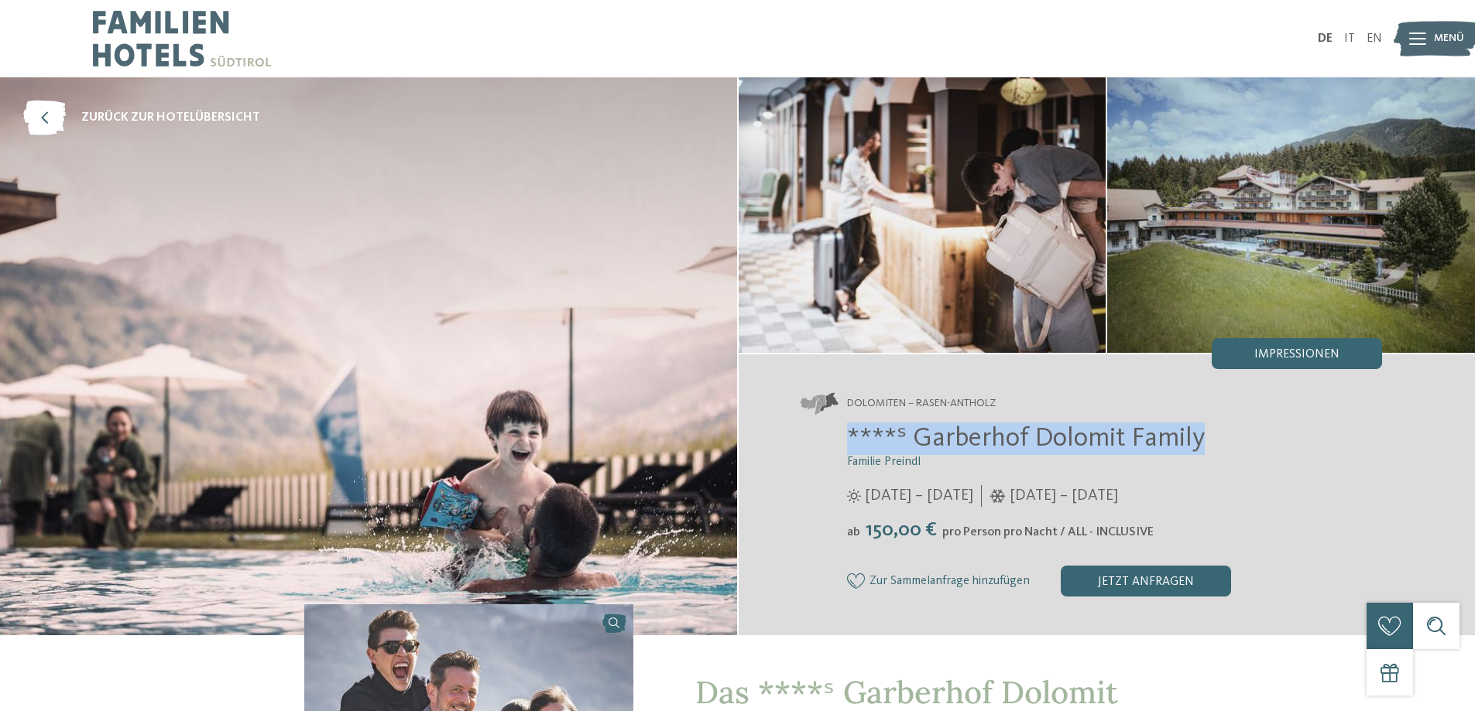
drag, startPoint x: 1207, startPoint y: 432, endPoint x: 847, endPoint y: 450, distance: 360.4
click at [847, 450] on h2 "****ˢ Garberhof Dolomit Family" at bounding box center [1115, 439] width 536 height 33
copy span "****ˢ Garberhof Dolomit Family"
click at [170, 100] on img at bounding box center [368, 356] width 737 height 558
click at [164, 113] on span "zurück zur Hotelübersicht" at bounding box center [170, 117] width 179 height 17
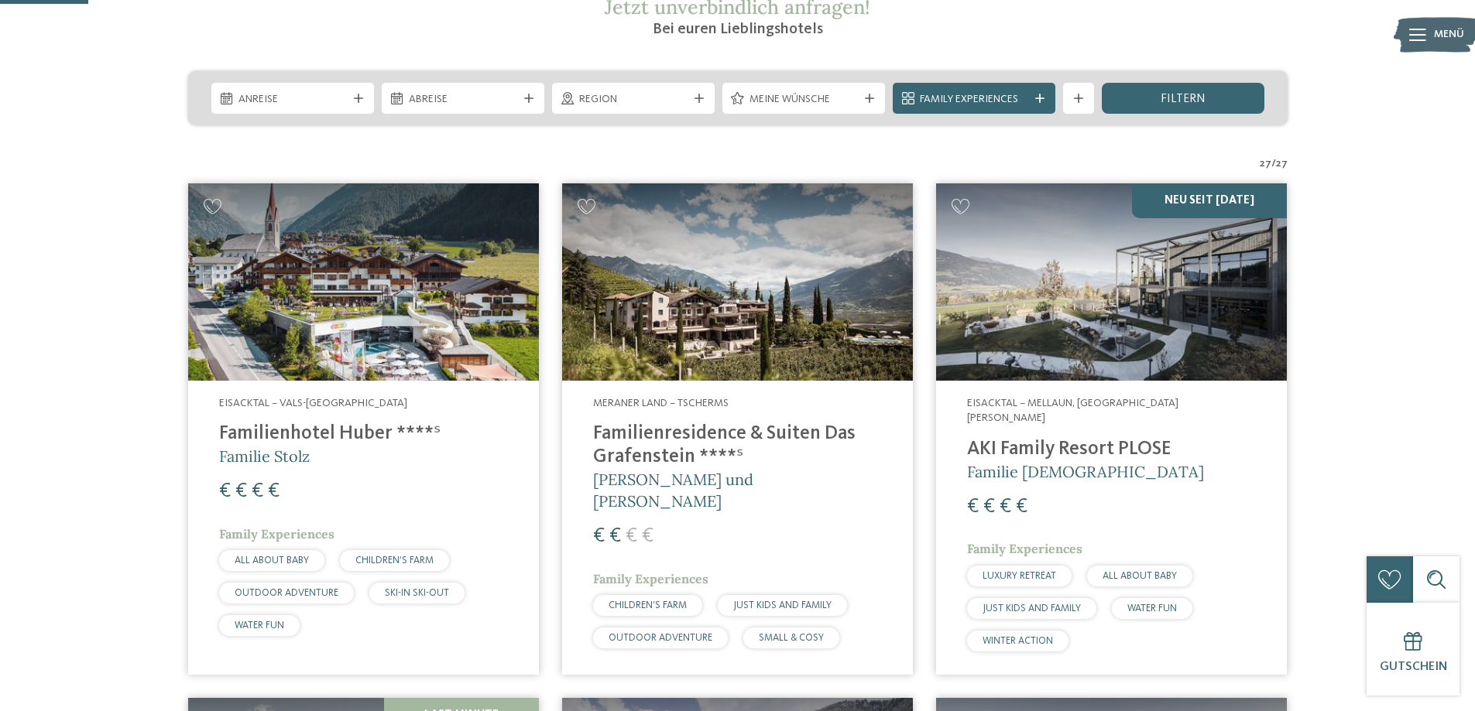
scroll to position [310, 0]
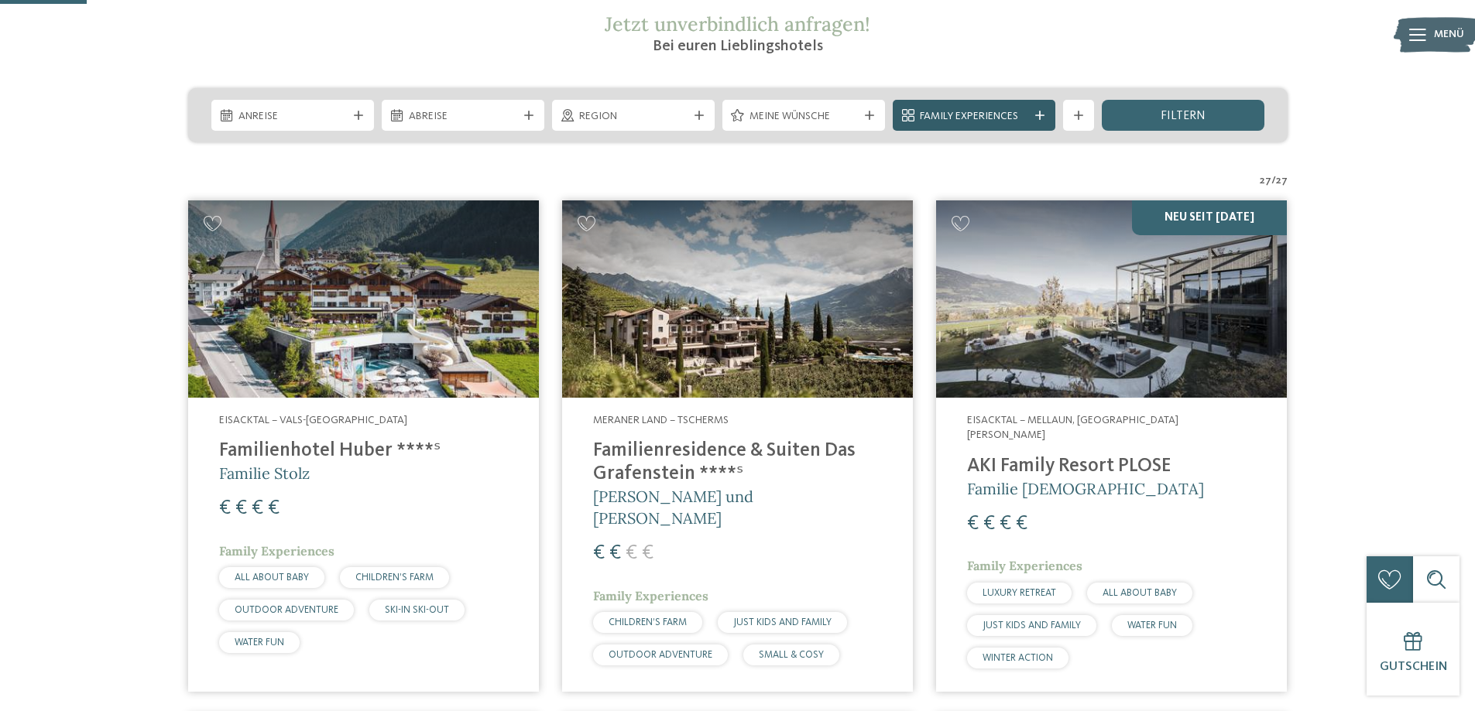
click at [1022, 122] on span "Family Experiences" at bounding box center [974, 116] width 108 height 15
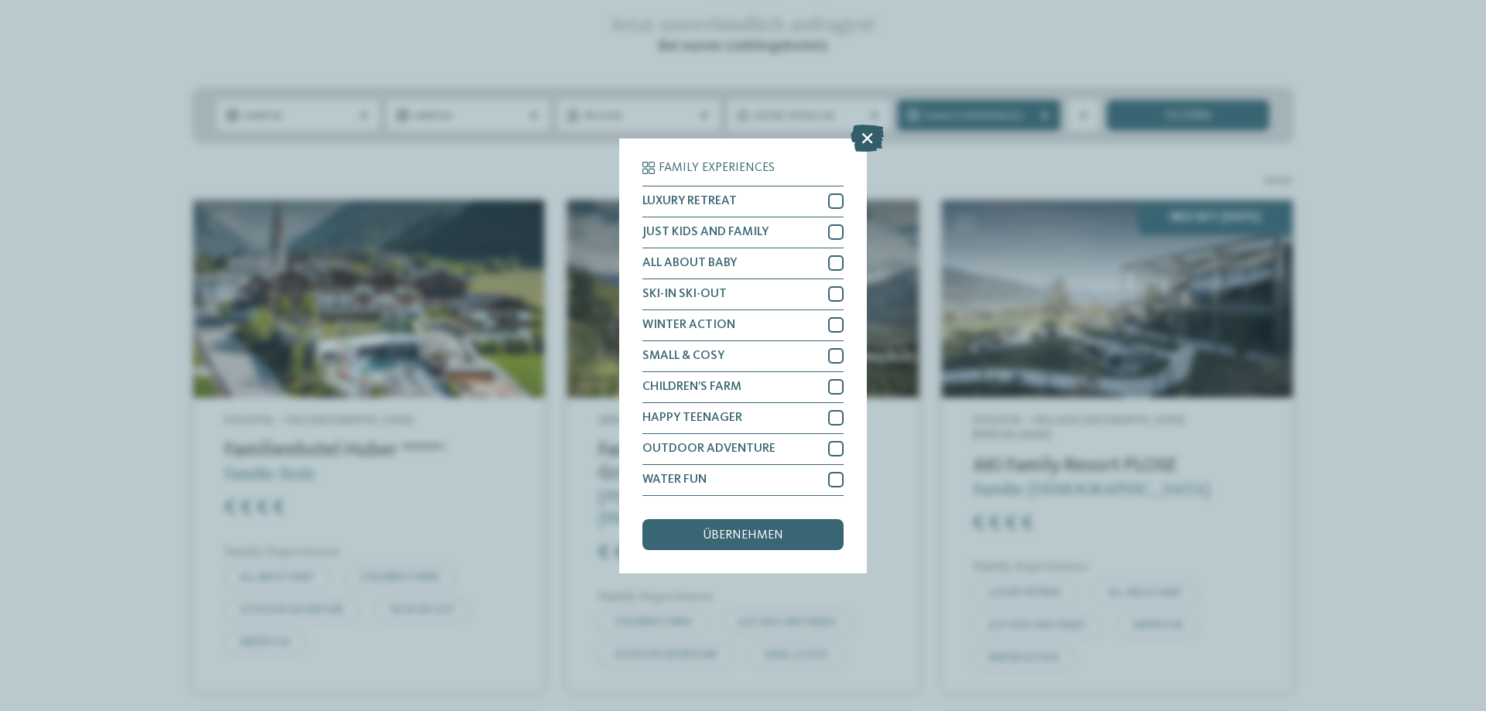
drag, startPoint x: 861, startPoint y: 125, endPoint x: 868, endPoint y: 130, distance: 9.4
click at [868, 130] on icon at bounding box center [867, 137] width 33 height 27
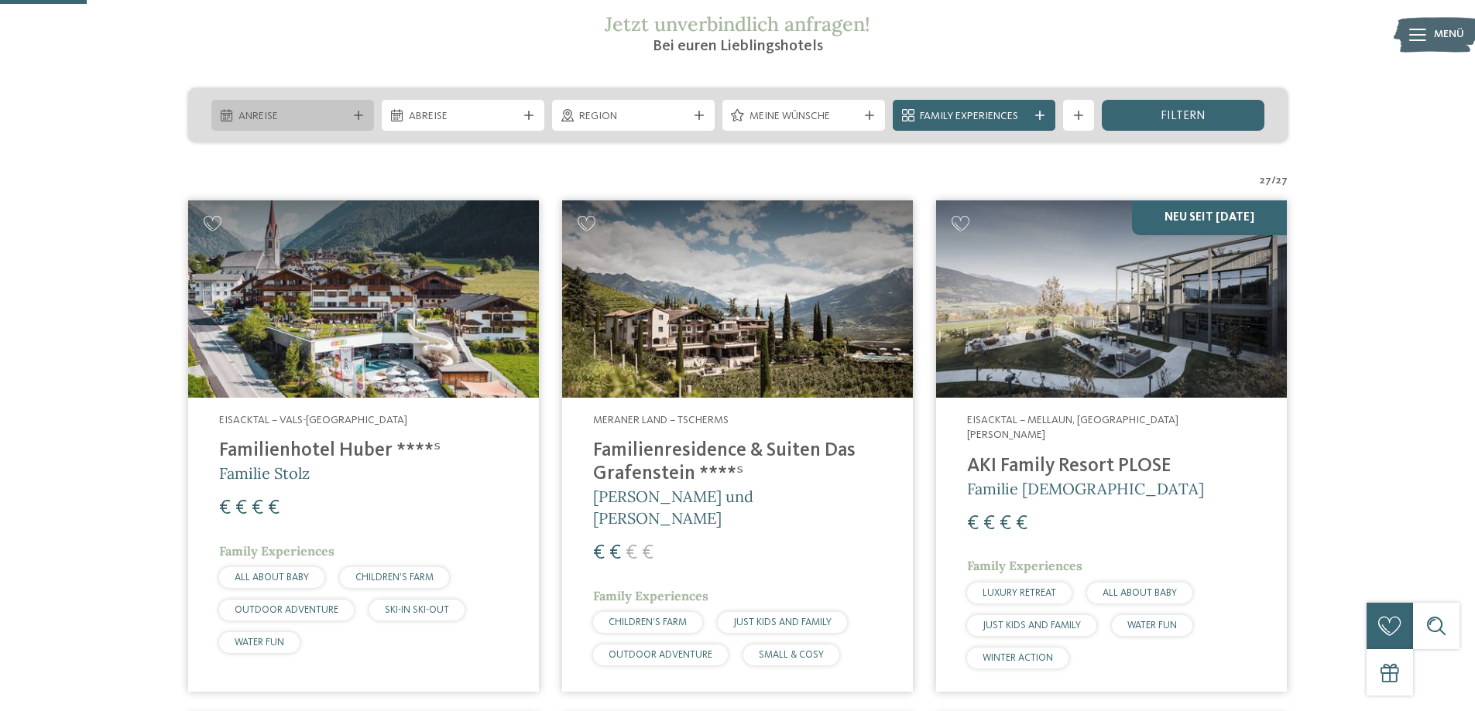
click at [331, 111] on span "Anreise" at bounding box center [292, 116] width 108 height 15
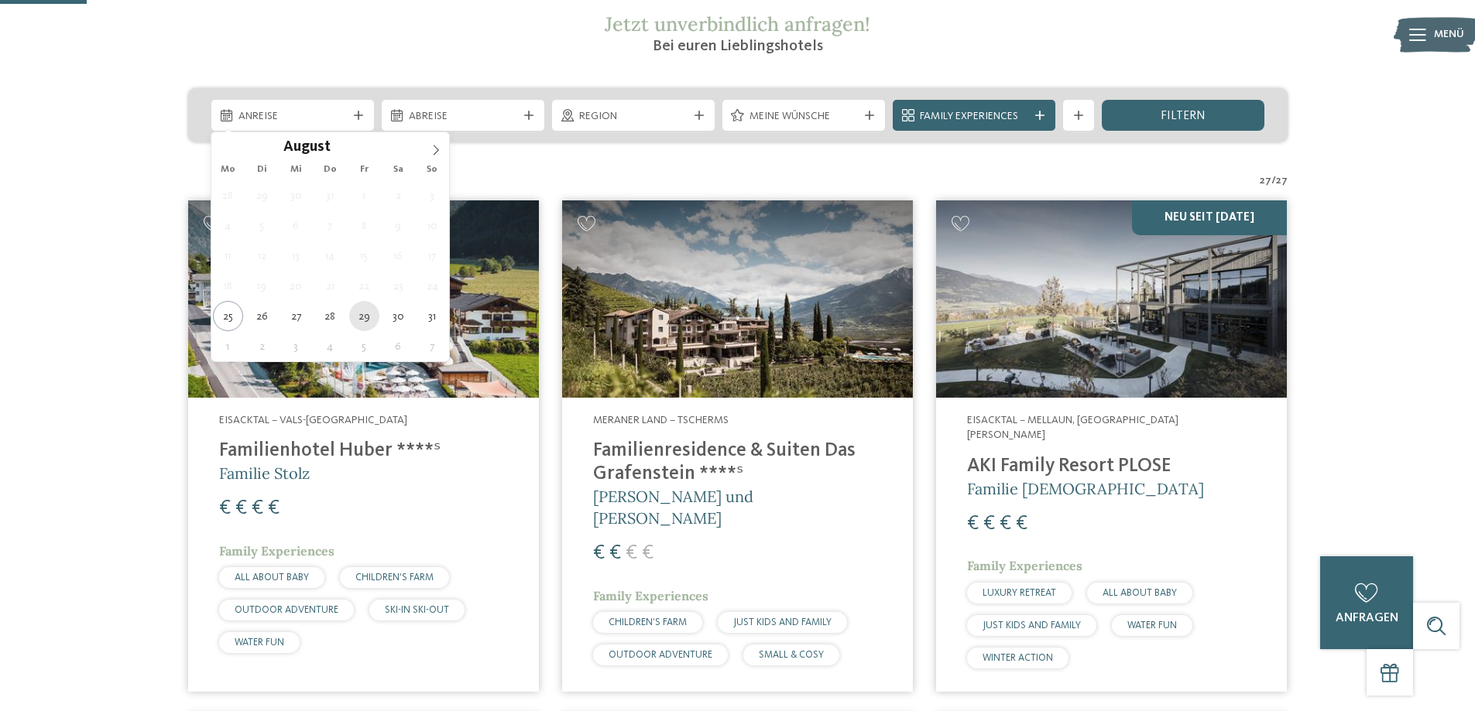
type div "[DATE]"
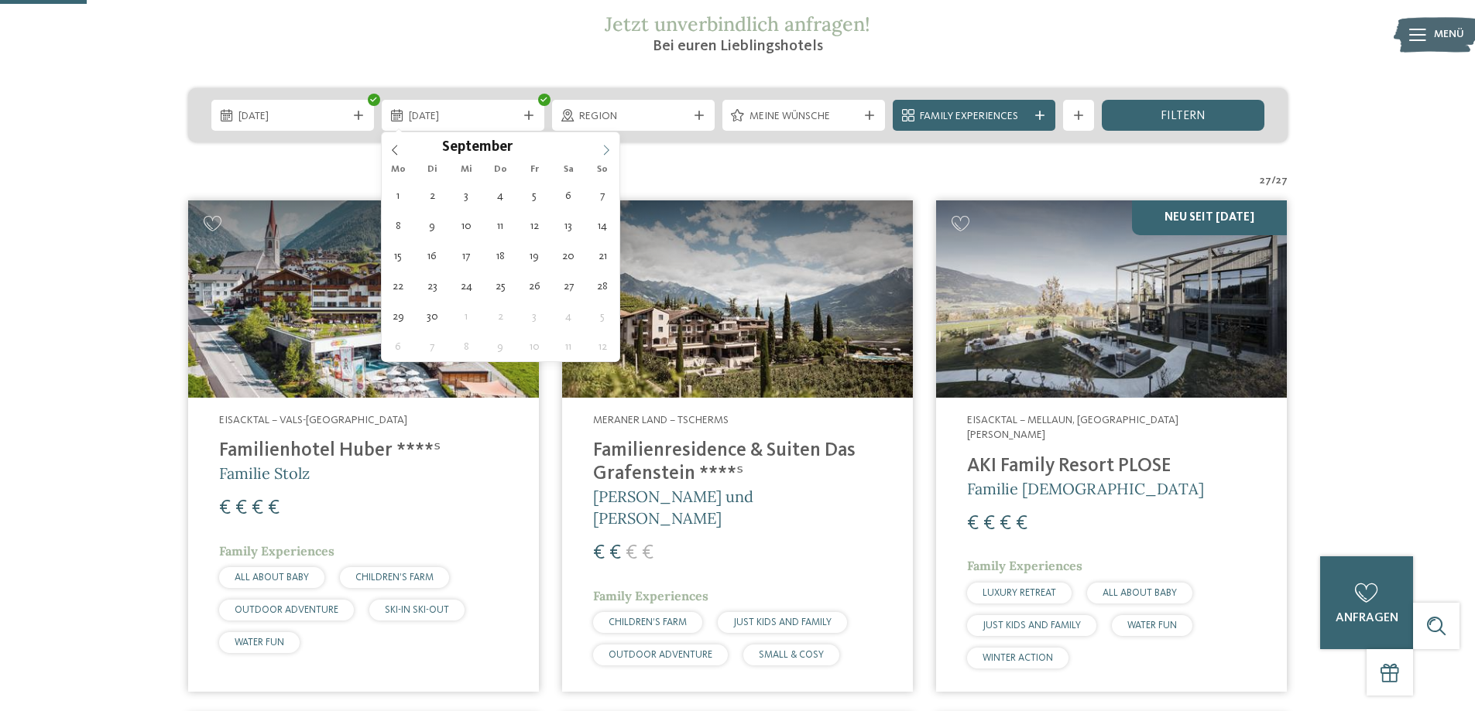
click at [601, 147] on icon at bounding box center [606, 150] width 11 height 11
type div "[DATE]"
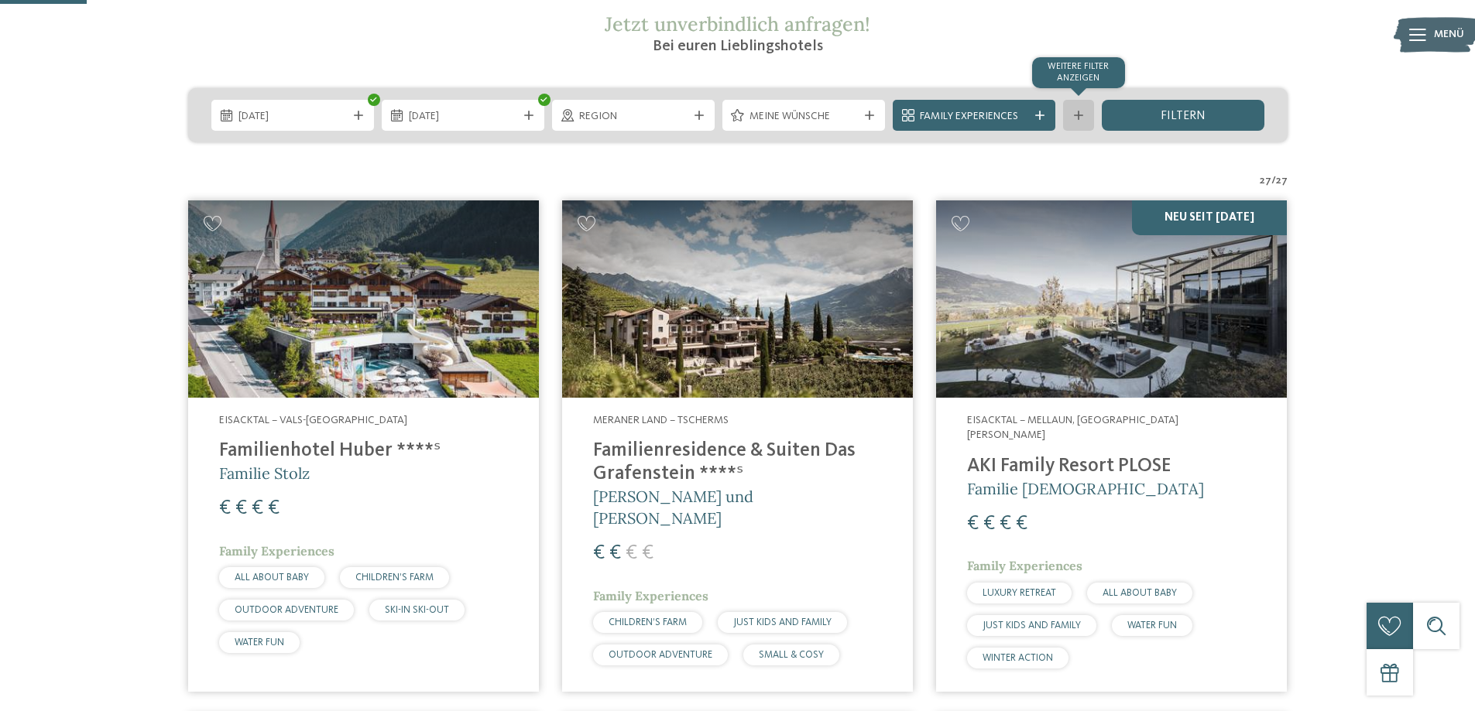
click at [1079, 116] on icon at bounding box center [1078, 115] width 9 height 9
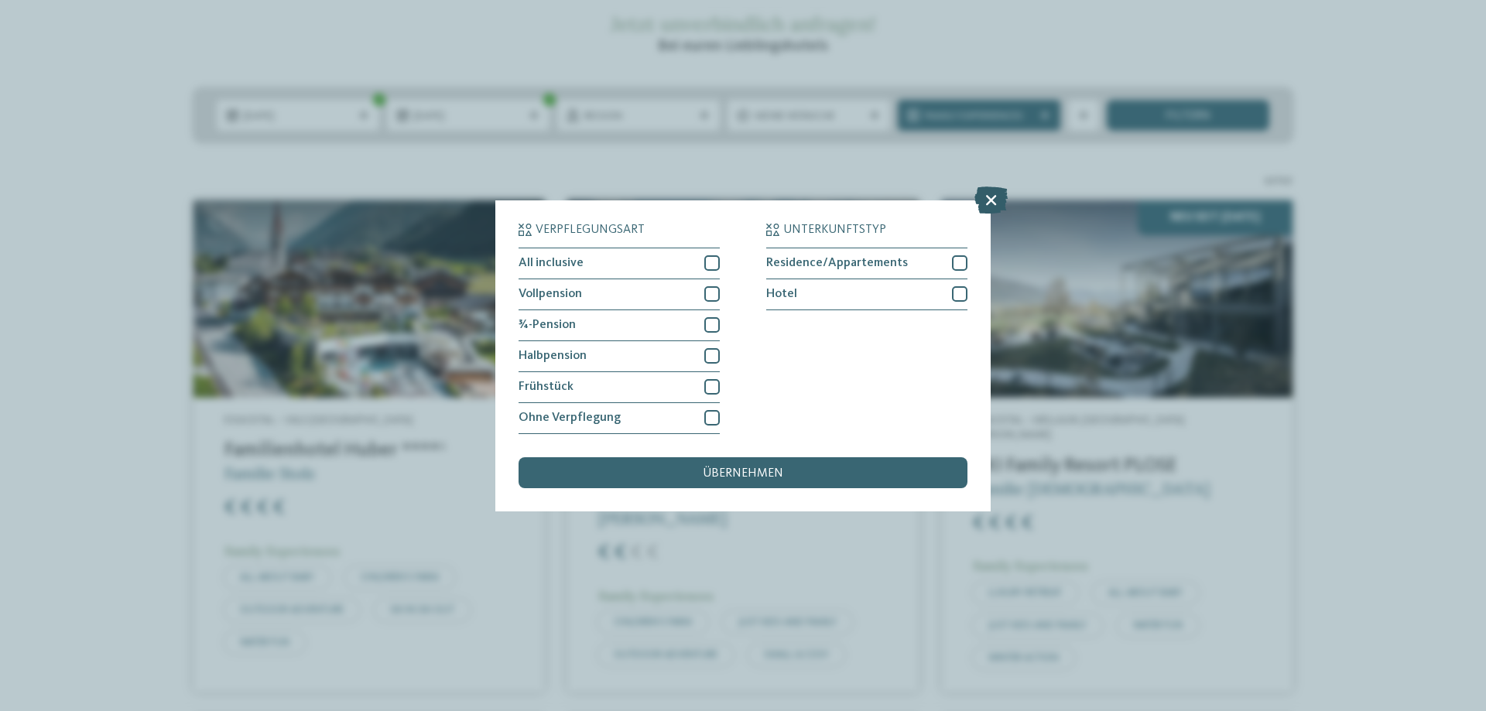
click at [994, 194] on icon at bounding box center [991, 199] width 33 height 27
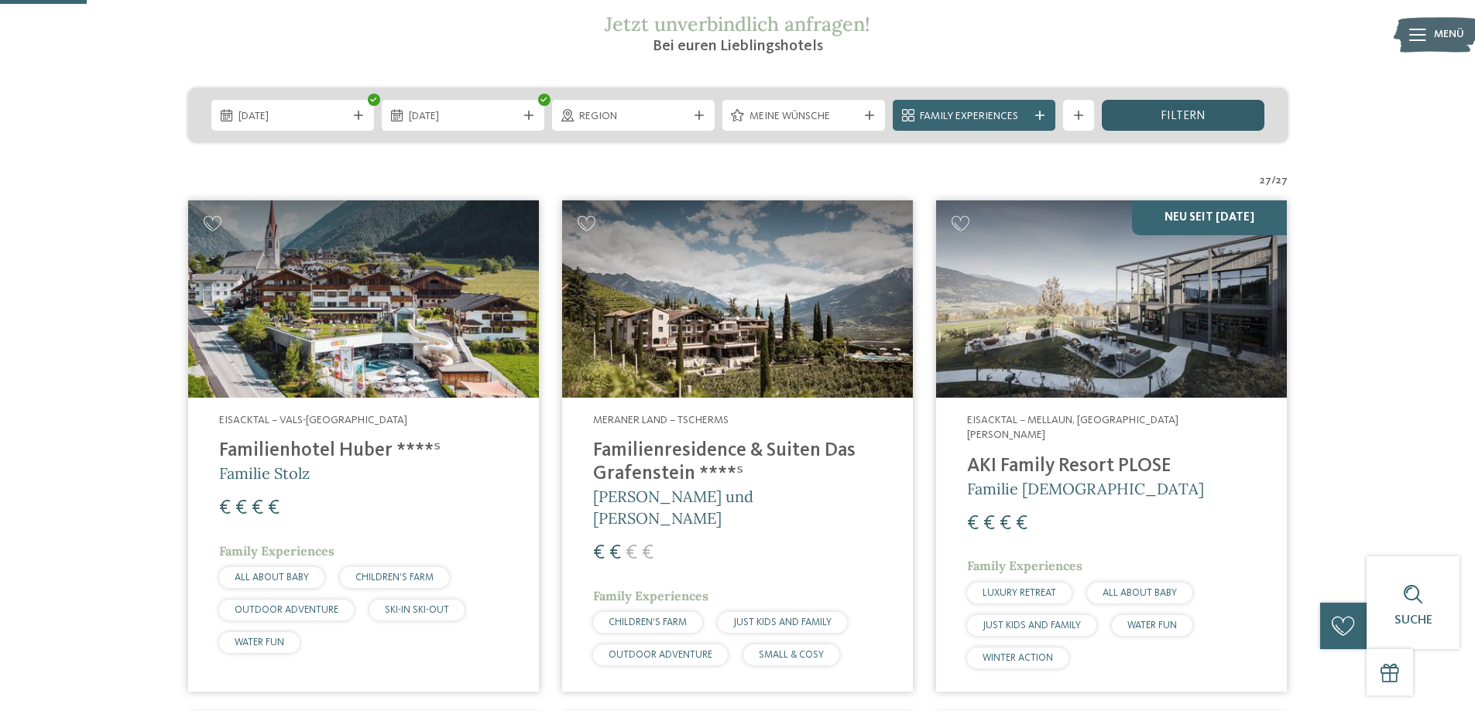
click at [1176, 116] on span "filtern" at bounding box center [1182, 116] width 45 height 12
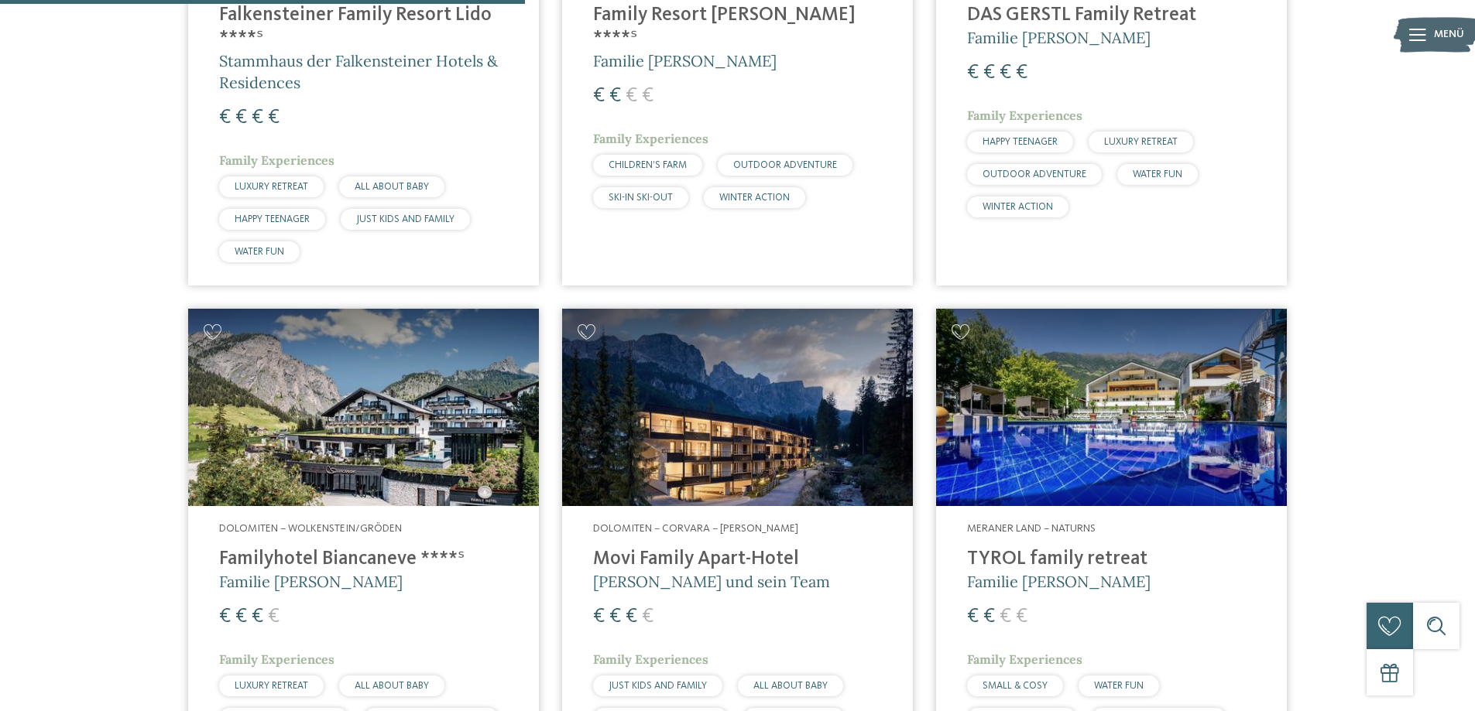
scroll to position [1901, 0]
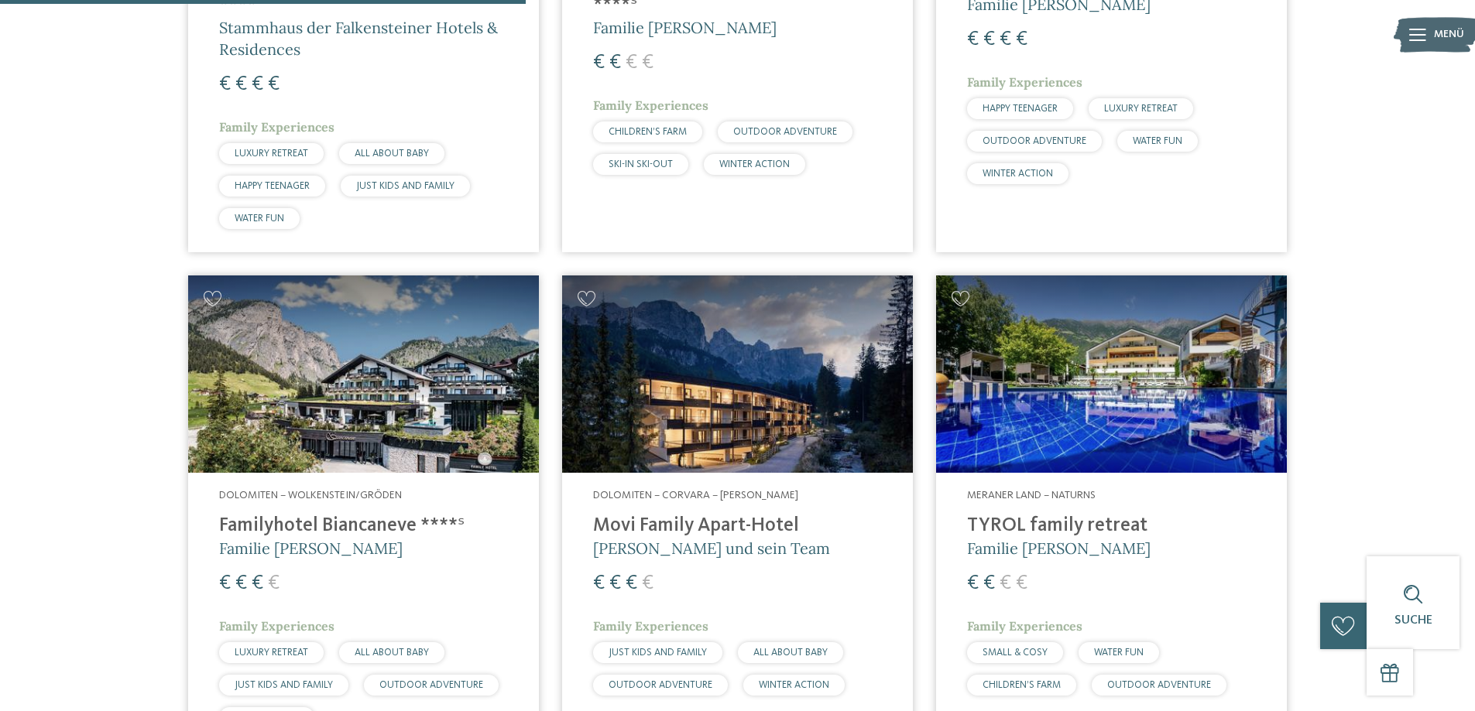
click at [526, 342] on img at bounding box center [363, 374] width 351 height 197
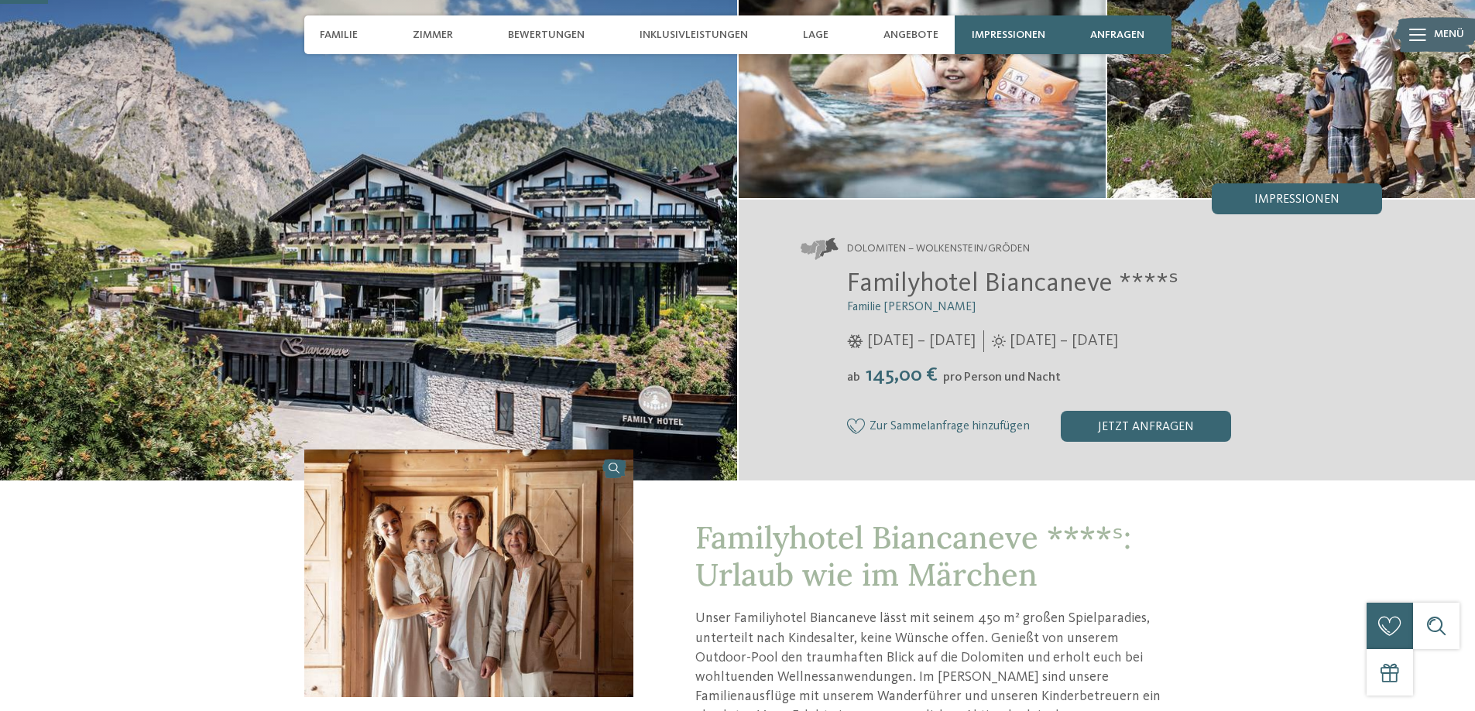
click at [685, 253] on img at bounding box center [368, 202] width 737 height 558
click at [456, 279] on img at bounding box center [368, 202] width 737 height 558
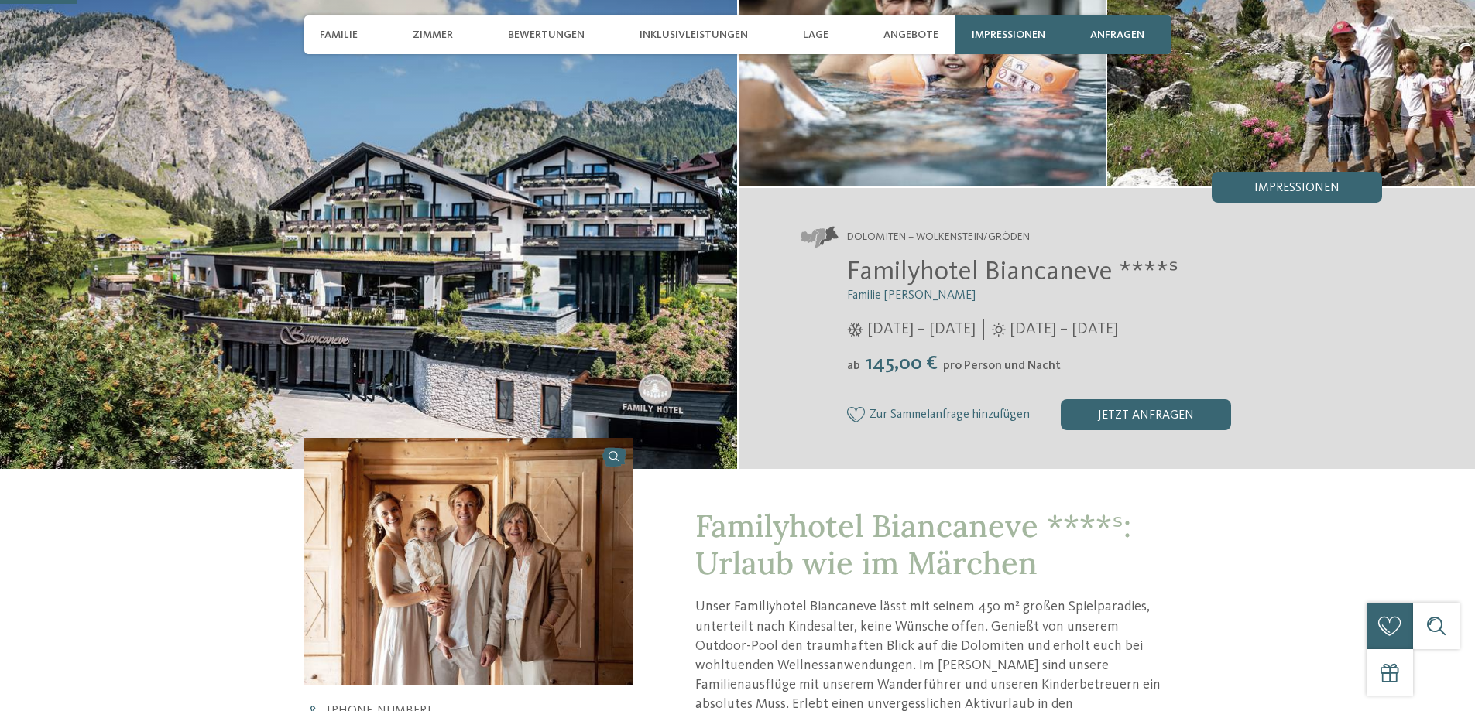
scroll to position [310, 0]
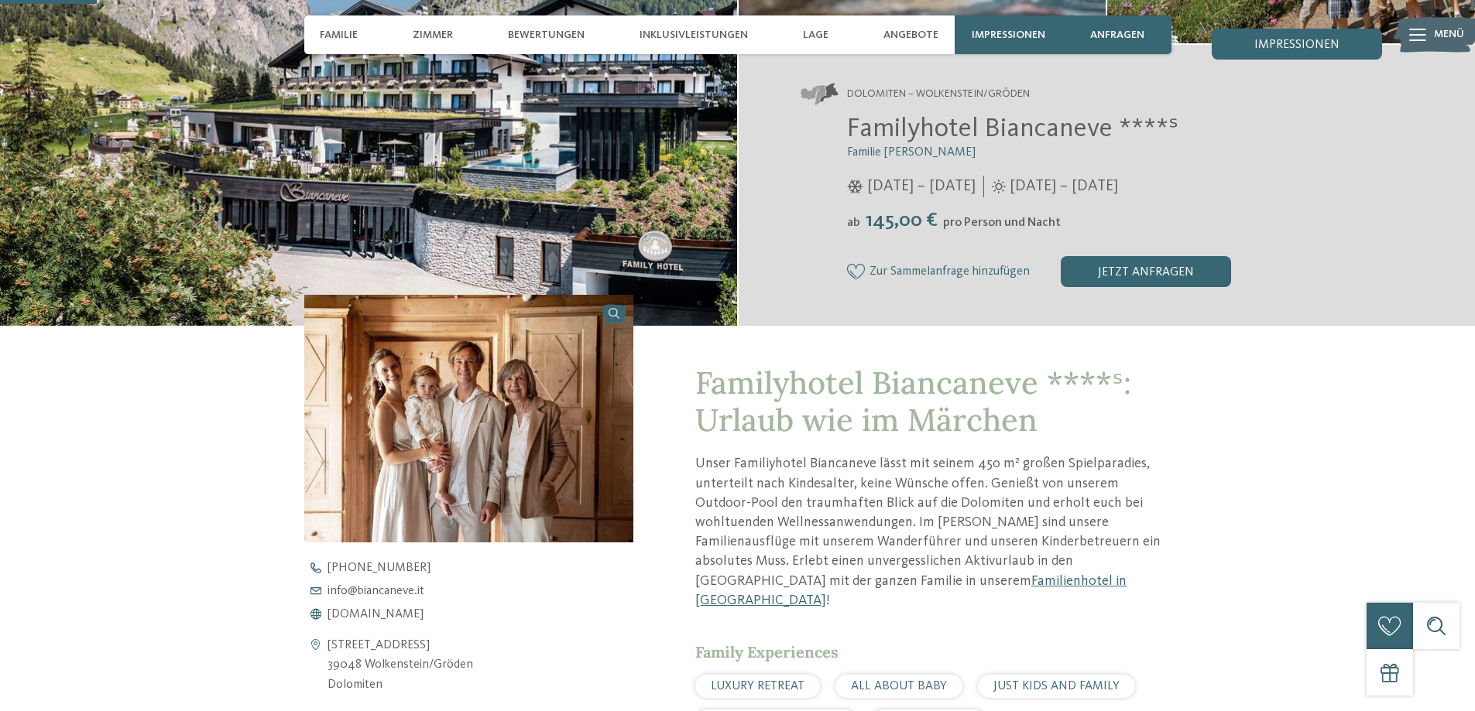
drag, startPoint x: 880, startPoint y: 114, endPoint x: 1101, endPoint y: 133, distance: 221.4
click at [1129, 90] on div "Dolomiten – Wolkenstein/Gröden Familyhotel Biancaneve ****ˢ Familie Riffeser [D…" at bounding box center [1106, 185] width 737 height 281
drag, startPoint x: 1127, startPoint y: 128, endPoint x: 843, endPoint y: 128, distance: 284.1
click at [829, 135] on div "Familyhotel Biancaneve ****ˢ Familie Riffeser [DATE] – [DATE] ab" at bounding box center [1091, 200] width 582 height 174
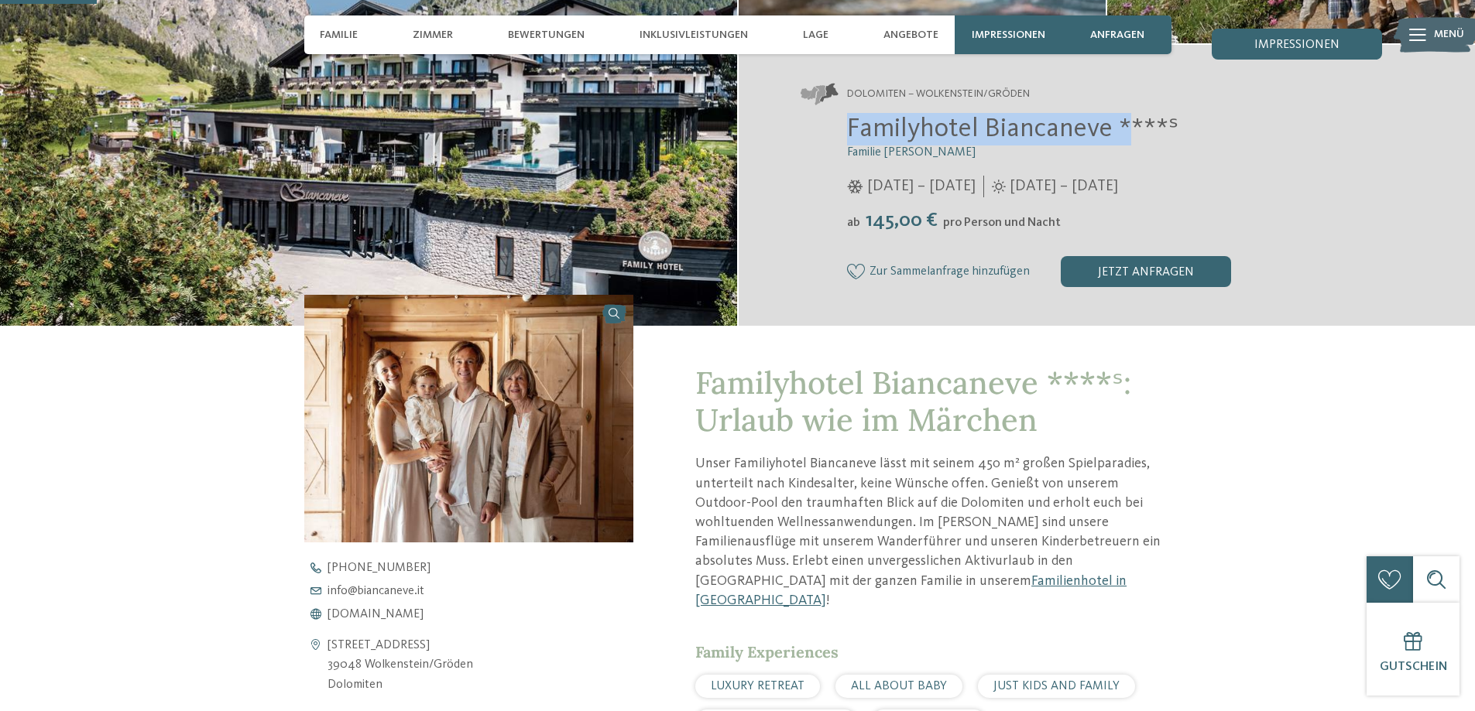
copy span "Familyhotel Biancaneve *"
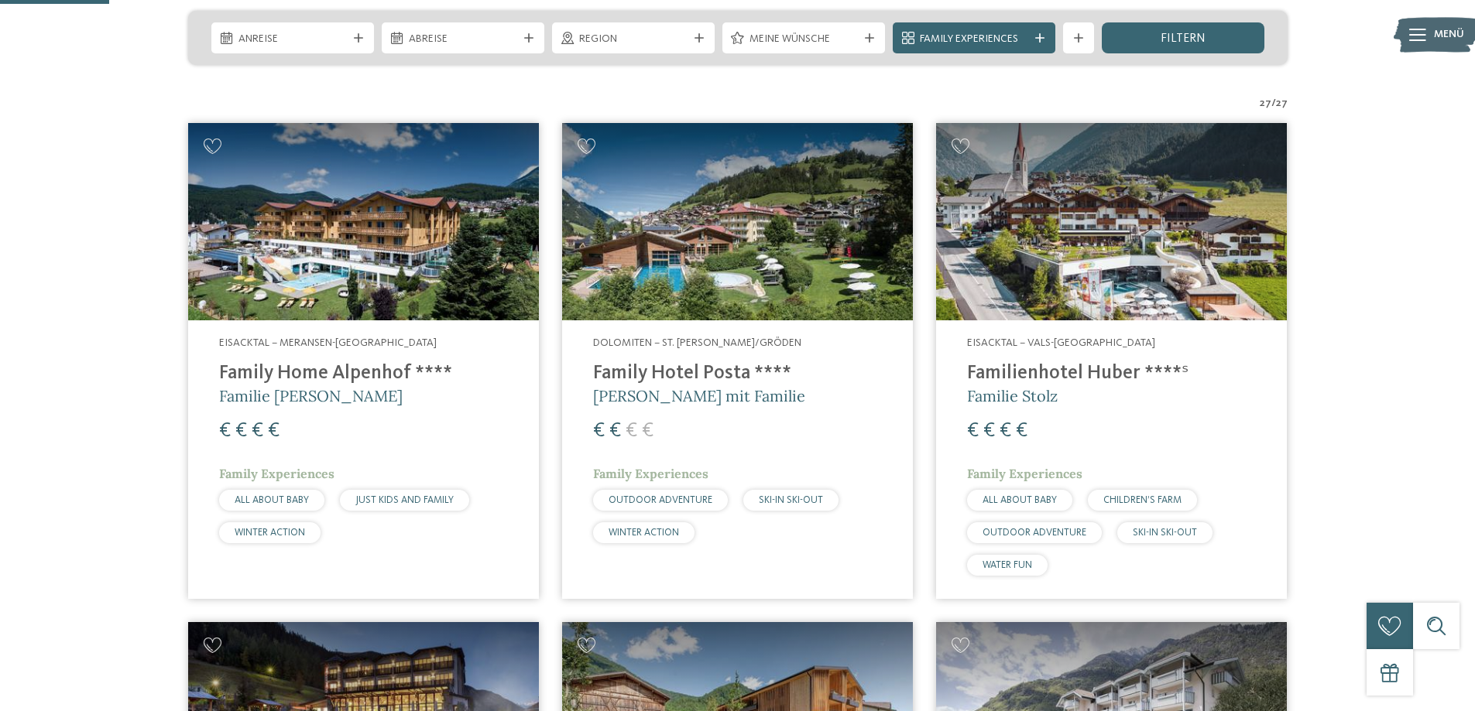
scroll to position [387, 0]
click at [690, 286] on img at bounding box center [737, 221] width 351 height 197
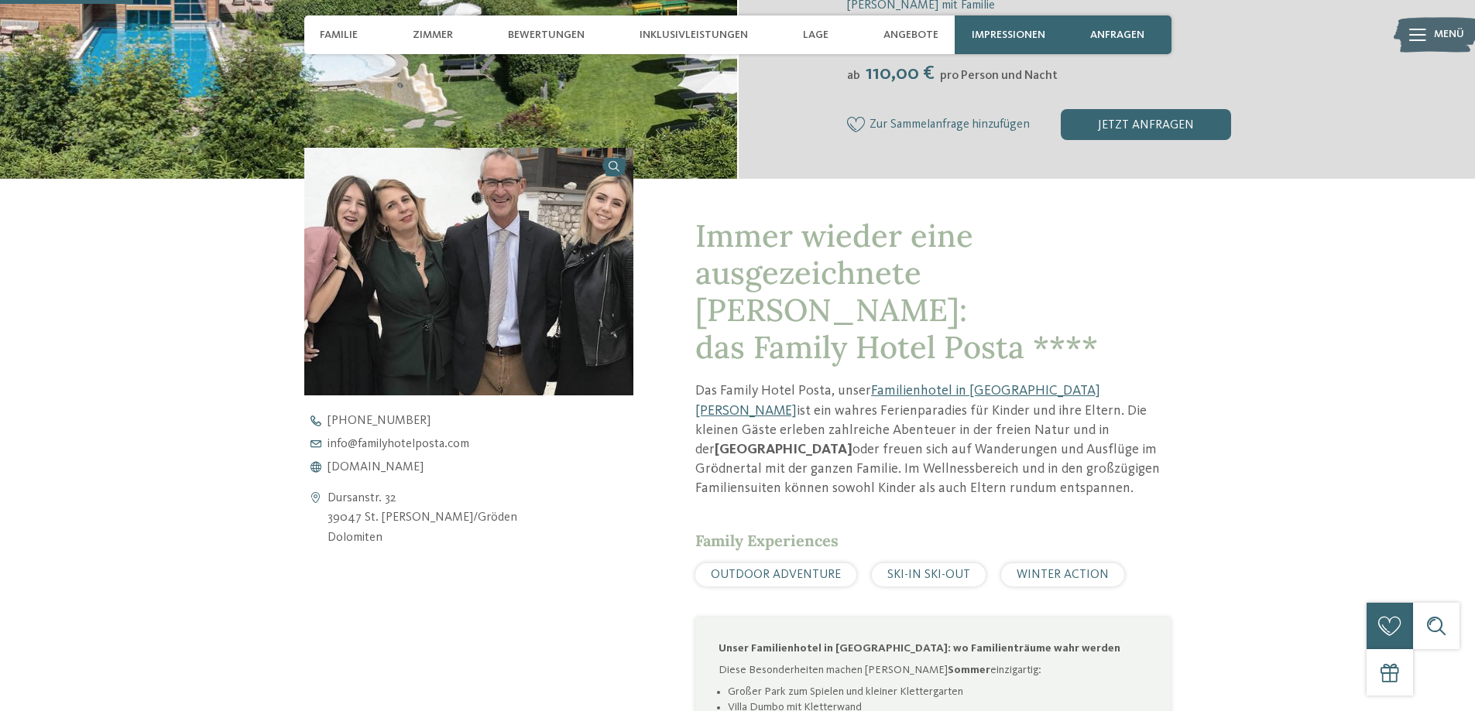
scroll to position [464, 0]
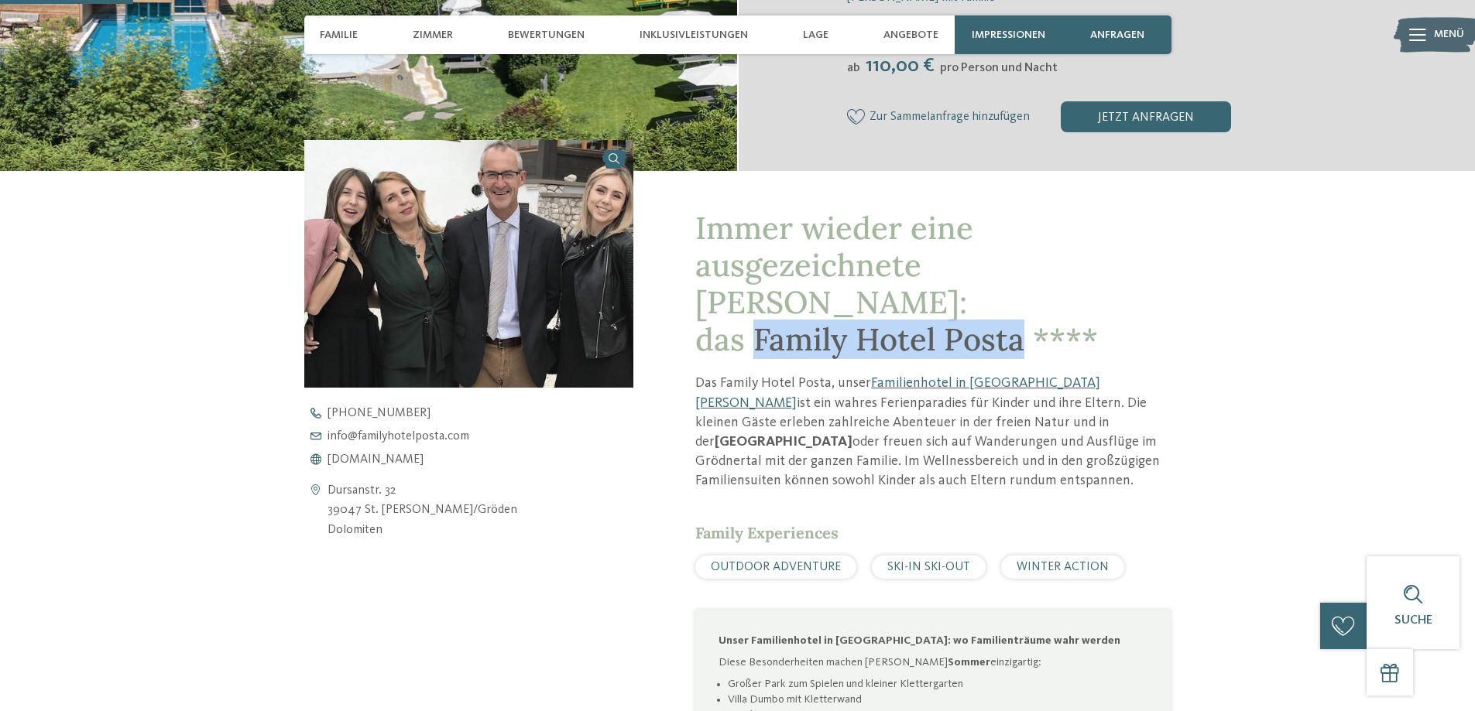
drag, startPoint x: 1016, startPoint y: 302, endPoint x: 758, endPoint y: 313, distance: 258.0
click at [758, 313] on span "Immer wieder eine ausgezeichnete Wahl: das Family Hotel Posta ****" at bounding box center [896, 283] width 402 height 151
copy span "Family Hotel Posta"
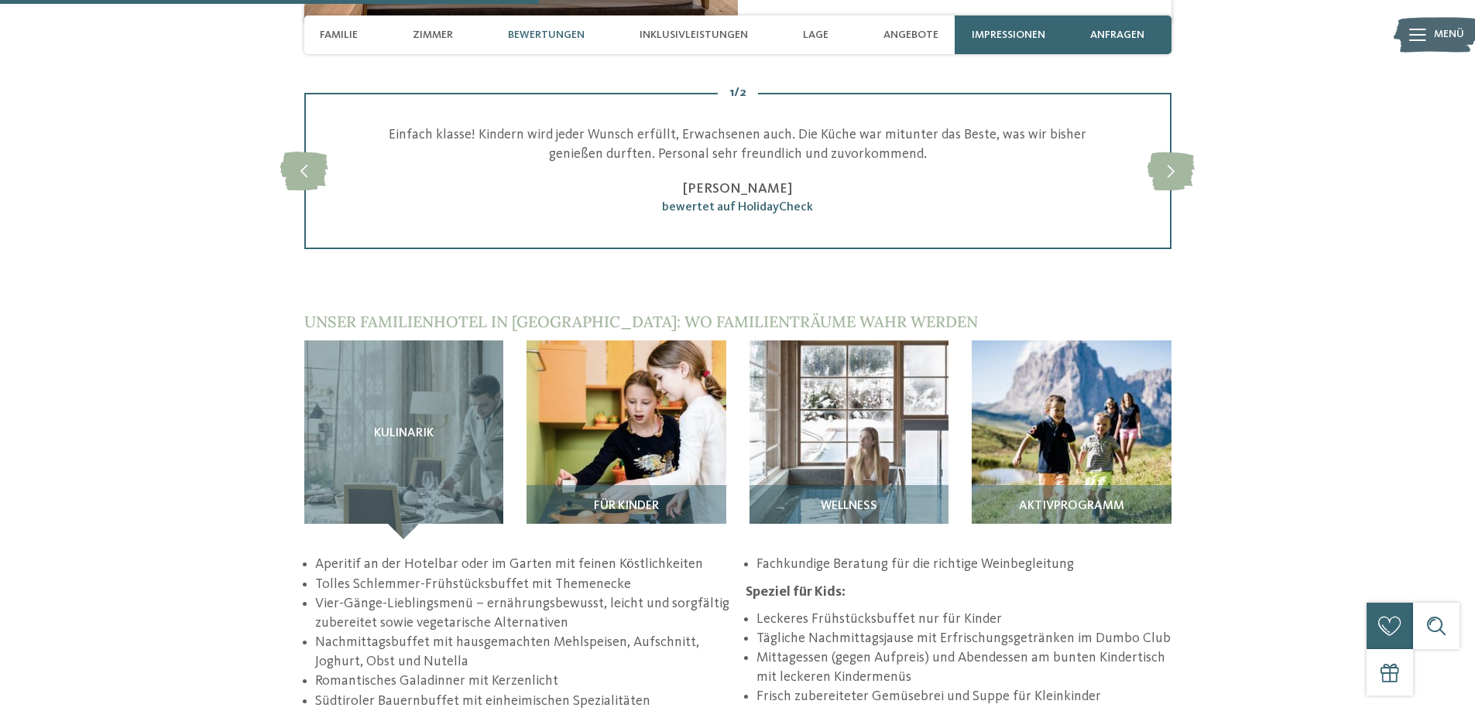
scroll to position [2012, 0]
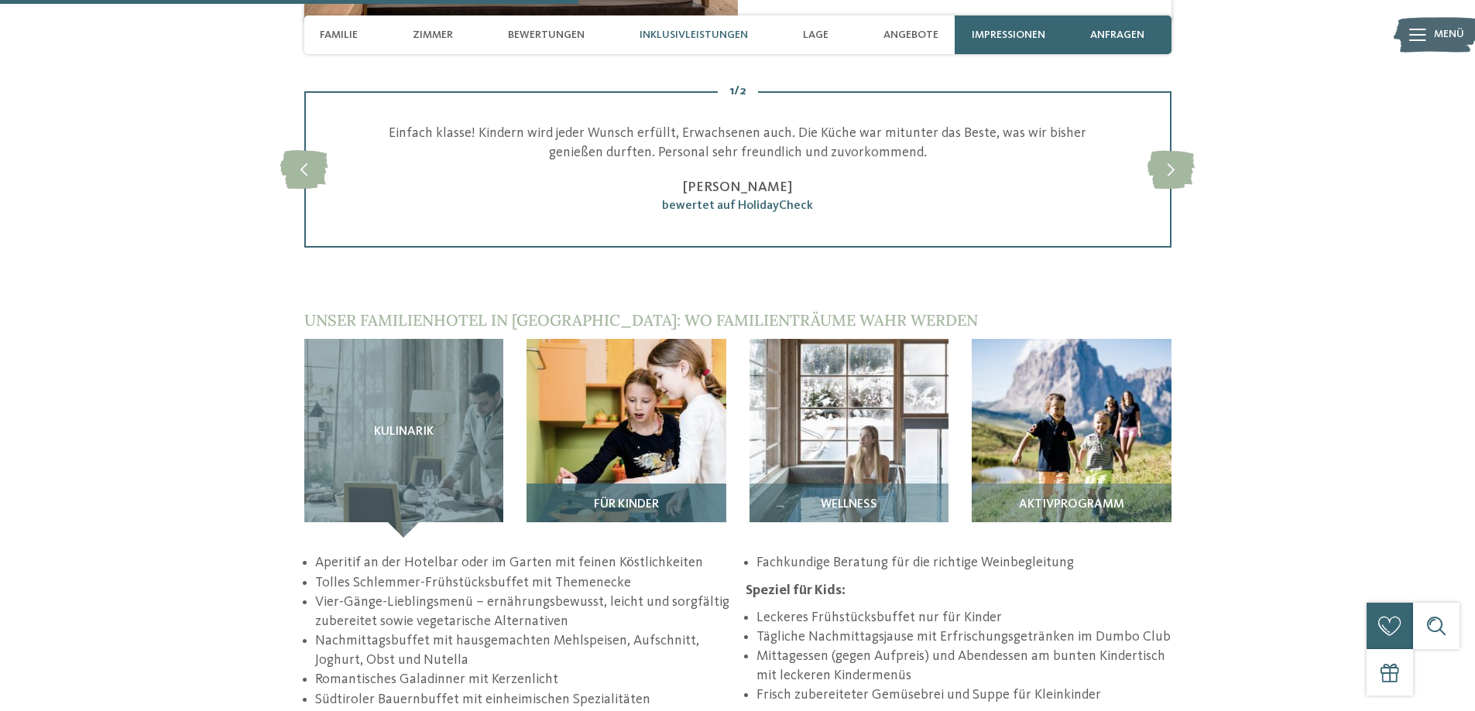
click at [642, 430] on img at bounding box center [626, 439] width 200 height 200
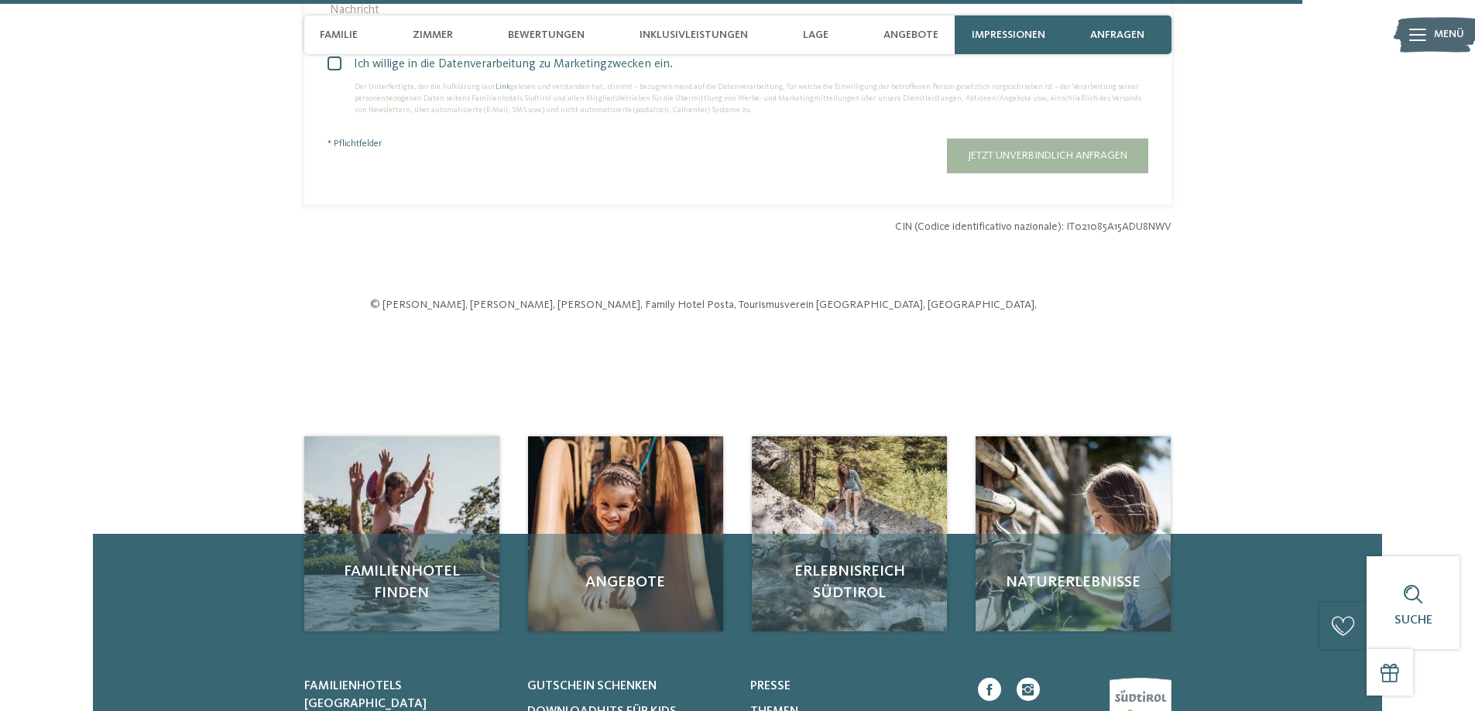
scroll to position [4876, 0]
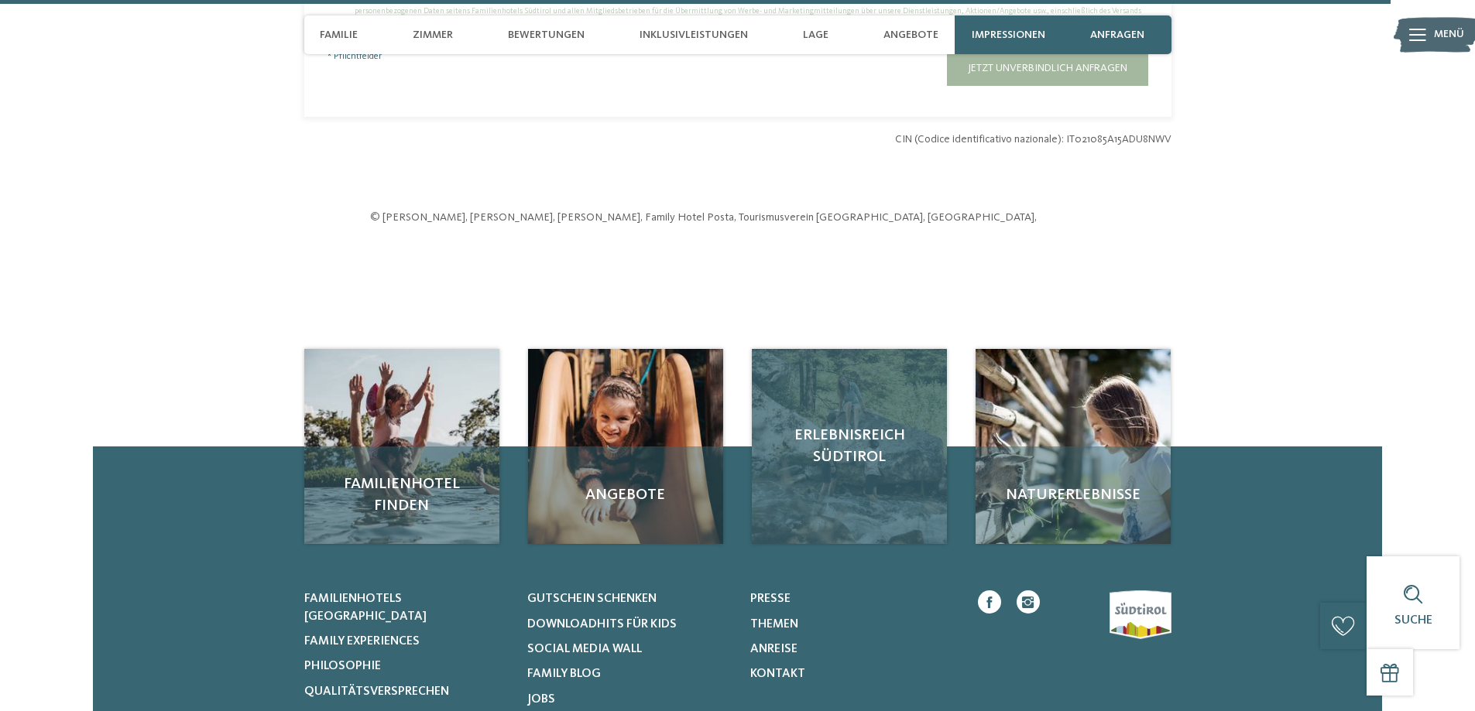
click at [818, 425] on span "Erlebnisreich Südtirol" at bounding box center [849, 446] width 164 height 43
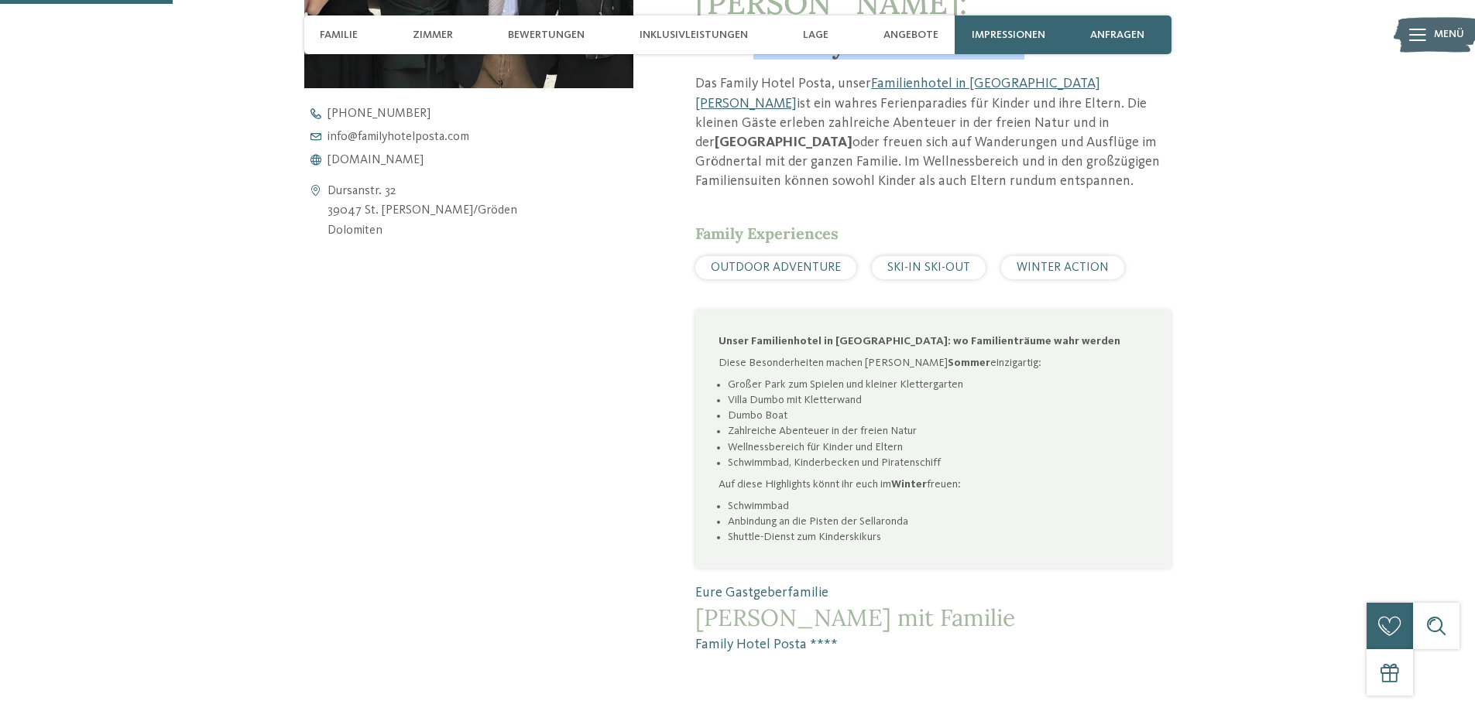
scroll to position [605, 0]
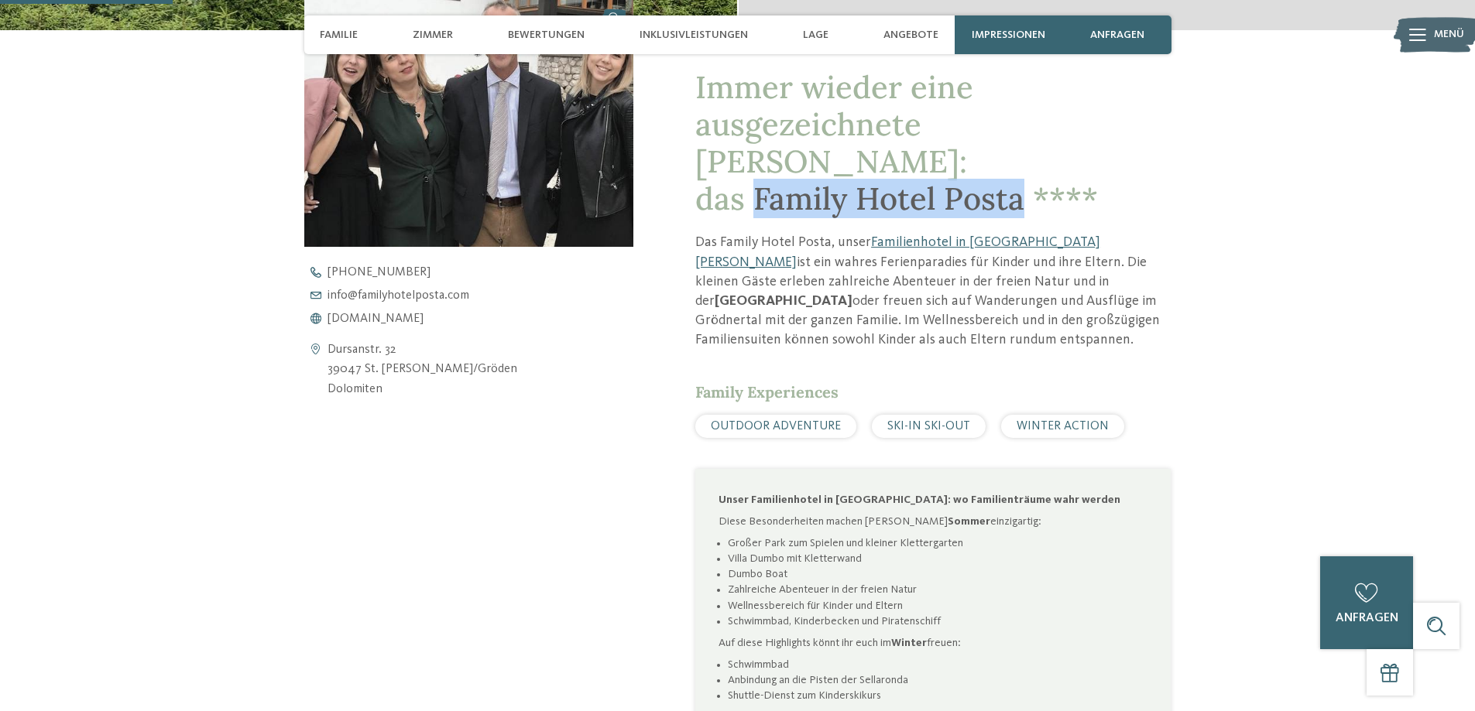
copy span "Family Hotel Posta"
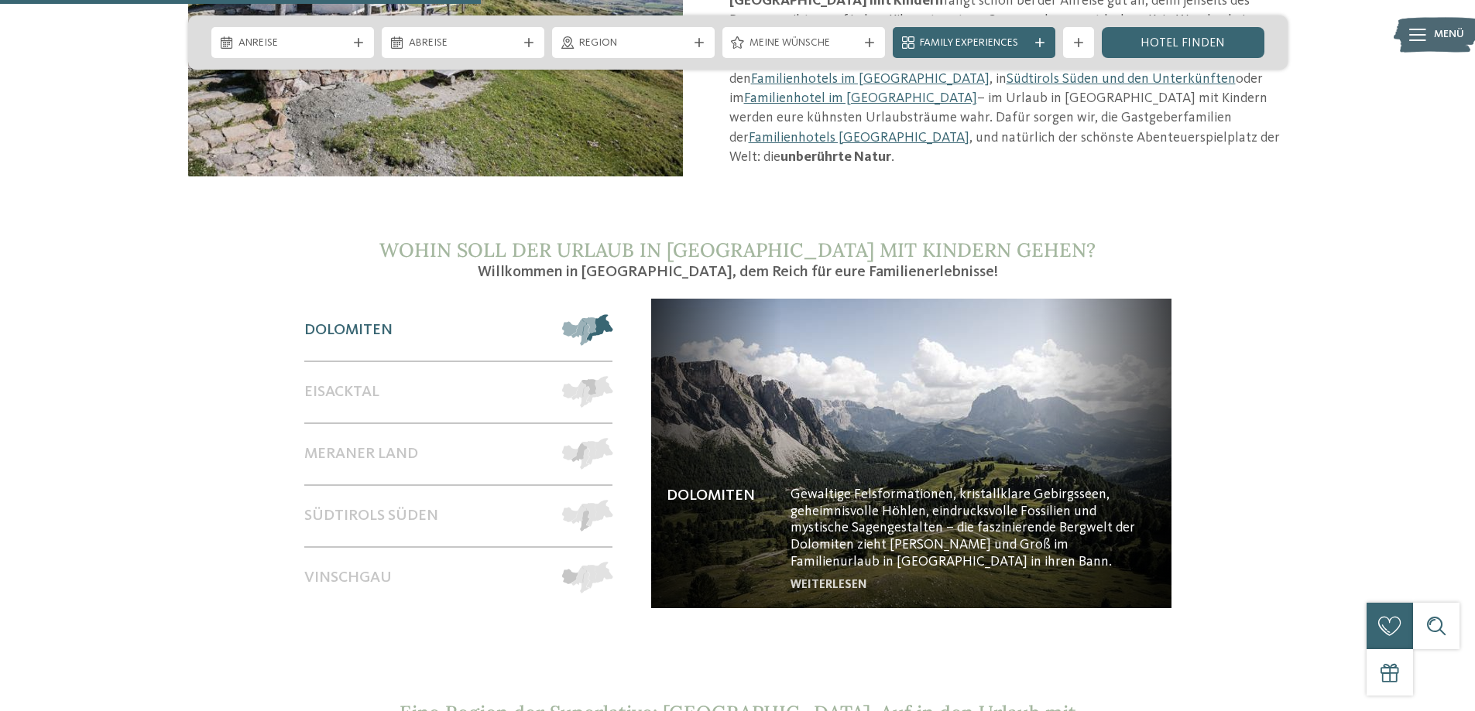
scroll to position [1471, 0]
